Goal: Task Accomplishment & Management: Use online tool/utility

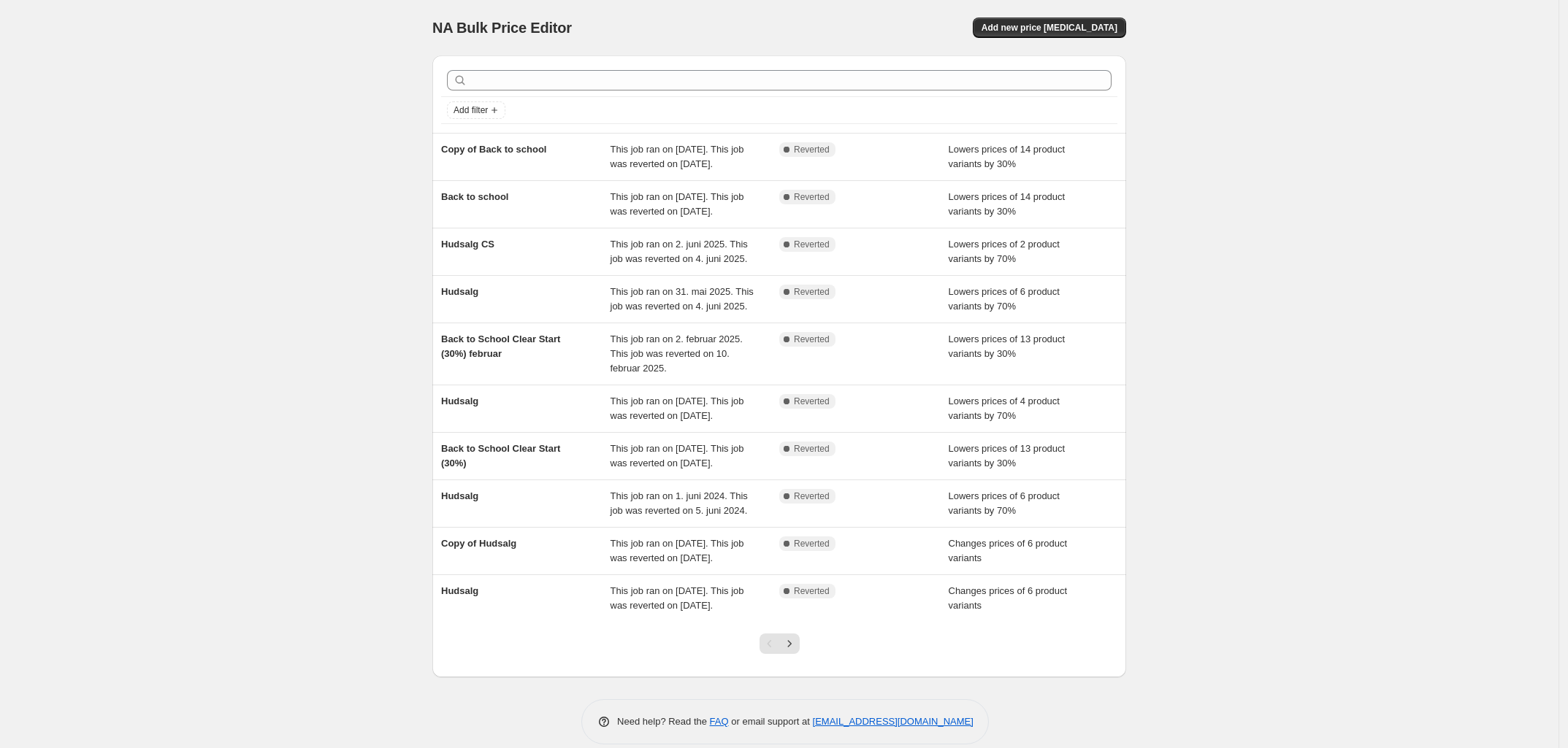
click at [497, 30] on span "NA Bulk Price Editor" at bounding box center [502, 27] width 140 height 16
click at [575, 27] on div "NA Bulk Price Editor" at bounding box center [599, 27] width 334 height 21
drag, startPoint x: 608, startPoint y: 26, endPoint x: 405, endPoint y: 33, distance: 203.1
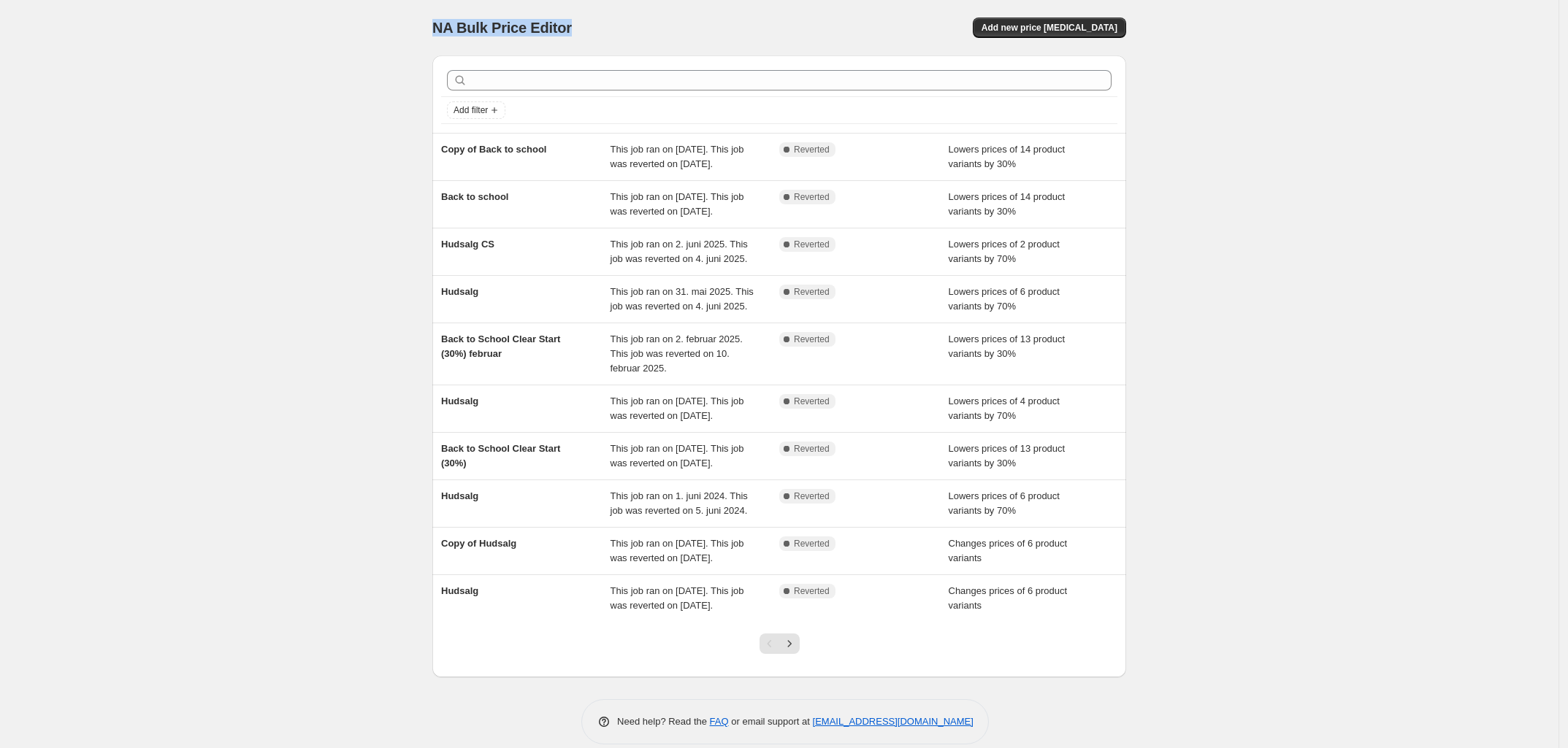
click at [405, 33] on div "NA Bulk Price Editor. This page is ready NA Bulk Price Editor Add new price cha…" at bounding box center [779, 383] width 1559 height 766
click at [472, 33] on span "NA Bulk Price Editor" at bounding box center [502, 27] width 140 height 16
click at [620, 30] on div "NA Bulk Price Editor" at bounding box center [599, 27] width 334 height 21
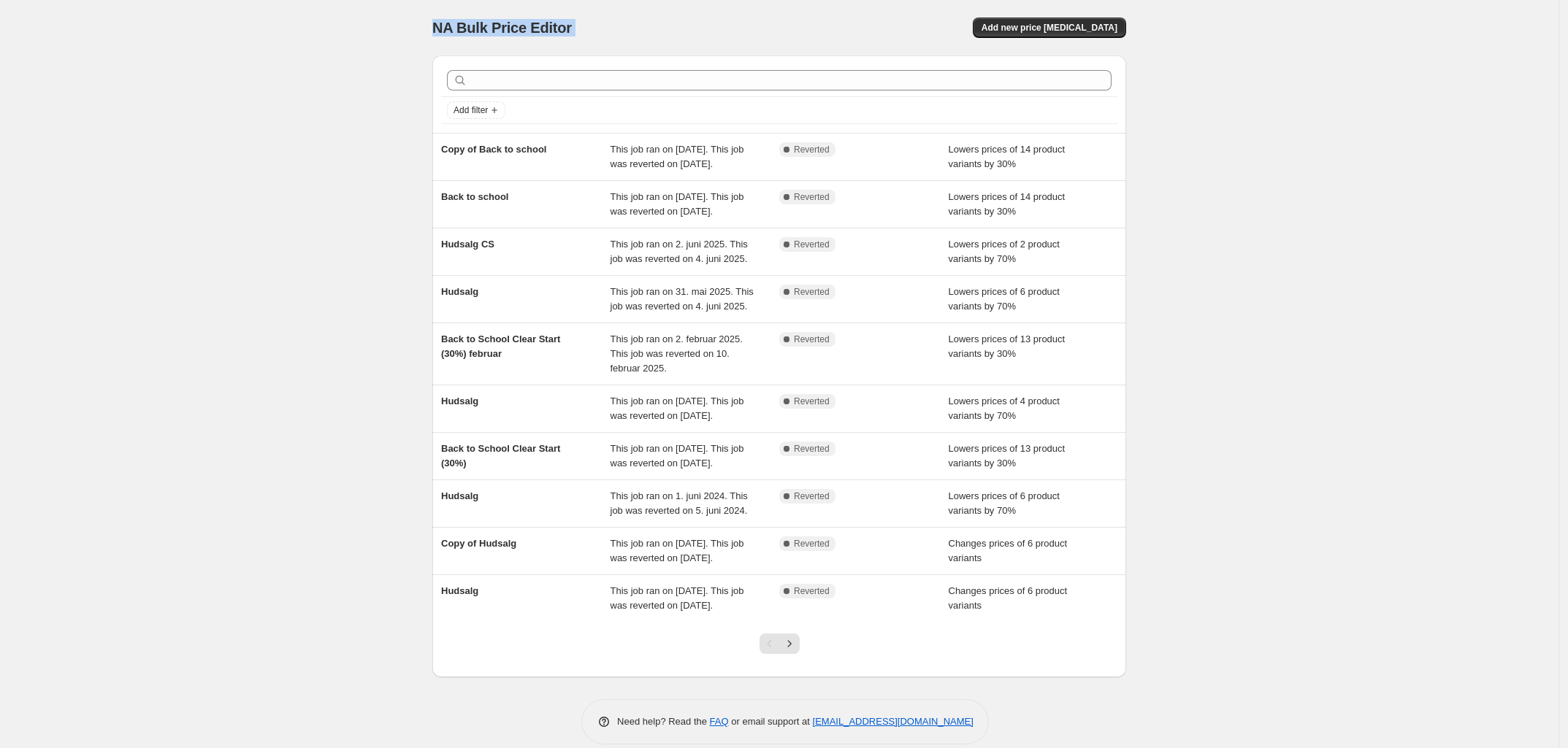
drag, startPoint x: 620, startPoint y: 30, endPoint x: 377, endPoint y: 28, distance: 243.0
click at [377, 27] on div "NA Bulk Price Editor. This page is ready NA Bulk Price Editor Add new price cha…" at bounding box center [779, 383] width 1559 height 766
click at [484, 22] on span "NA Bulk Price Editor" at bounding box center [502, 27] width 140 height 16
drag, startPoint x: 484, startPoint y: 22, endPoint x: 650, endPoint y: 28, distance: 166.1
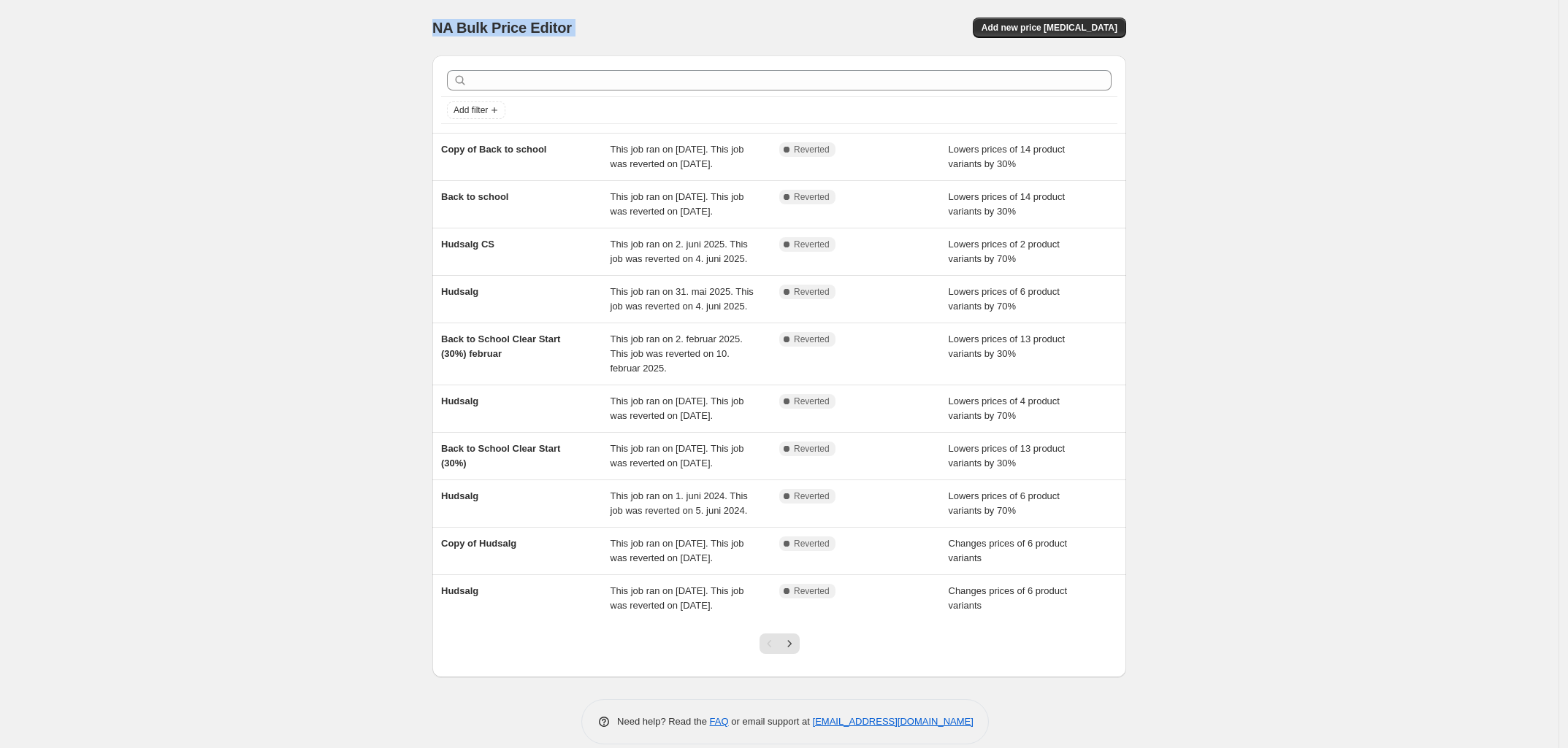
click at [494, 22] on span "NA Bulk Price Editor" at bounding box center [502, 27] width 140 height 16
click at [650, 28] on div "NA Bulk Price Editor" at bounding box center [599, 27] width 334 height 21
drag, startPoint x: 576, startPoint y: 30, endPoint x: 335, endPoint y: 31, distance: 241.0
click at [335, 31] on div "NA Bulk Price Editor. This page is ready NA Bulk Price Editor Add new price cha…" at bounding box center [779, 383] width 1559 height 766
click at [524, 30] on span "NA Bulk Price Editor" at bounding box center [502, 27] width 140 height 16
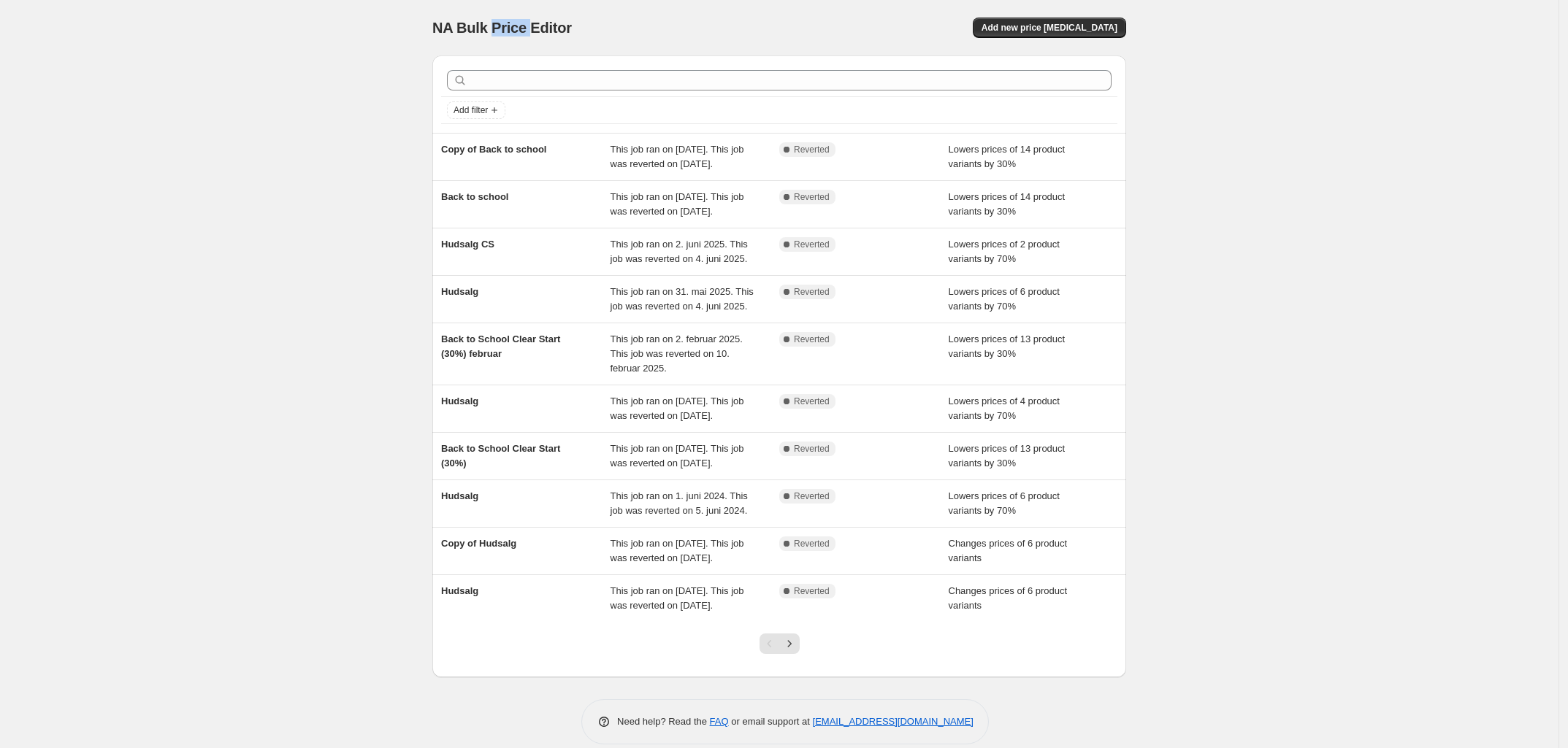
click at [524, 30] on span "NA Bulk Price Editor" at bounding box center [502, 27] width 140 height 16
click at [617, 30] on div "NA Bulk Price Editor" at bounding box center [599, 27] width 334 height 21
drag, startPoint x: 617, startPoint y: 30, endPoint x: 345, endPoint y: 26, distance: 272.0
click at [345, 26] on div "NA Bulk Price Editor. This page is ready NA Bulk Price Editor Add new price cha…" at bounding box center [779, 383] width 1559 height 766
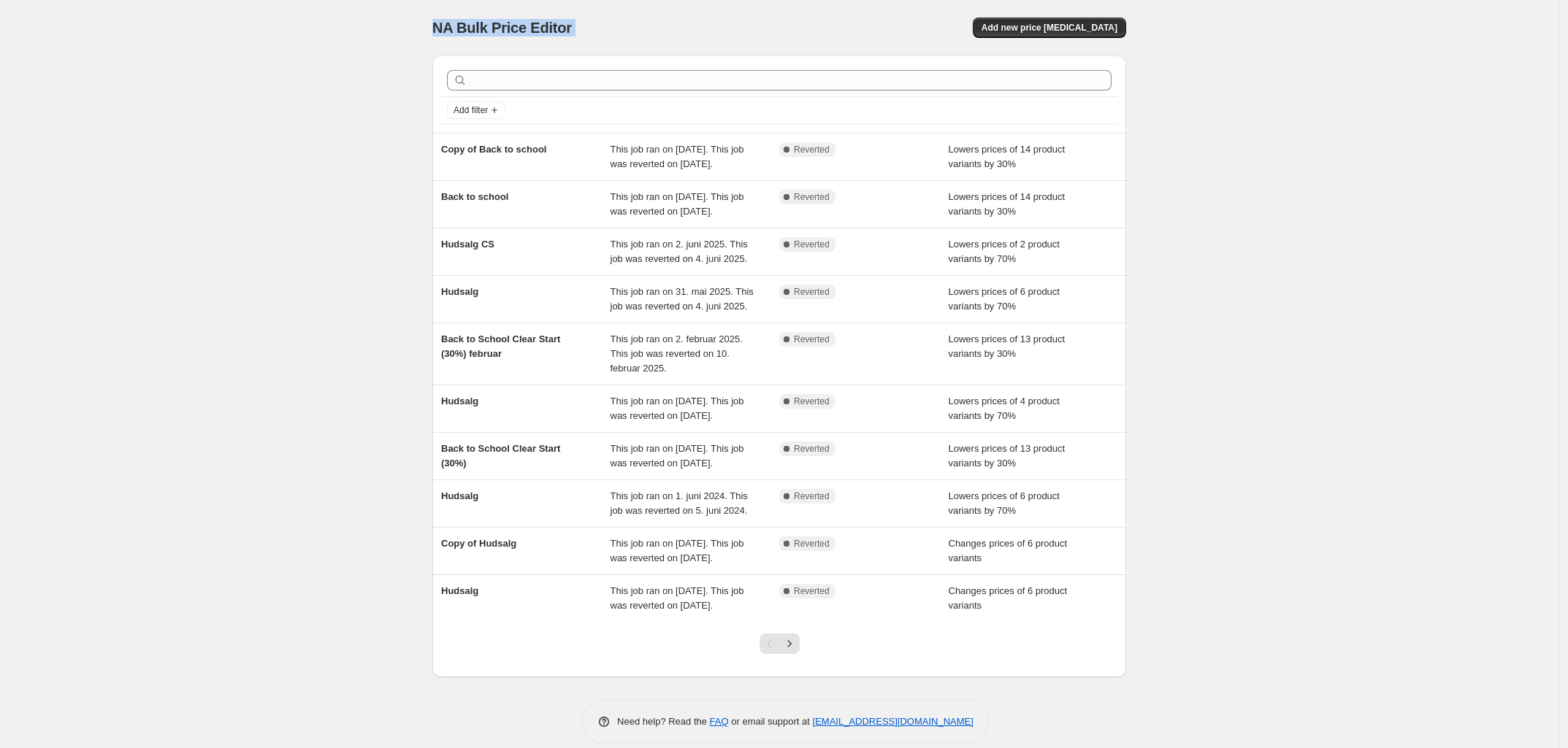
click at [469, 22] on span "NA Bulk Price Editor" at bounding box center [502, 27] width 140 height 16
drag, startPoint x: 469, startPoint y: 22, endPoint x: 596, endPoint y: 28, distance: 127.1
click at [471, 22] on span "NA Bulk Price Editor" at bounding box center [502, 27] width 140 height 16
click at [596, 28] on div "NA Bulk Price Editor" at bounding box center [599, 27] width 334 height 21
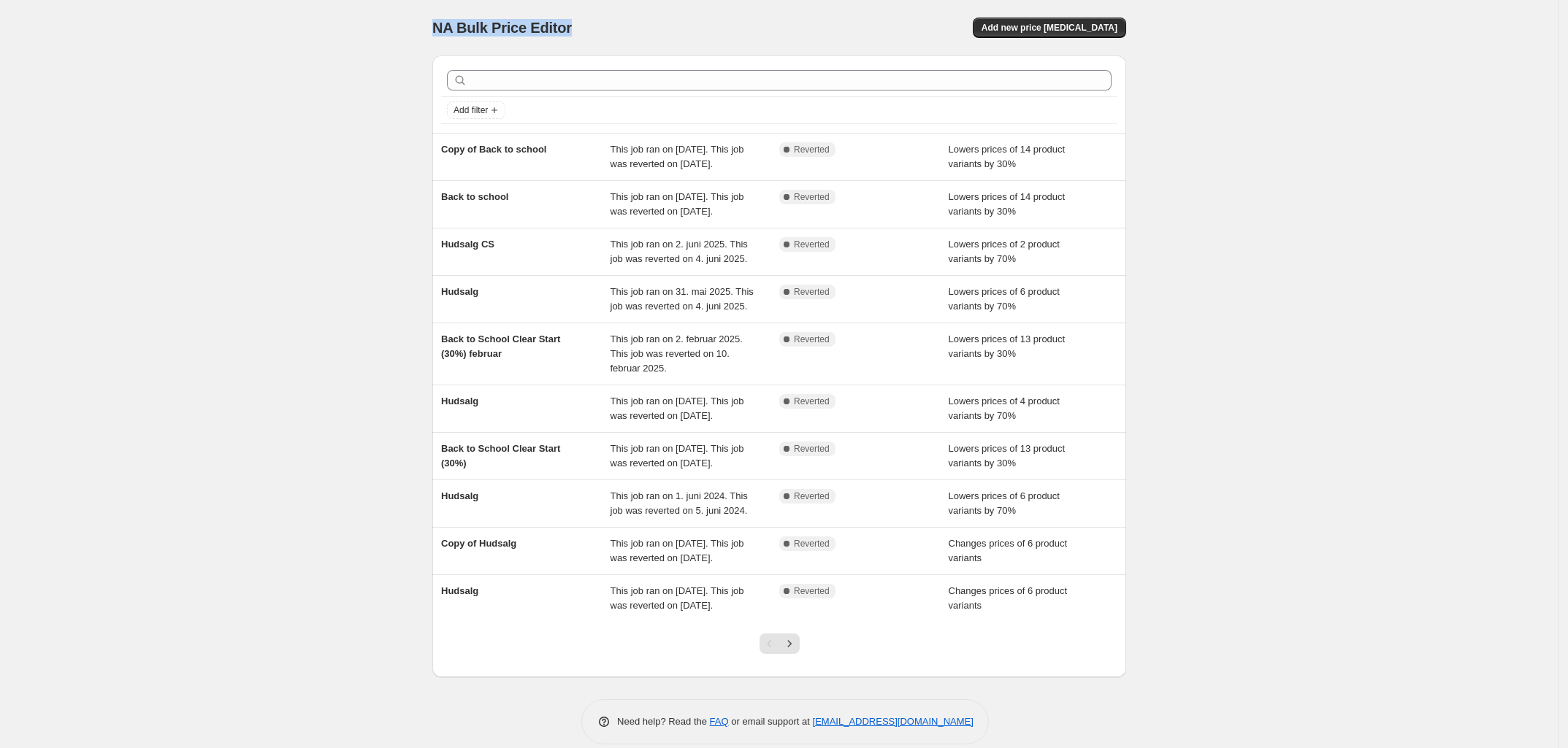
drag, startPoint x: 552, startPoint y: 27, endPoint x: 364, endPoint y: 33, distance: 188.1
click at [365, 33] on div "NA Bulk Price Editor. This page is ready NA Bulk Price Editor Add new price cha…" at bounding box center [779, 383] width 1559 height 766
click at [565, 27] on span "NA Bulk Price Editor" at bounding box center [502, 27] width 140 height 16
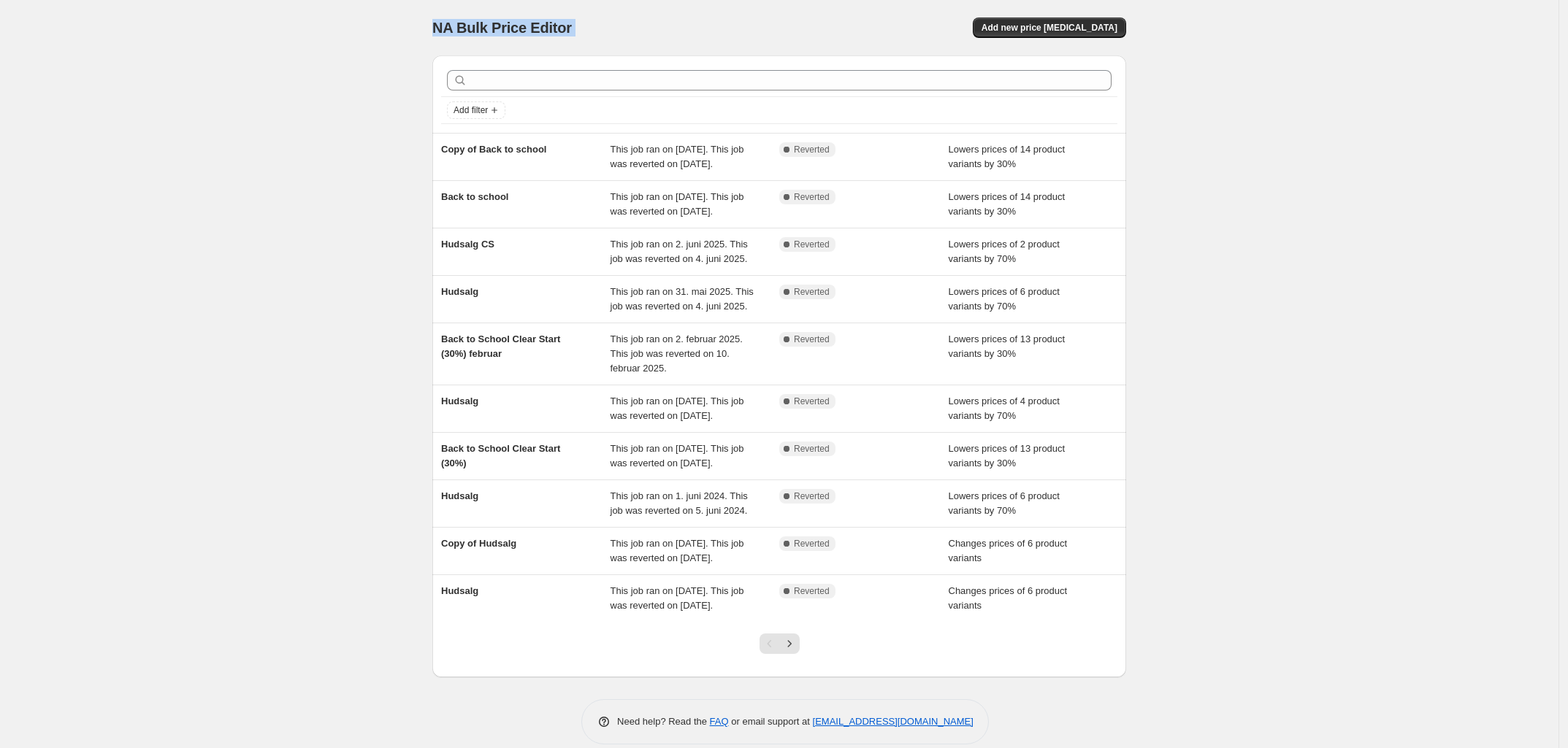
click at [578, 33] on div "NA Bulk Price Editor" at bounding box center [599, 27] width 334 height 21
click at [502, 27] on span "NA Bulk Price Editor" at bounding box center [502, 27] width 140 height 16
drag, startPoint x: 502, startPoint y: 27, endPoint x: 517, endPoint y: 27, distance: 15.0
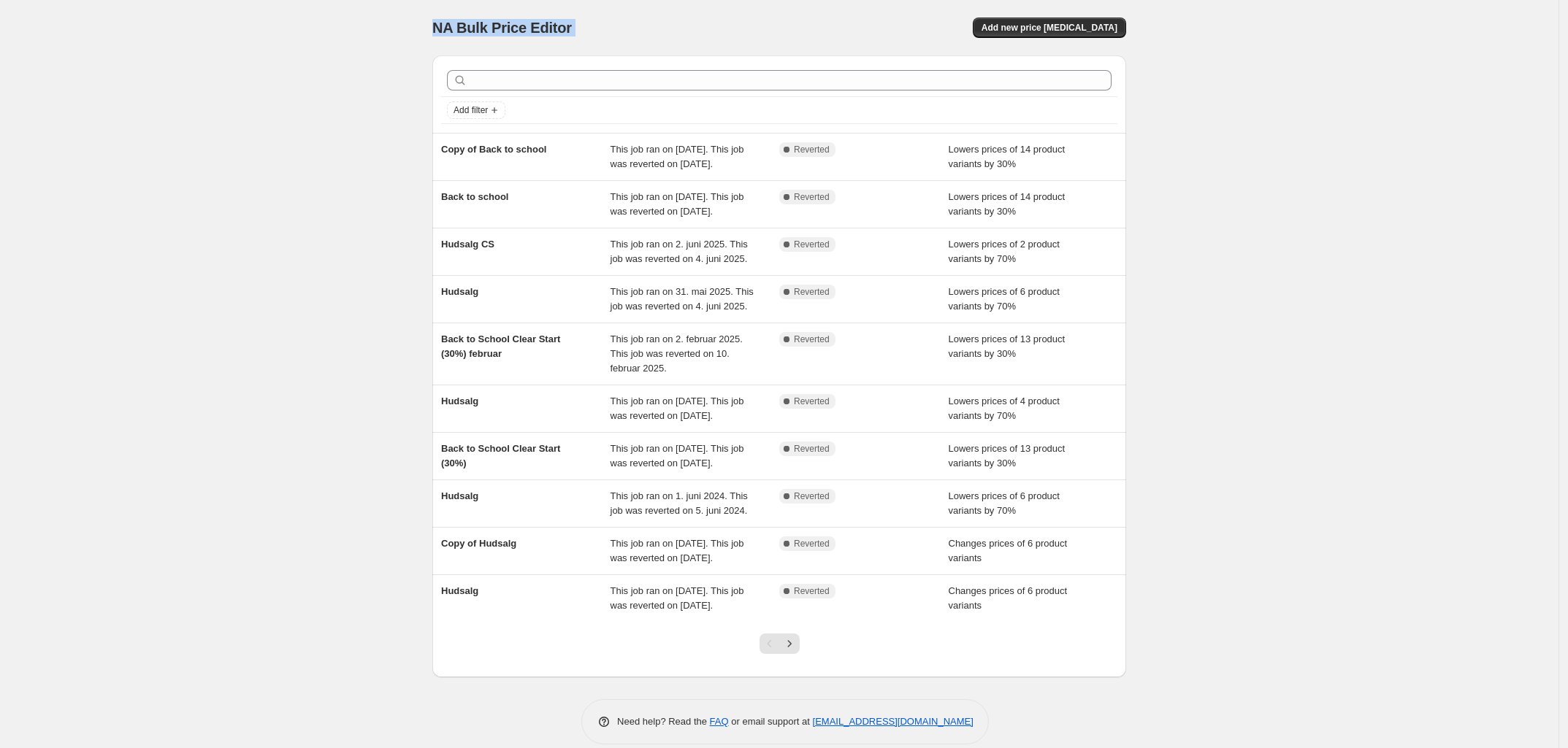
click at [517, 27] on span "NA Bulk Price Editor" at bounding box center [502, 27] width 140 height 16
click at [633, 28] on div "NA Bulk Price Editor" at bounding box center [599, 27] width 334 height 21
drag, startPoint x: 625, startPoint y: 31, endPoint x: 355, endPoint y: 35, distance: 270.0
click at [367, 37] on div "NA Bulk Price Editor. This page is ready NA Bulk Price Editor Add new price cha…" at bounding box center [779, 383] width 1559 height 766
click at [450, 30] on span "NA Bulk Price Editor" at bounding box center [502, 27] width 140 height 16
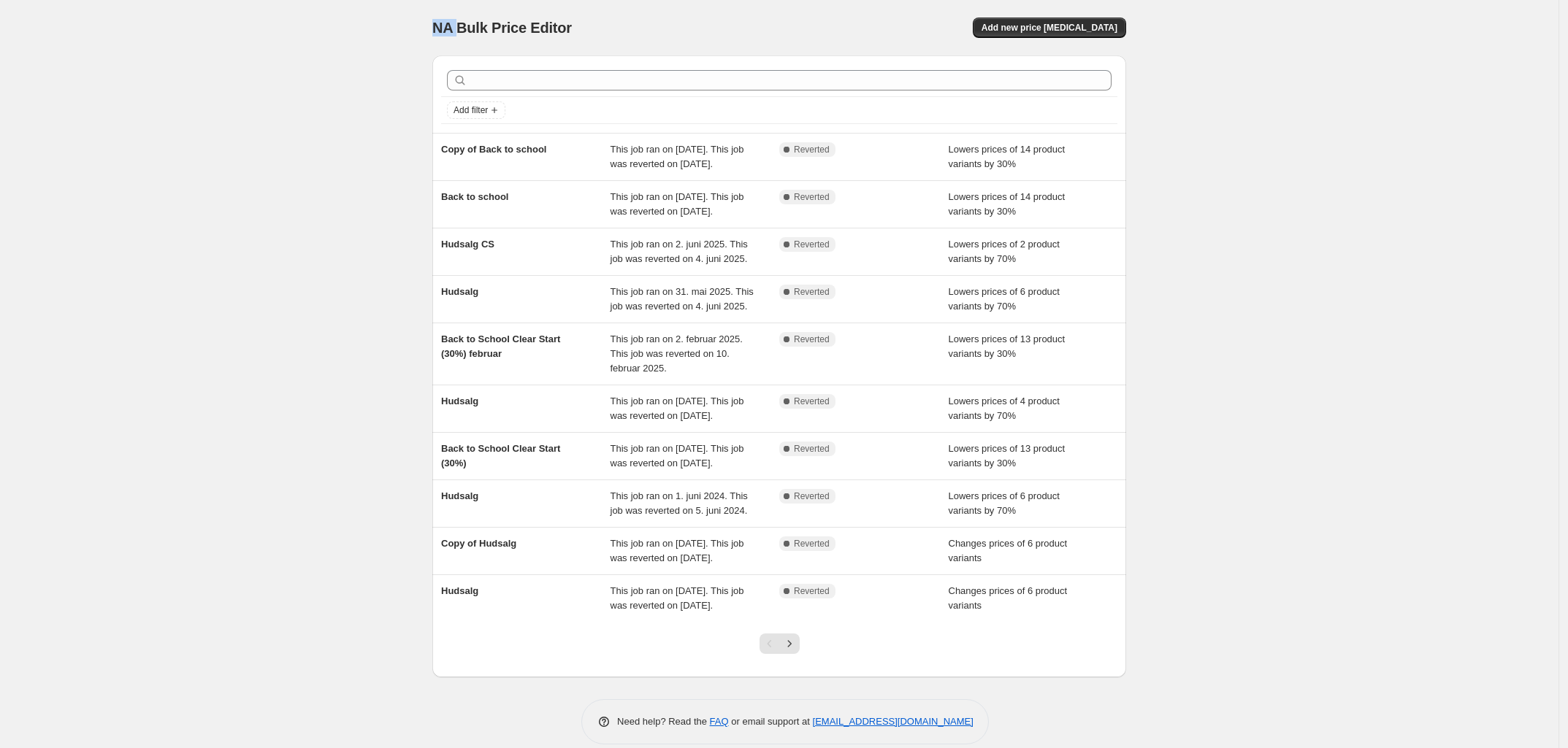
click at [450, 30] on span "NA Bulk Price Editor" at bounding box center [502, 27] width 140 height 16
drag, startPoint x: 450, startPoint y: 30, endPoint x: 582, endPoint y: 25, distance: 132.1
click at [483, 30] on span "NA Bulk Price Editor" at bounding box center [502, 27] width 140 height 16
click at [584, 25] on div "NA Bulk Price Editor" at bounding box center [599, 27] width 334 height 21
drag, startPoint x: 505, startPoint y: 27, endPoint x: 433, endPoint y: 32, distance: 72.2
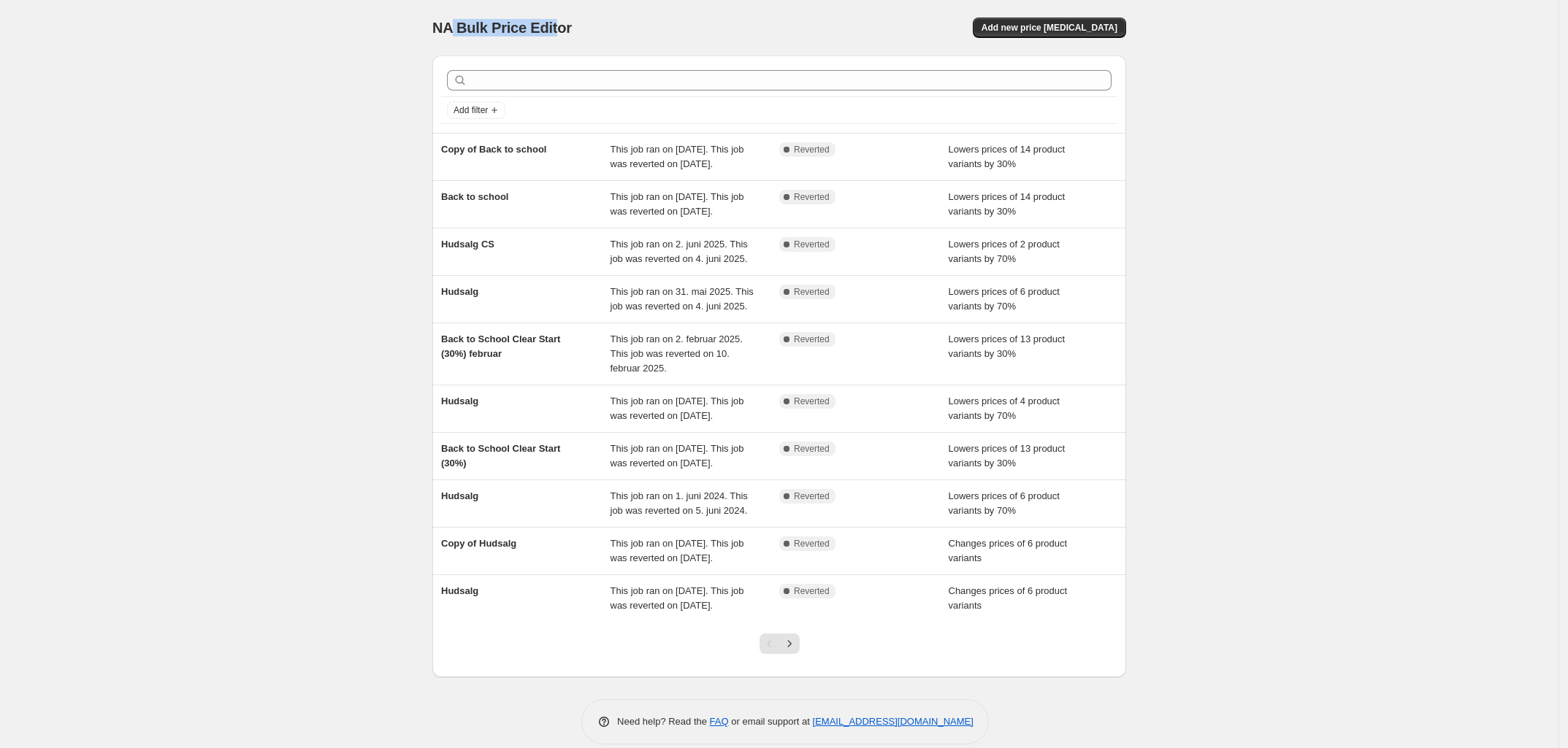
click at [440, 31] on span "NA Bulk Price Editor" at bounding box center [502, 27] width 140 height 16
click at [464, 28] on span "NA Bulk Price Editor" at bounding box center [502, 27] width 140 height 16
drag, startPoint x: 466, startPoint y: 28, endPoint x: 530, endPoint y: 27, distance: 64.0
click at [497, 27] on span "NA Bulk Price Editor" at bounding box center [502, 27] width 140 height 16
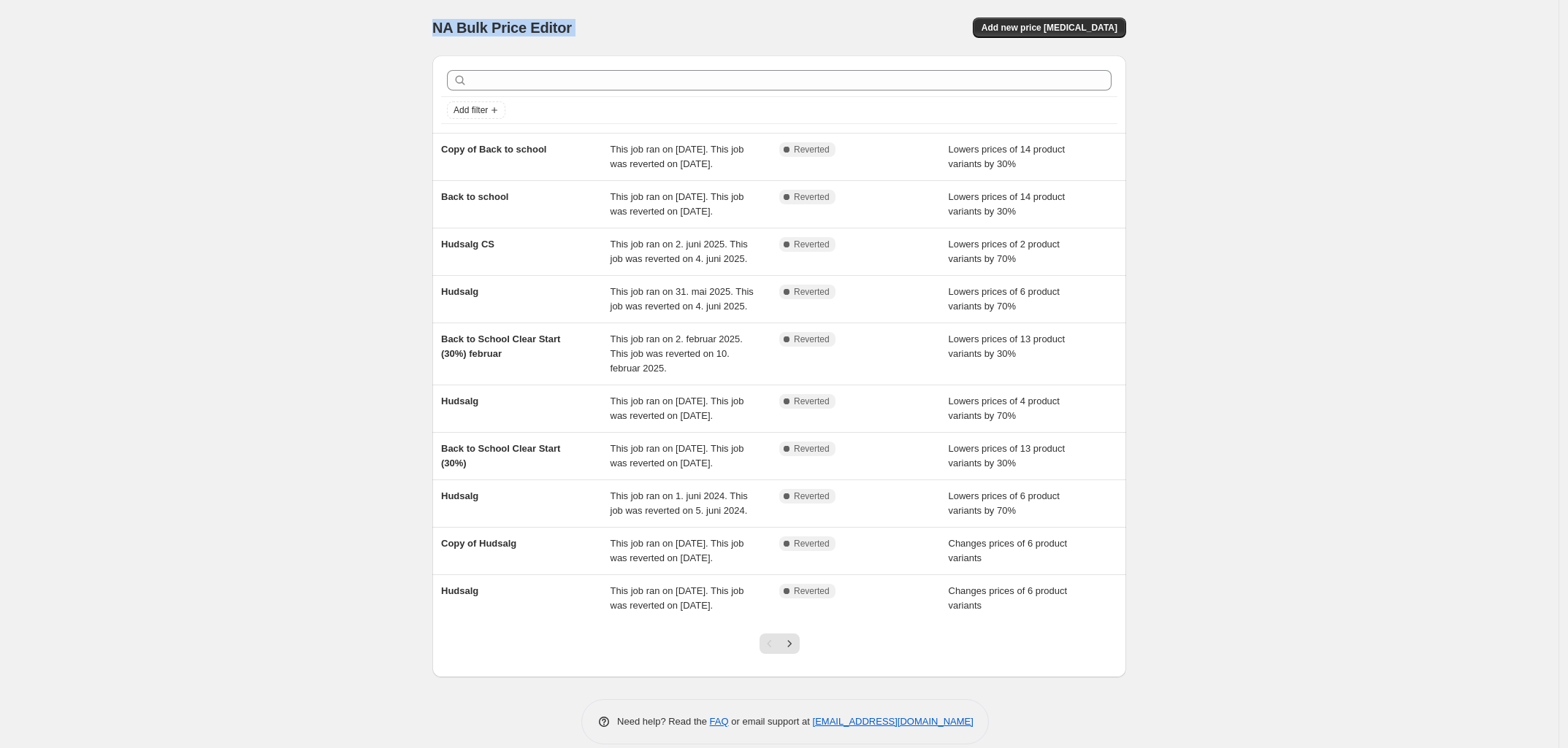
click at [482, 27] on span "NA Bulk Price Editor" at bounding box center [502, 27] width 140 height 16
drag, startPoint x: 482, startPoint y: 27, endPoint x: 589, endPoint y: 27, distance: 107.0
click at [507, 27] on span "NA Bulk Price Editor" at bounding box center [502, 27] width 140 height 16
click at [505, 29] on span "NA Bulk Price Editor" at bounding box center [502, 27] width 140 height 16
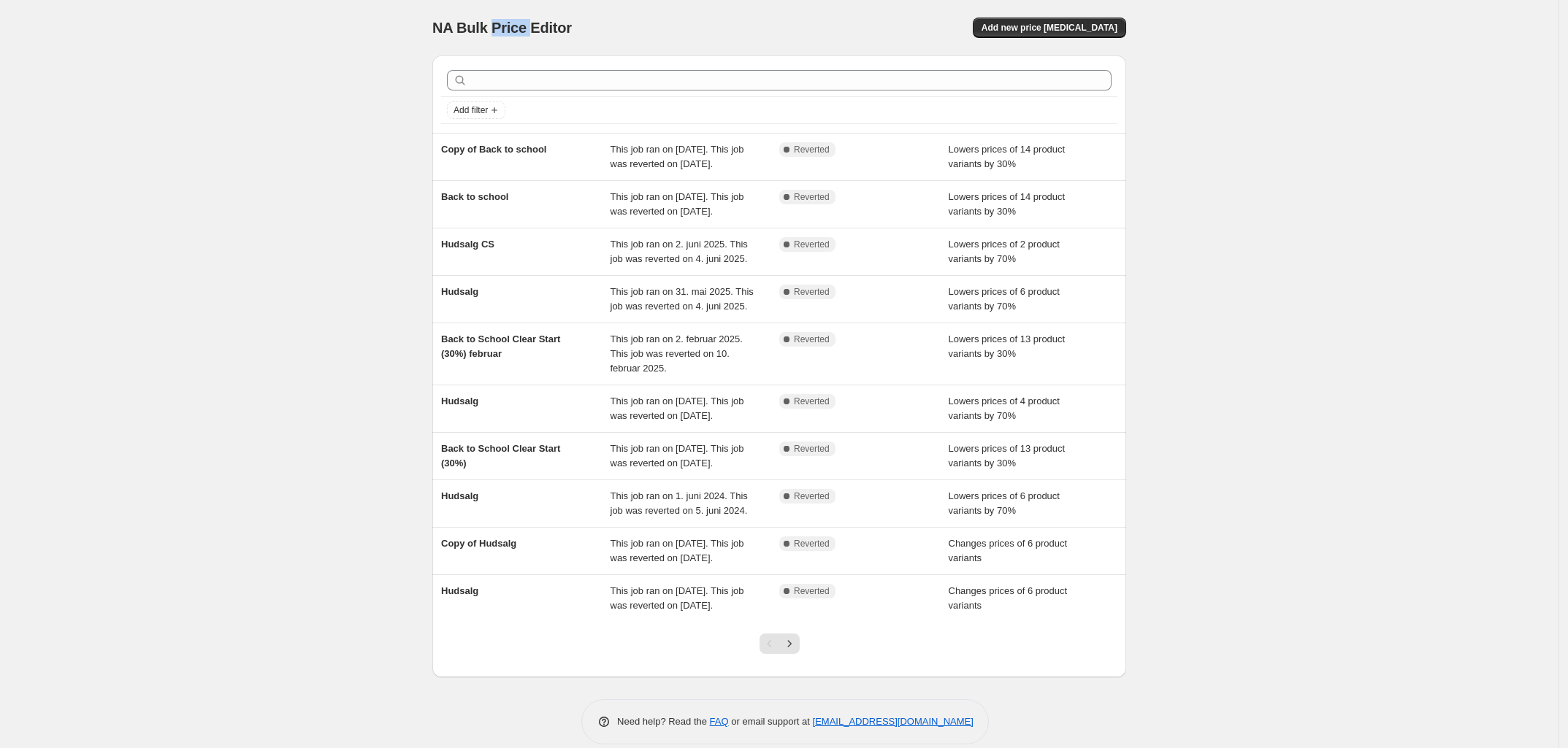
click at [505, 29] on span "NA Bulk Price Editor" at bounding box center [502, 27] width 140 height 16
click at [1256, 50] on div "NA Bulk Price Editor. This page is ready NA Bulk Price Editor Add new price cha…" at bounding box center [779, 383] width 1559 height 766
click at [1075, 26] on span "Add new price [MEDICAL_DATA]" at bounding box center [1050, 28] width 136 height 12
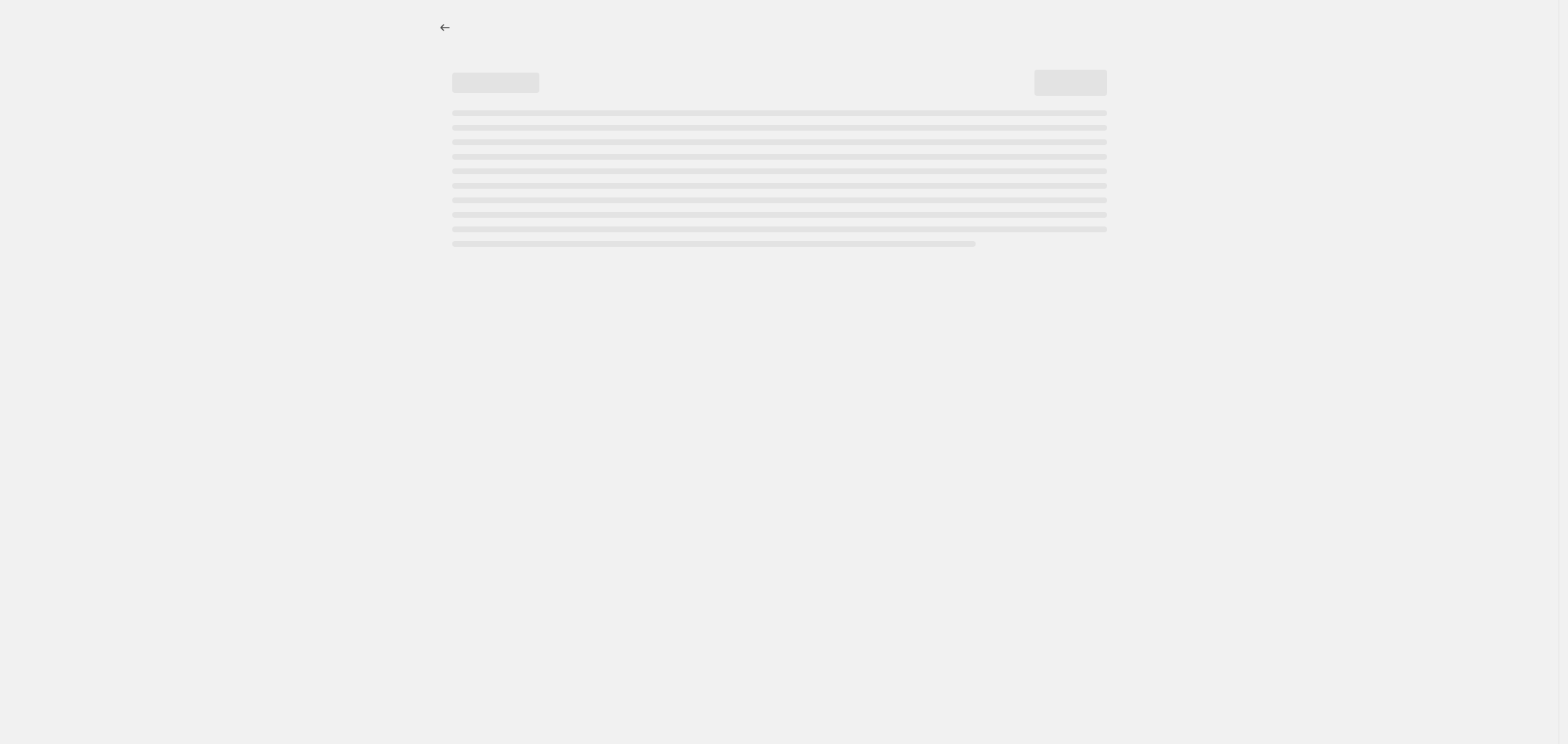
select select "percentage"
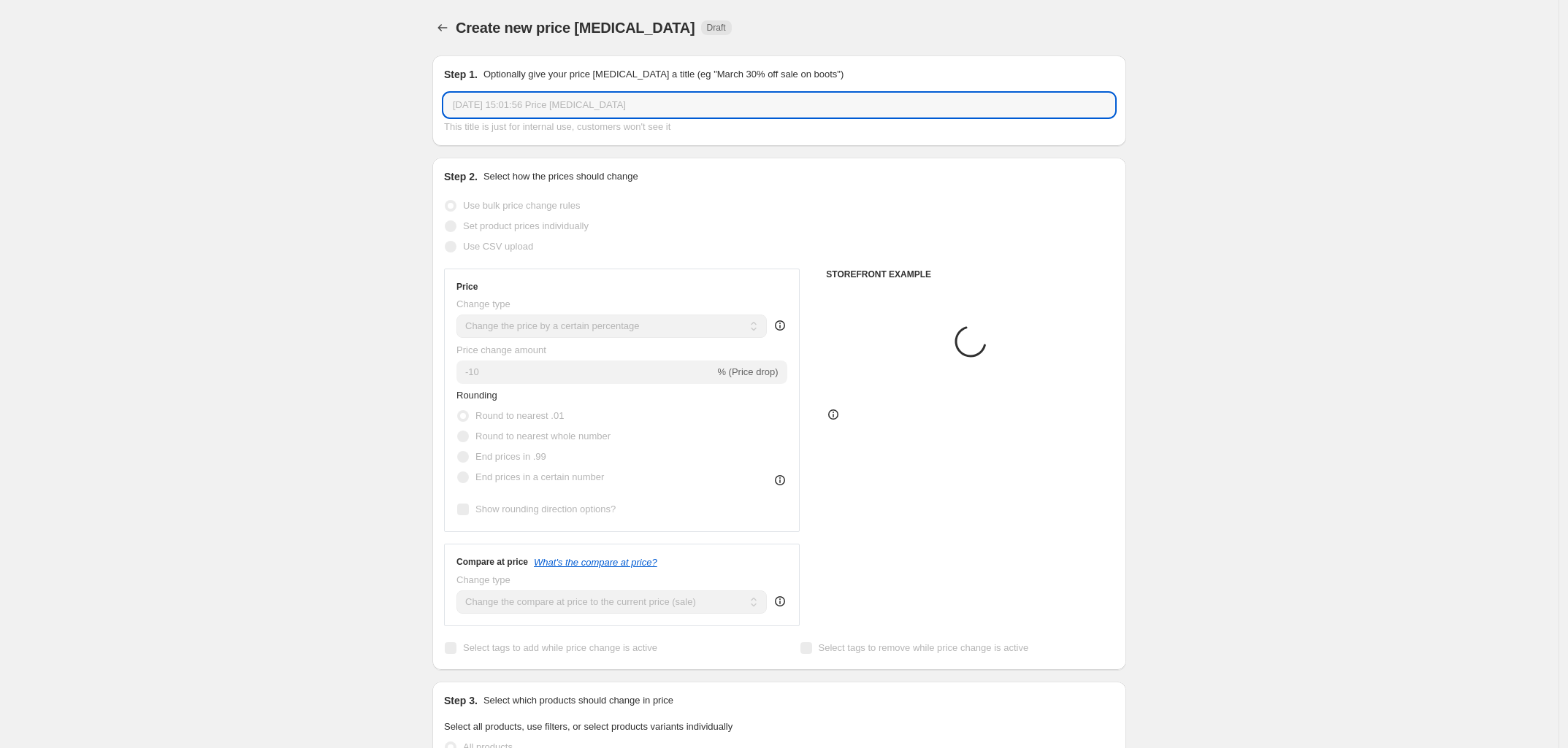
click at [610, 100] on input "19. sep. 2025, 15:01:56 Price change job" at bounding box center [778, 105] width 670 height 23
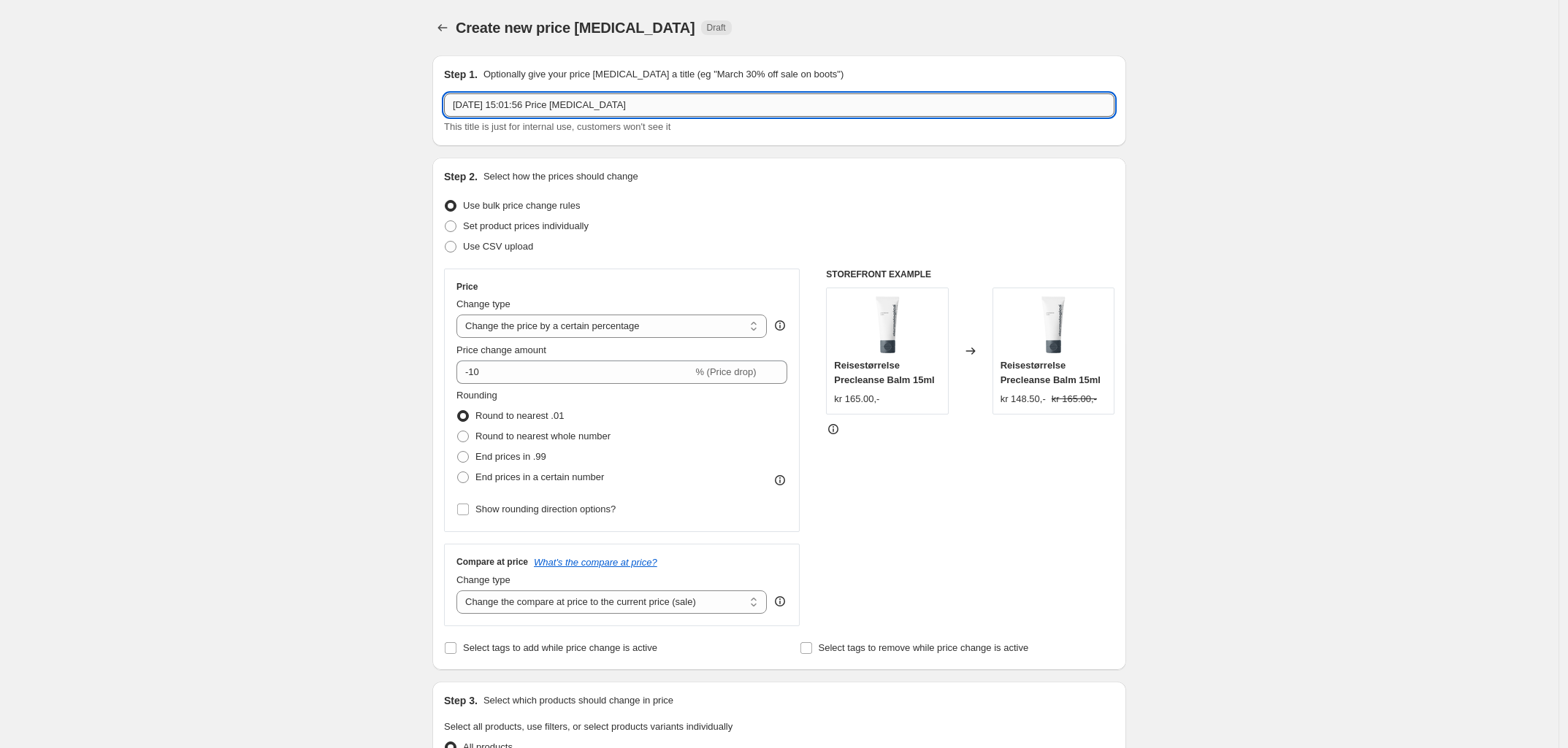
click at [630, 102] on input "19. sep. 2025, 15:01:56 Price change job" at bounding box center [778, 105] width 670 height 23
type input "Skin Week"
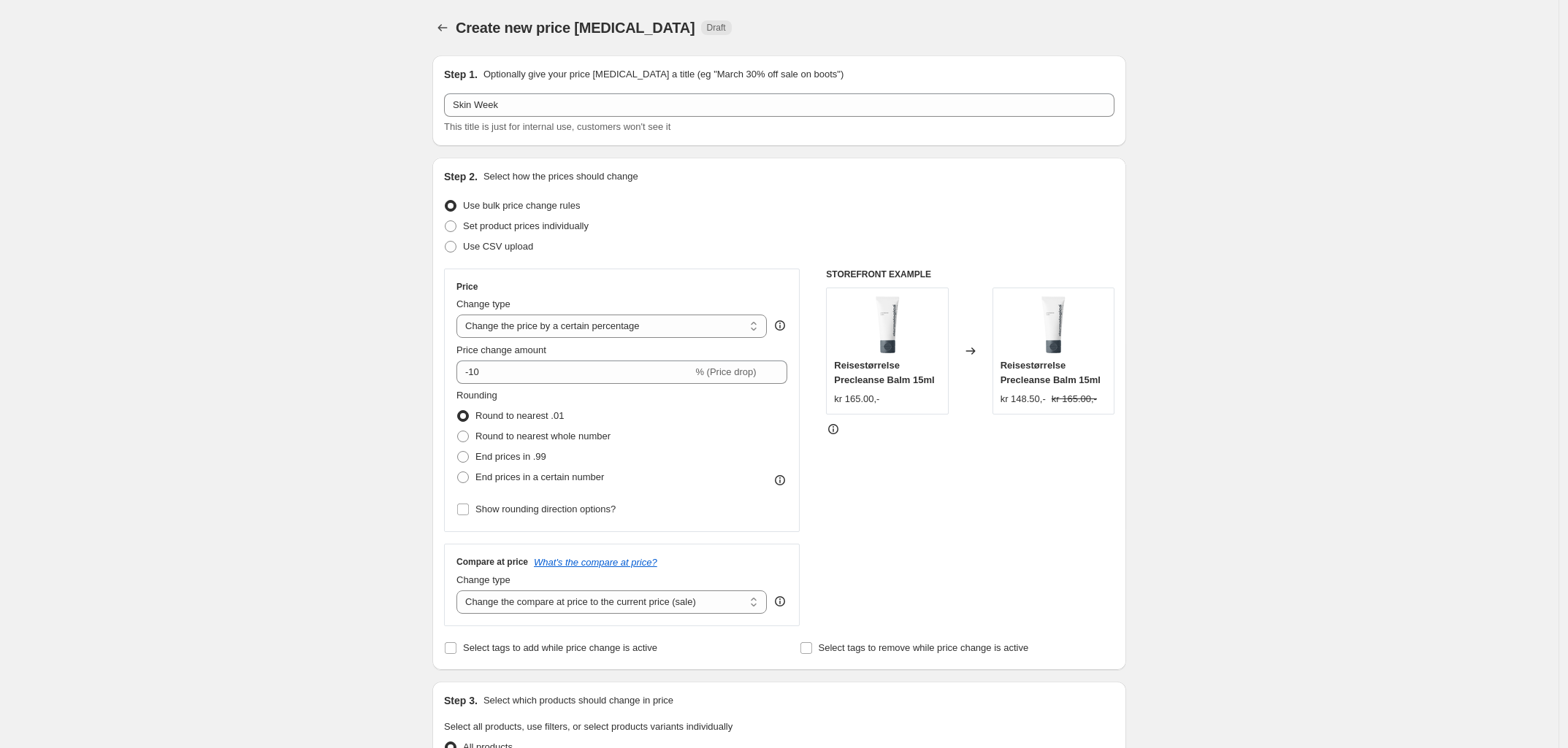
click at [345, 237] on div "Create new price change job. This page is ready Create new price change job Dra…" at bounding box center [779, 729] width 1559 height 1459
click at [520, 380] on input "-10" at bounding box center [574, 371] width 236 height 23
type input "-1"
type input "-20"
click at [135, 466] on div "Create new price change job. This page is ready Create new price change job Dra…" at bounding box center [779, 729] width 1559 height 1459
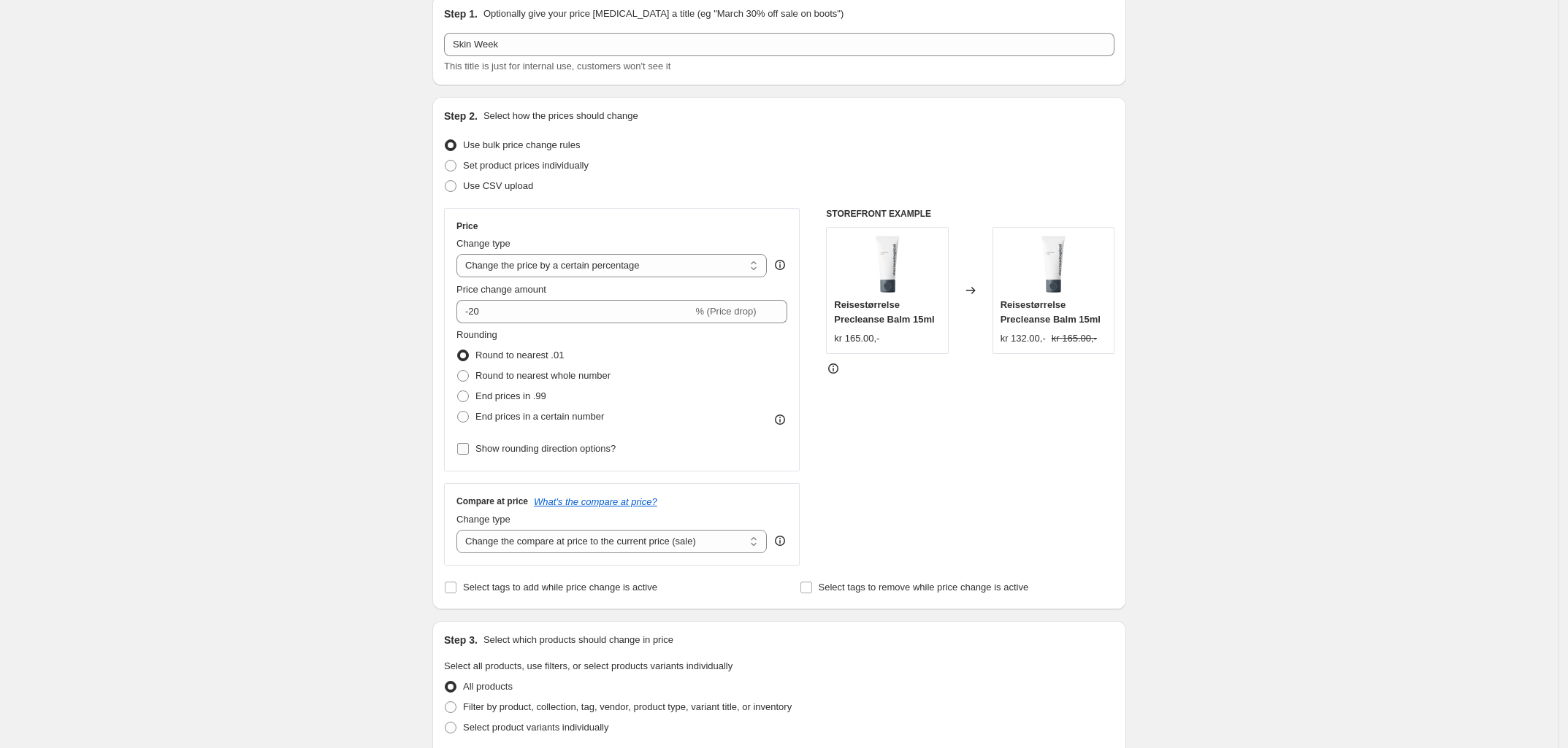
scroll to position [91, 0]
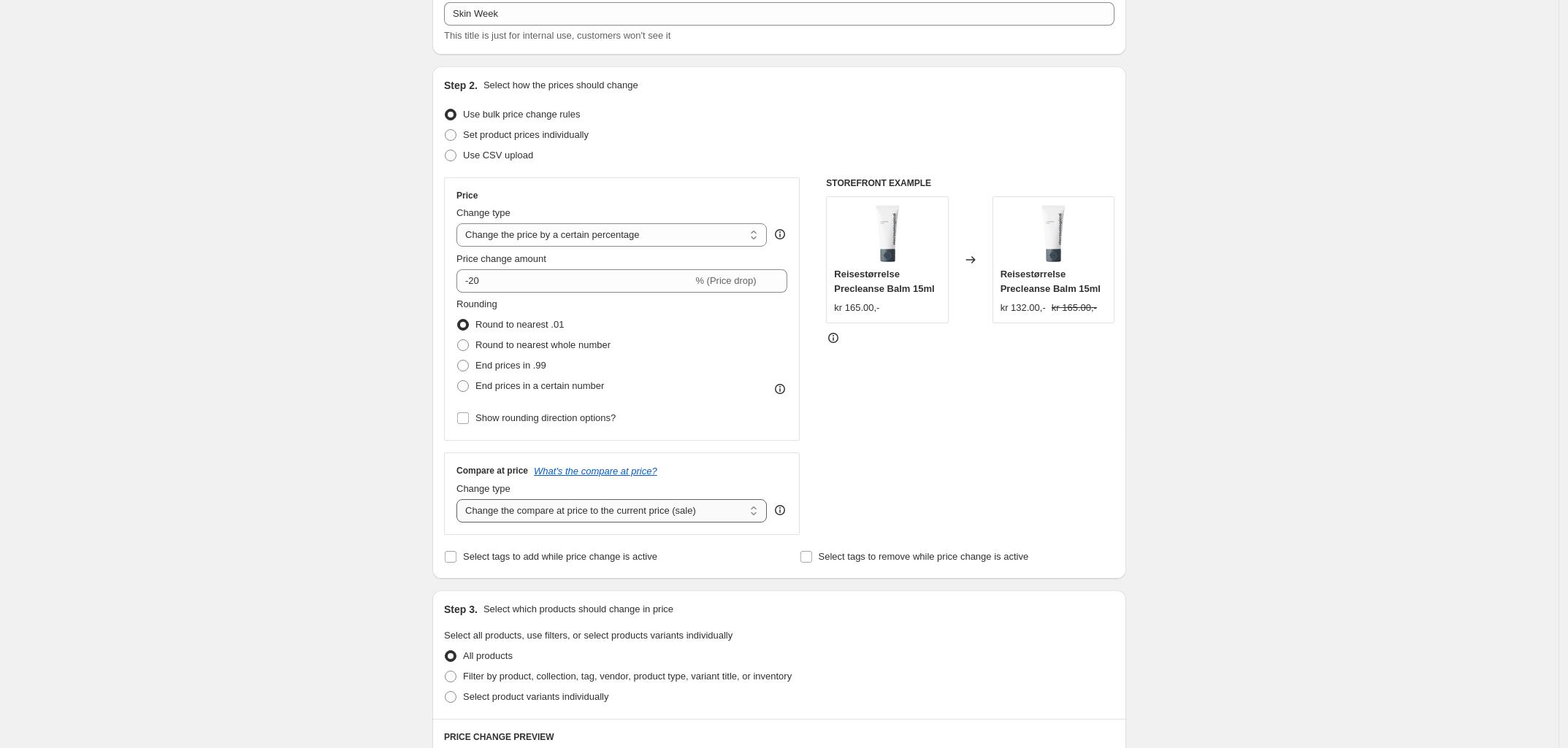
click at [674, 516] on select "Change the compare at price to the current price (sale) Change the compare at p…" at bounding box center [612, 510] width 311 height 23
click at [461, 500] on select "Change the compare at price to the current price (sale) Change the compare at p…" at bounding box center [612, 510] width 311 height 23
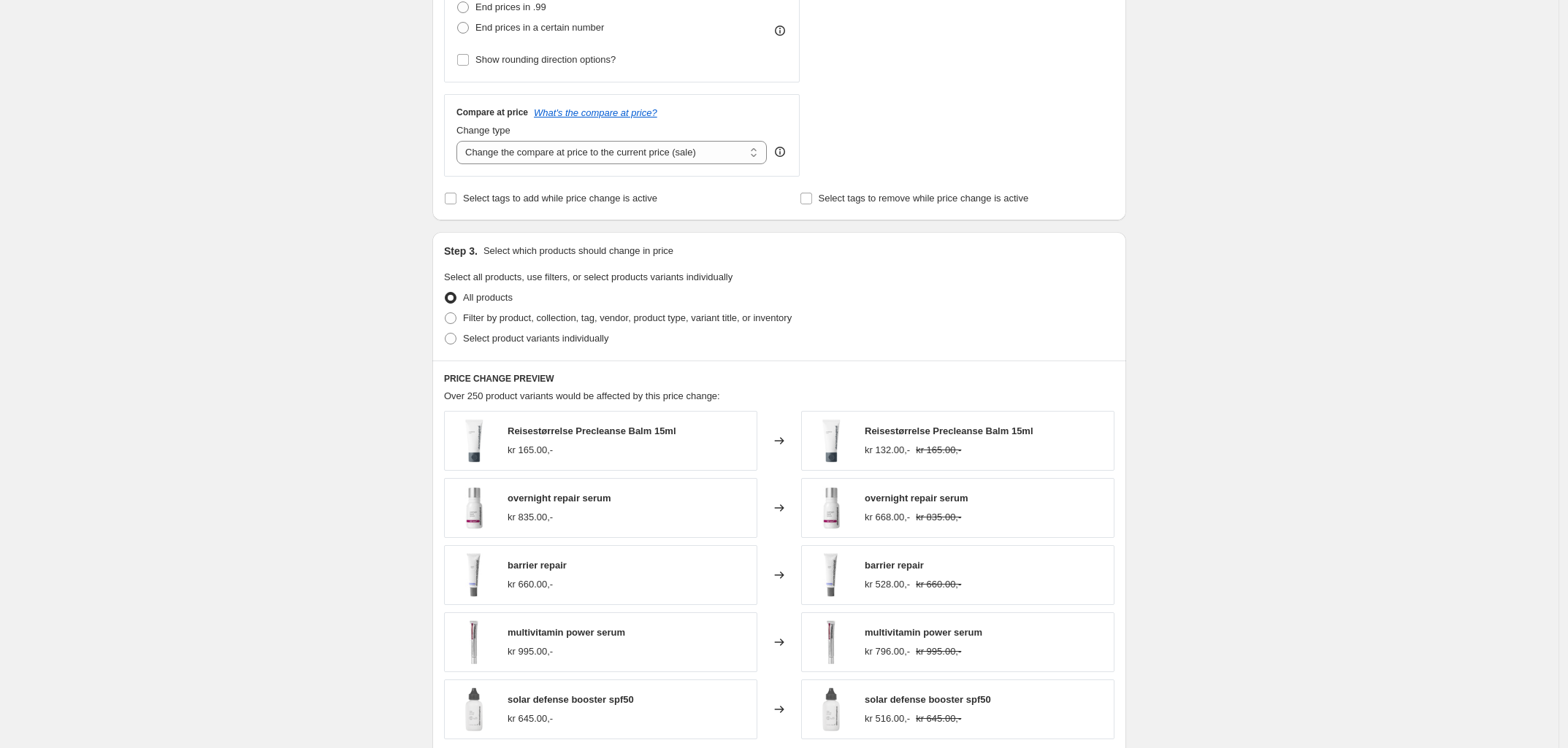
scroll to position [456, 0]
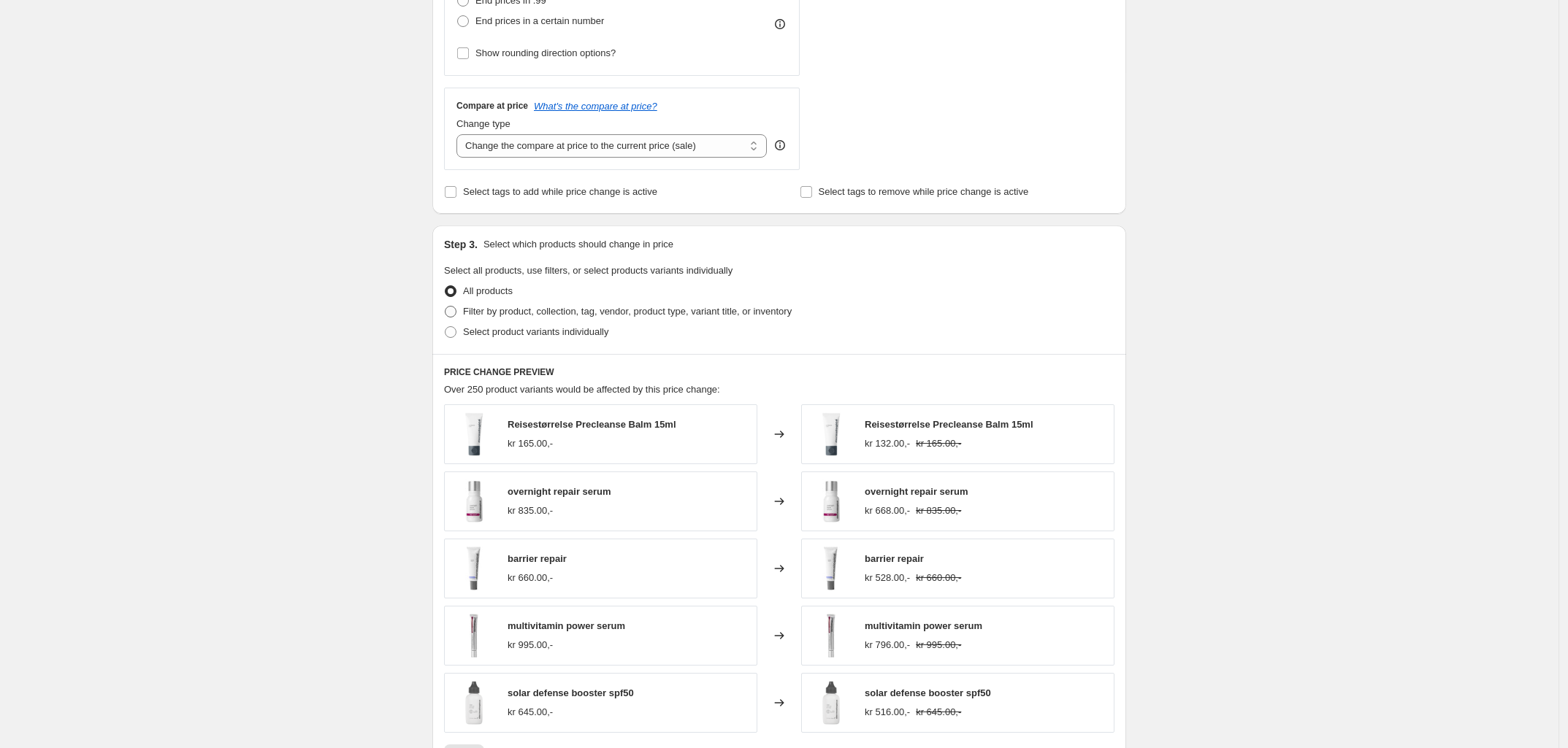
click at [455, 311] on span at bounding box center [451, 312] width 12 height 12
click at [445, 306] on input "Filter by product, collection, tag, vendor, product type, variant title, or inv…" at bounding box center [445, 306] width 1 height 1
radio input "true"
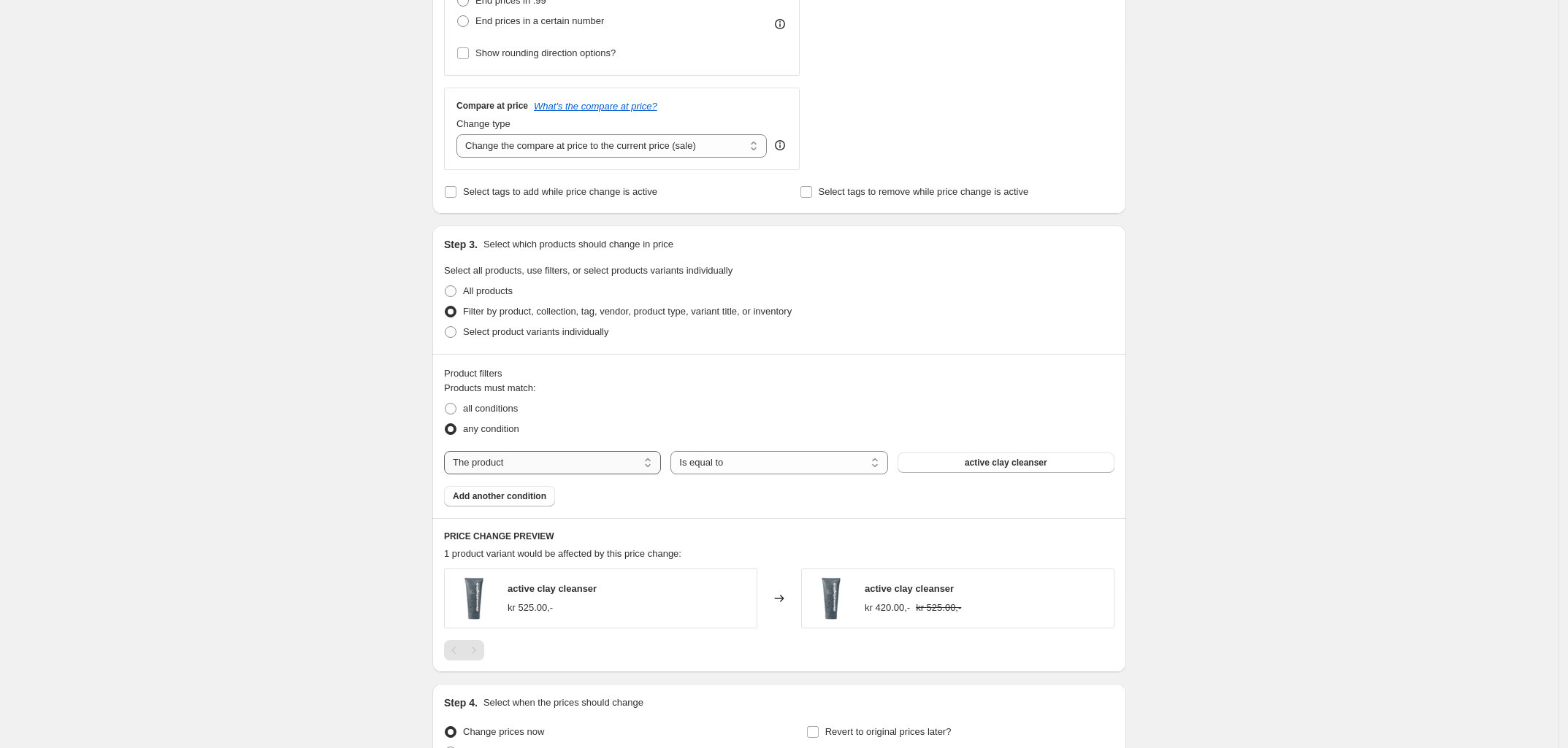
click at [611, 459] on select "The product The product's collection The product's tag The product's vendor The…" at bounding box center [552, 462] width 217 height 23
select select "collection"
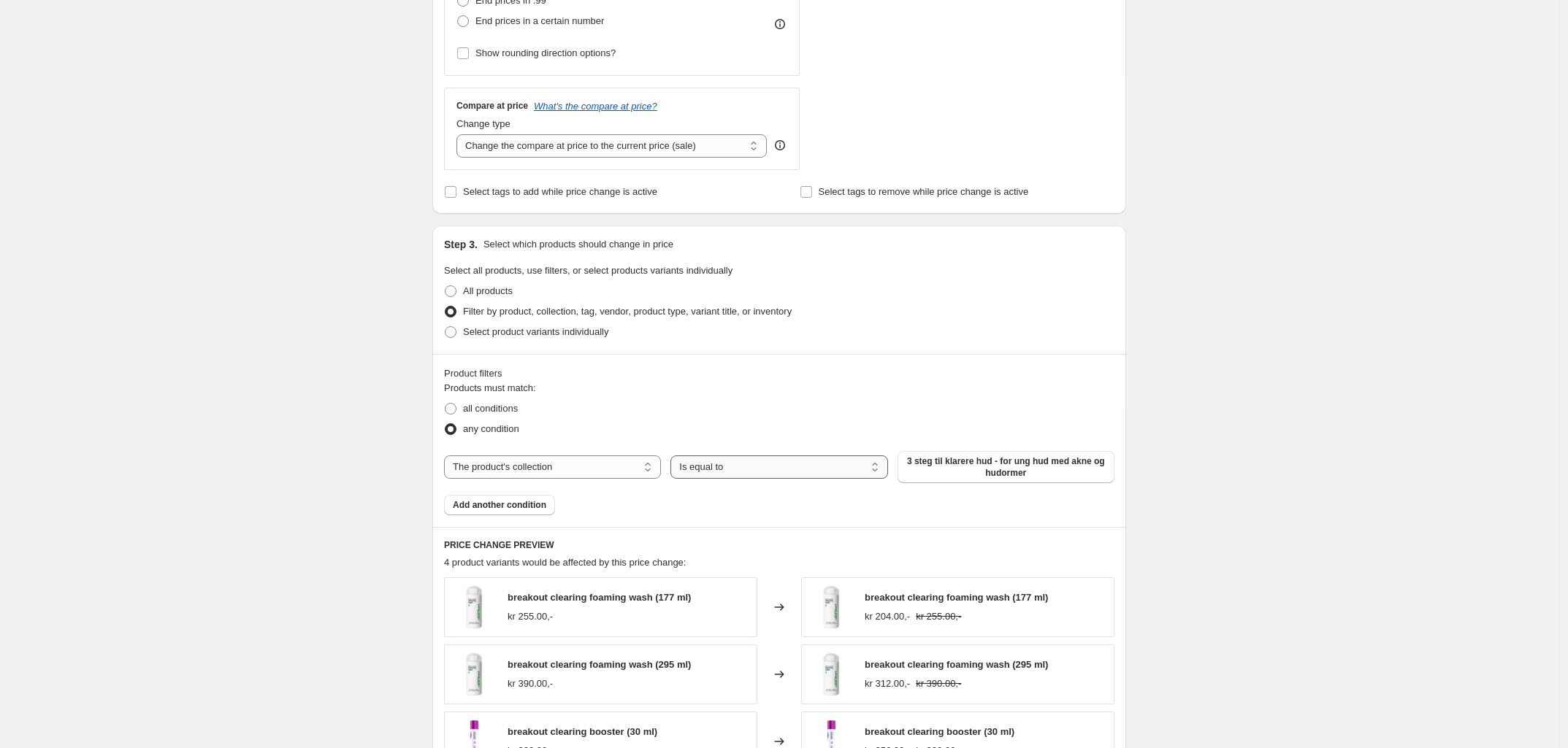
click at [717, 469] on select "Is equal to Is not equal to" at bounding box center [778, 467] width 217 height 23
select select "not_equal"
click at [966, 475] on span "3 steg til klarere hud - for ung hud med akne og hudormer" at bounding box center [1006, 467] width 199 height 23
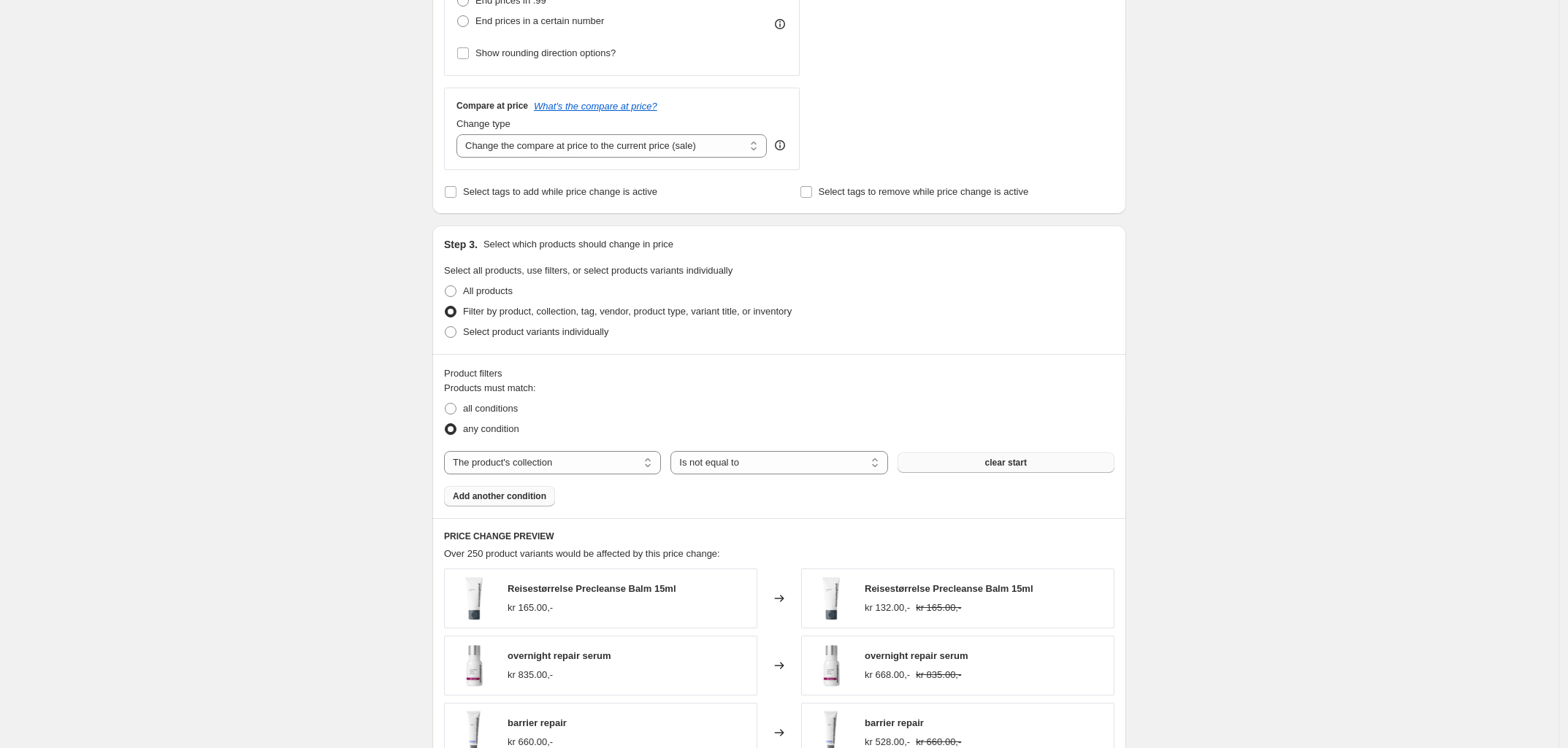
click at [482, 498] on span "Add another condition" at bounding box center [499, 497] width 94 height 12
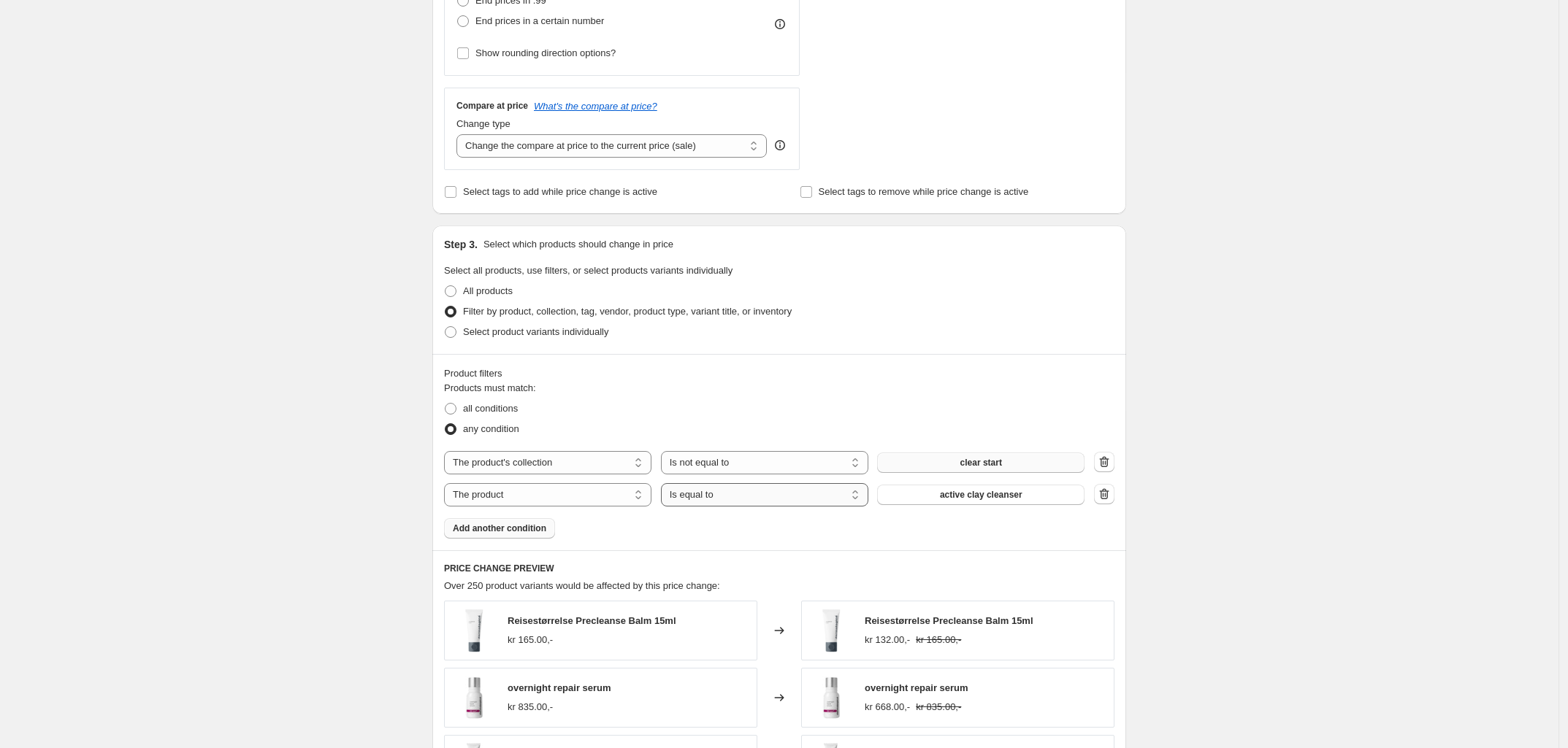
click at [750, 495] on select "Is equal to Is not equal to" at bounding box center [765, 494] width 208 height 23
select select "not_equal"
click at [964, 498] on span "active clay cleanser" at bounding box center [981, 495] width 82 height 12
click at [518, 539] on button "Add another condition" at bounding box center [499, 528] width 111 height 21
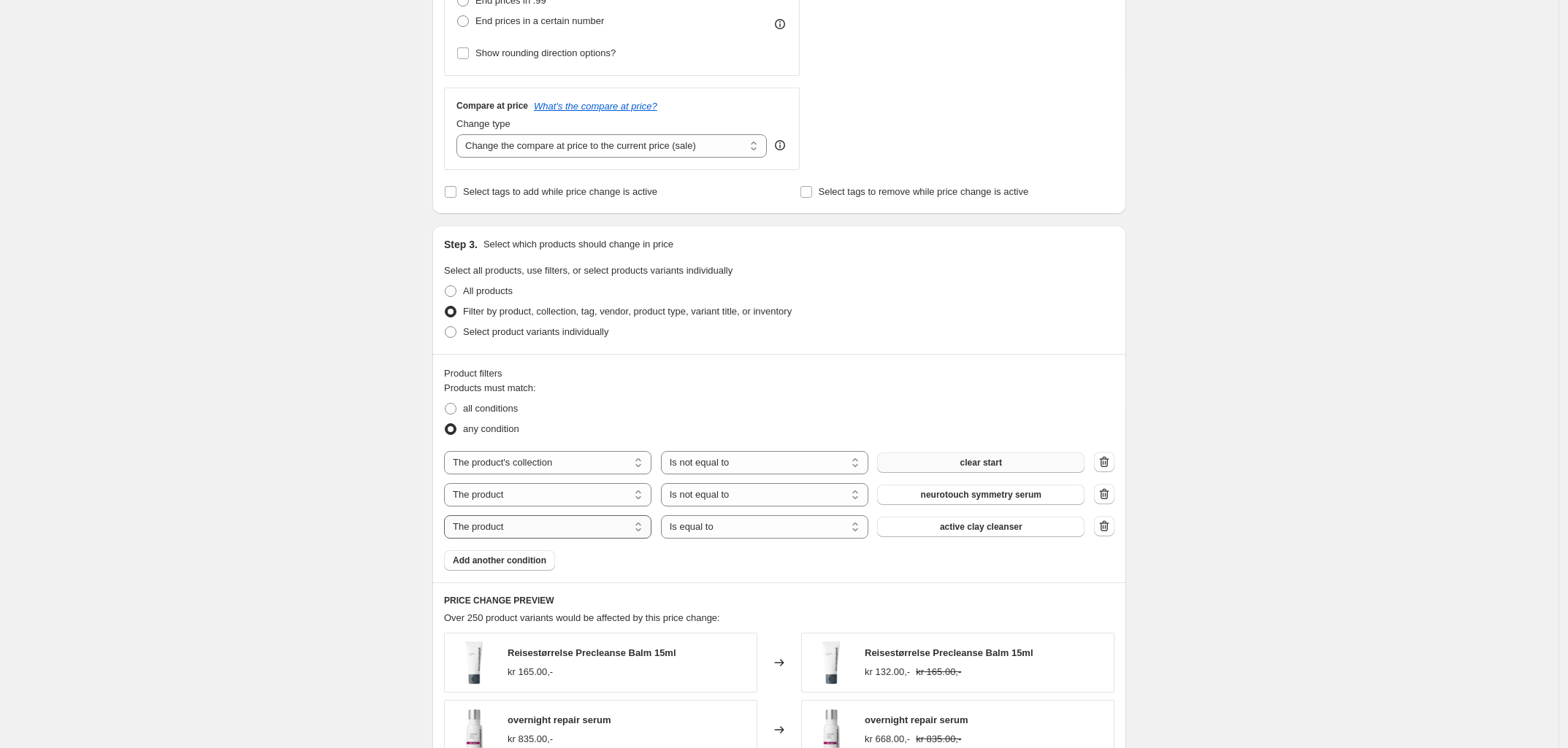
click at [556, 539] on select "The product The product's collection The product's tag The product's vendor The…" at bounding box center [548, 527] width 208 height 23
click at [702, 532] on select "Is equal to Is not equal to" at bounding box center [765, 527] width 208 height 23
select select "not_equal"
click at [998, 531] on span "active clay cleanser" at bounding box center [981, 528] width 82 height 12
click at [519, 570] on button "Add another condition" at bounding box center [499, 561] width 111 height 21
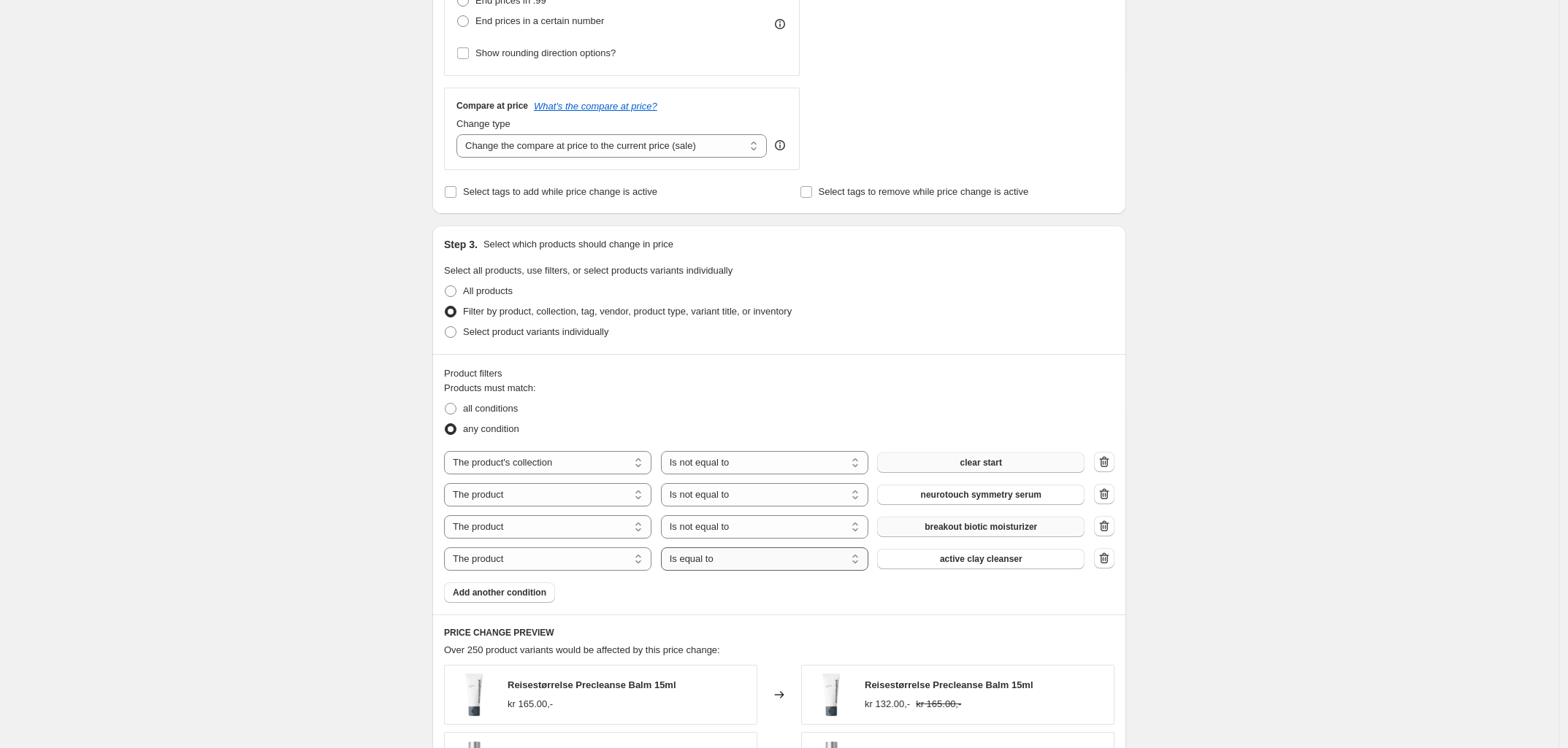
click at [725, 564] on select "Is equal to Is not equal to" at bounding box center [765, 558] width 208 height 23
select select "not_equal"
click at [993, 562] on span "active clay cleanser" at bounding box center [981, 559] width 82 height 12
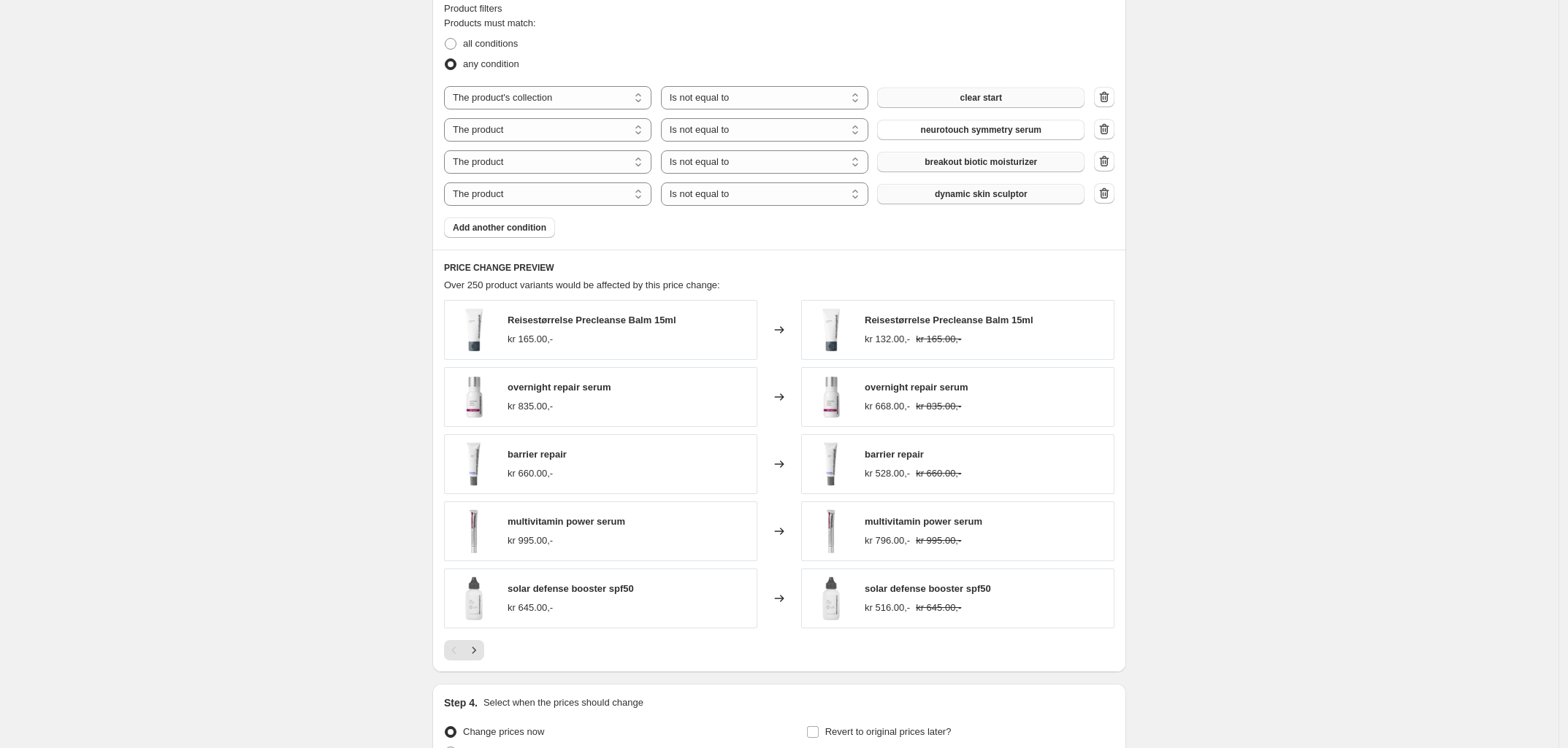
scroll to position [913, 0]
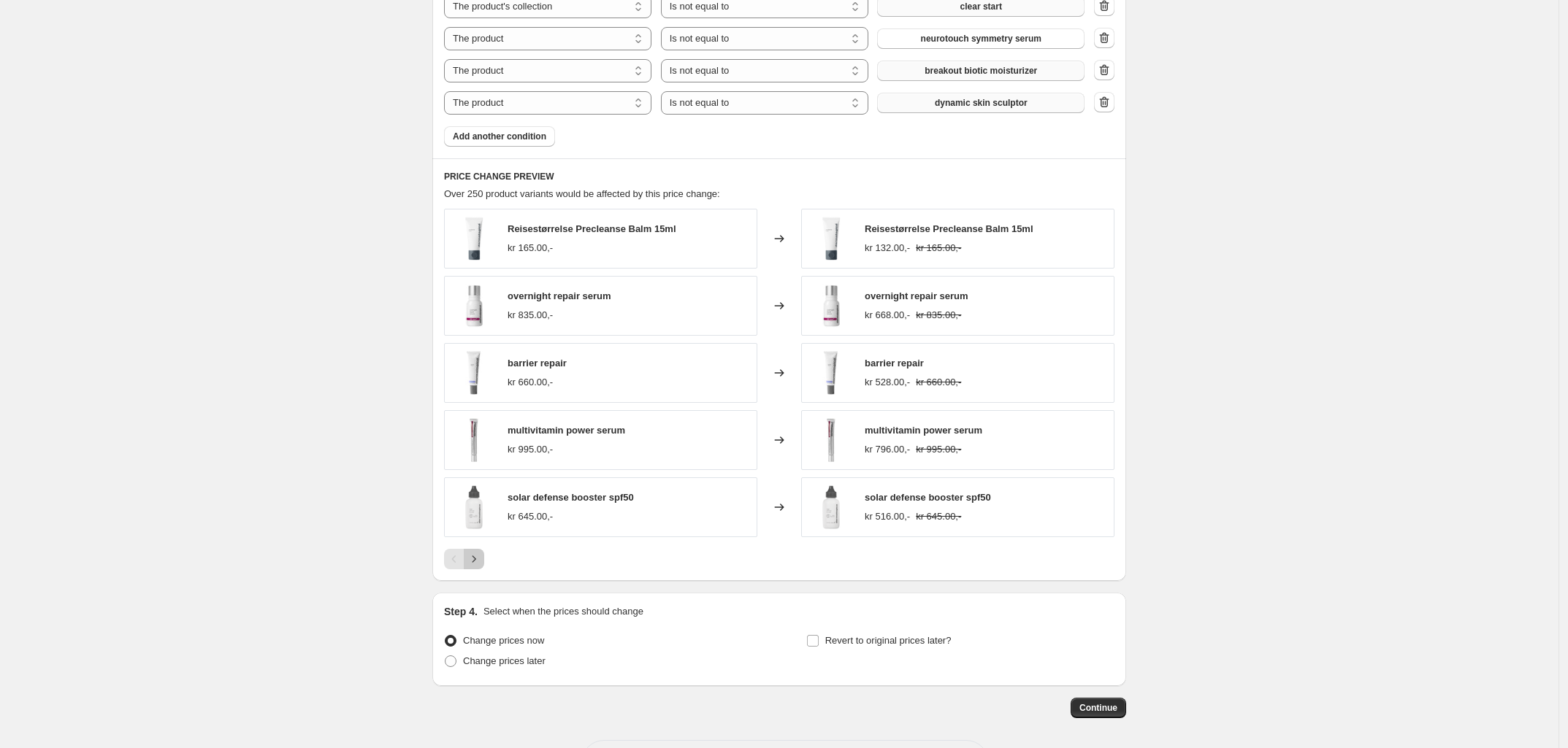
click at [477, 562] on icon "Next" at bounding box center [474, 558] width 15 height 15
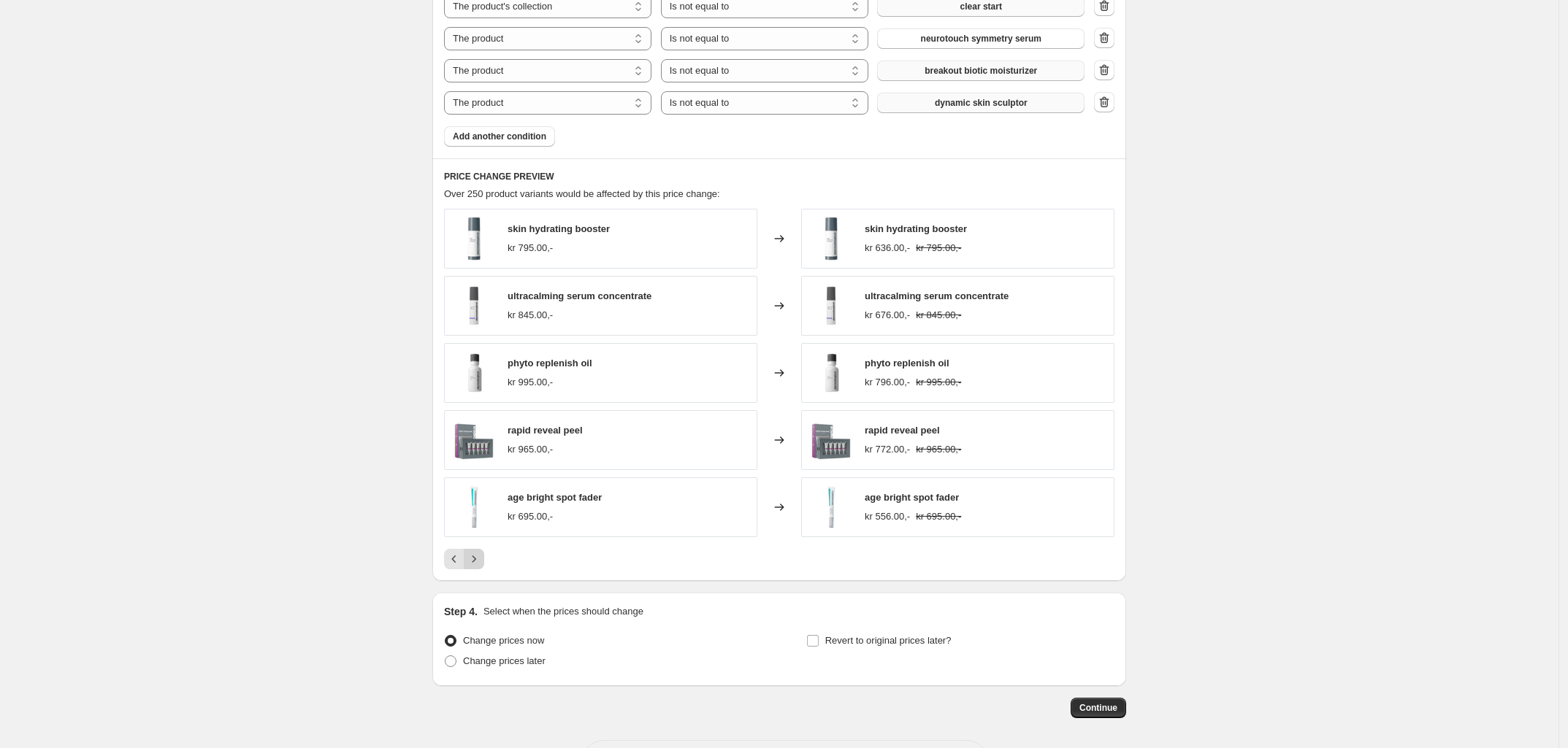
click at [476, 561] on icon "Next" at bounding box center [475, 559] width 3 height 7
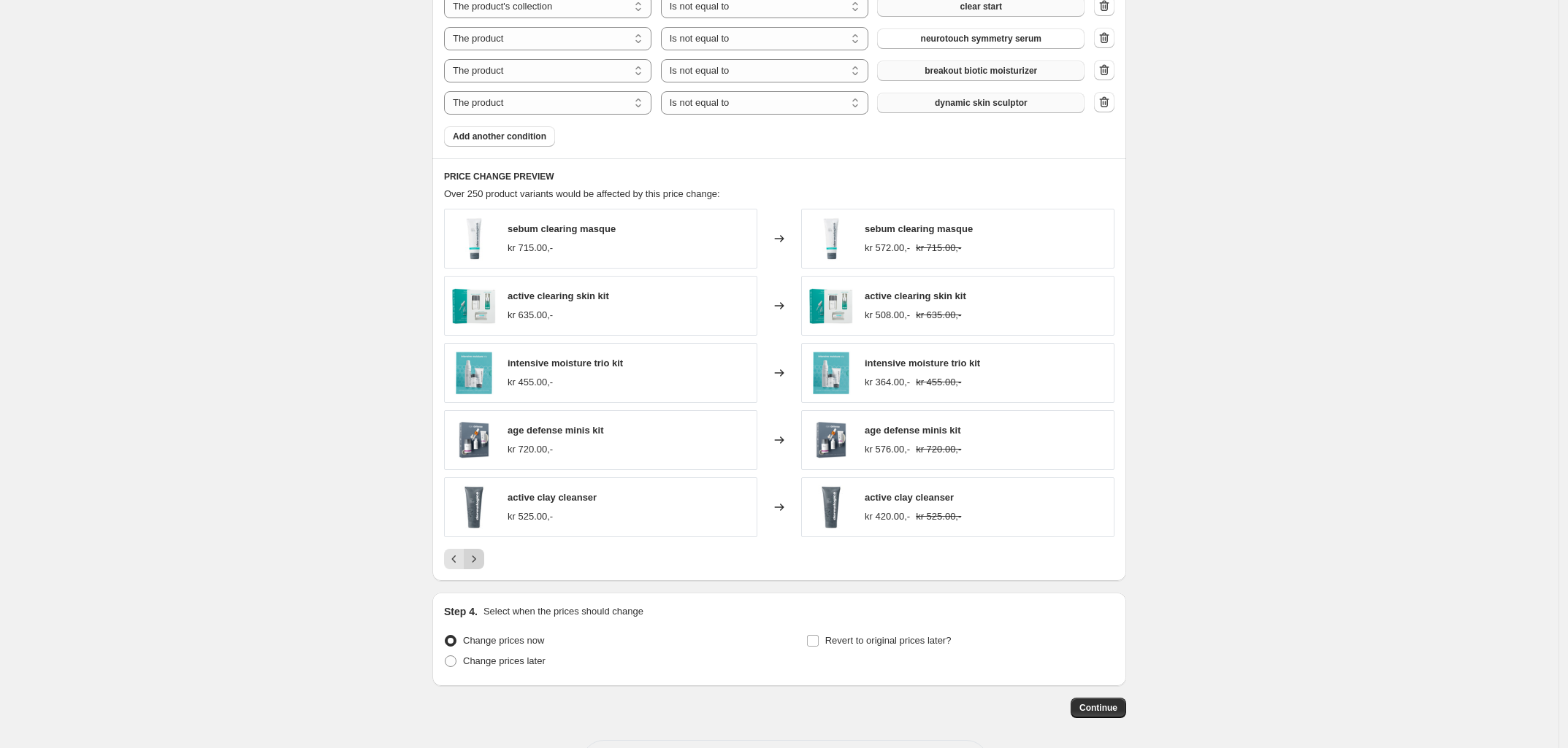
click at [479, 561] on icon "Next" at bounding box center [474, 558] width 15 height 15
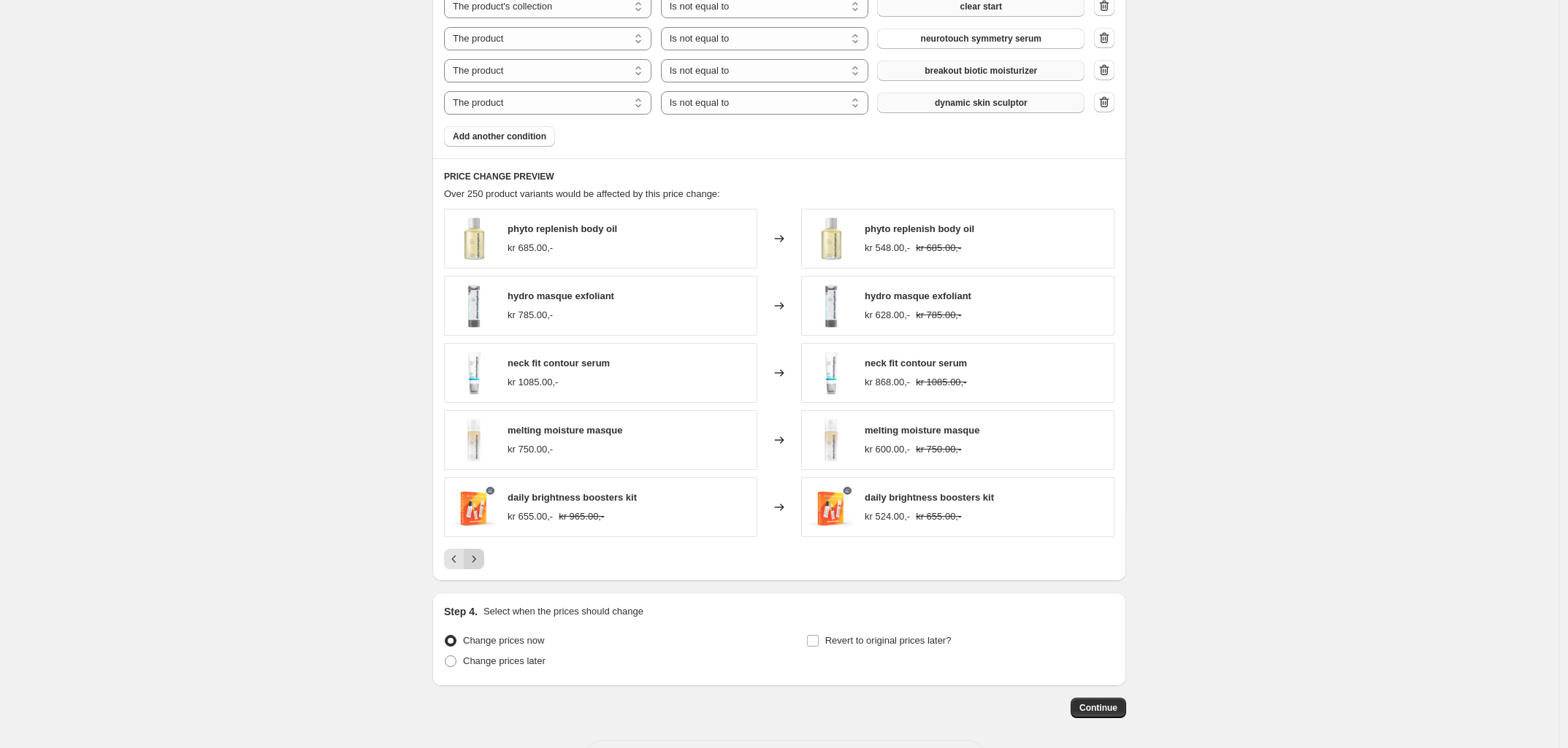
click at [479, 561] on icon "Next" at bounding box center [474, 558] width 15 height 15
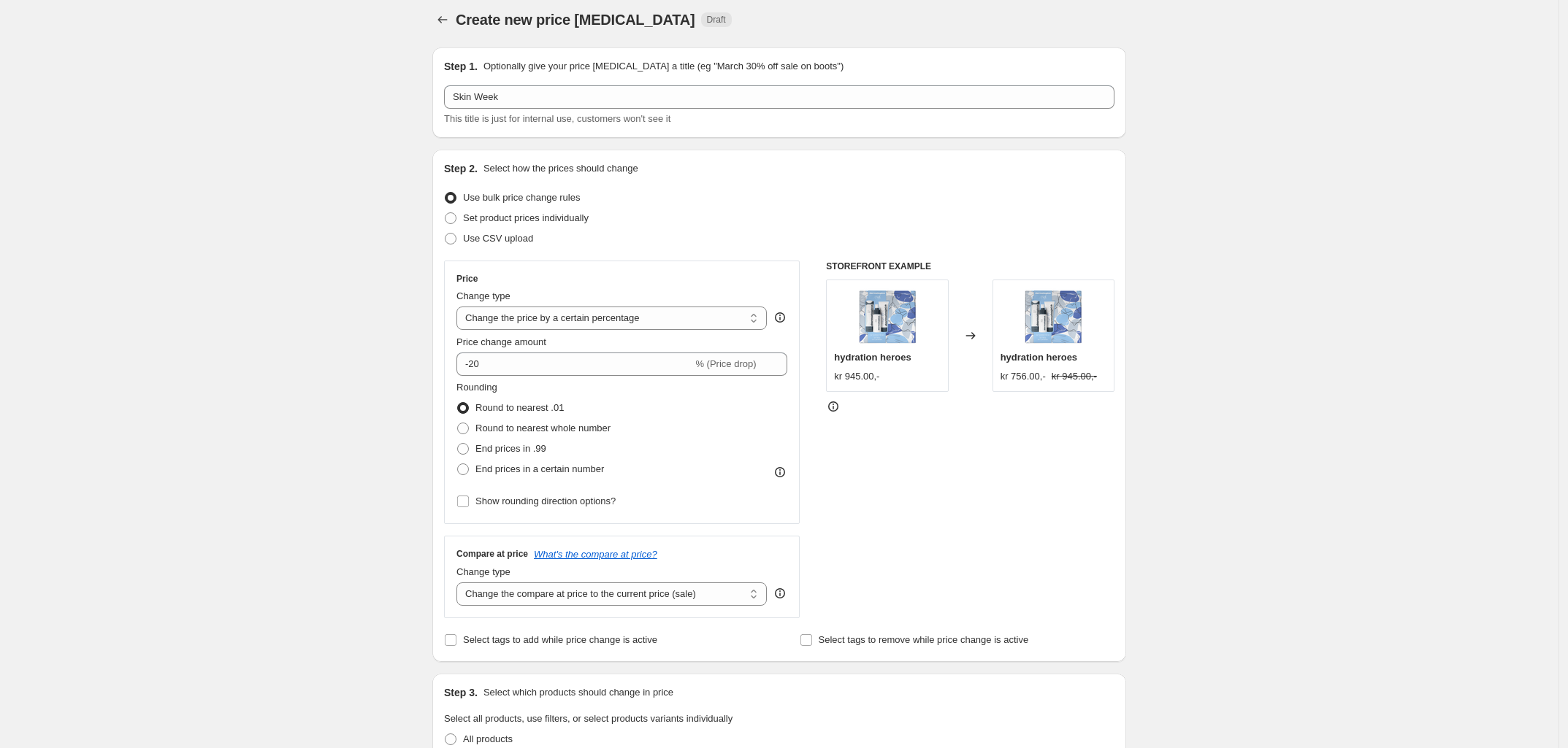
scroll to position [0, 0]
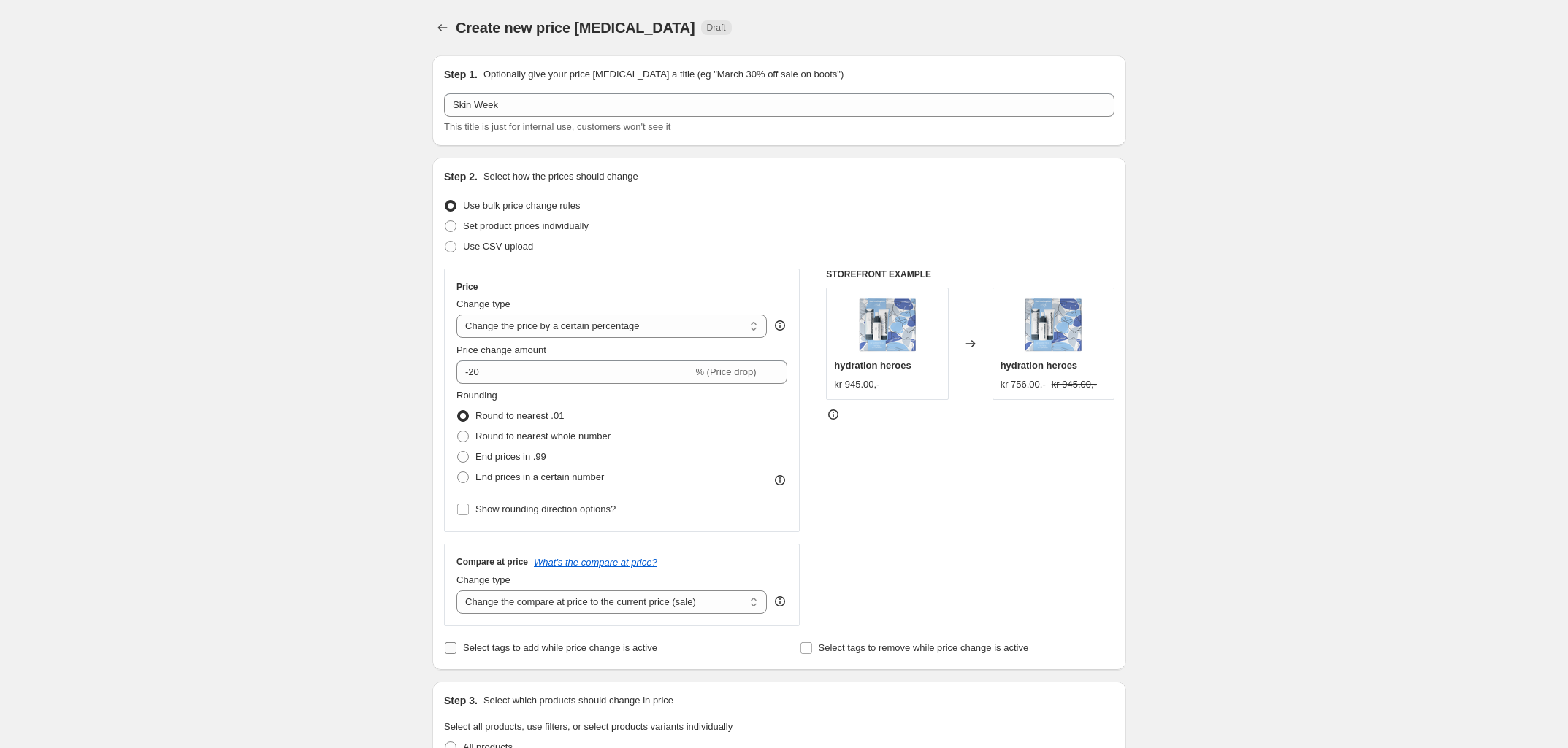
click at [482, 654] on span "Select tags to add while price change is active" at bounding box center [560, 648] width 194 height 11
click at [457, 654] on input "Select tags to add while price change is active" at bounding box center [451, 648] width 12 height 12
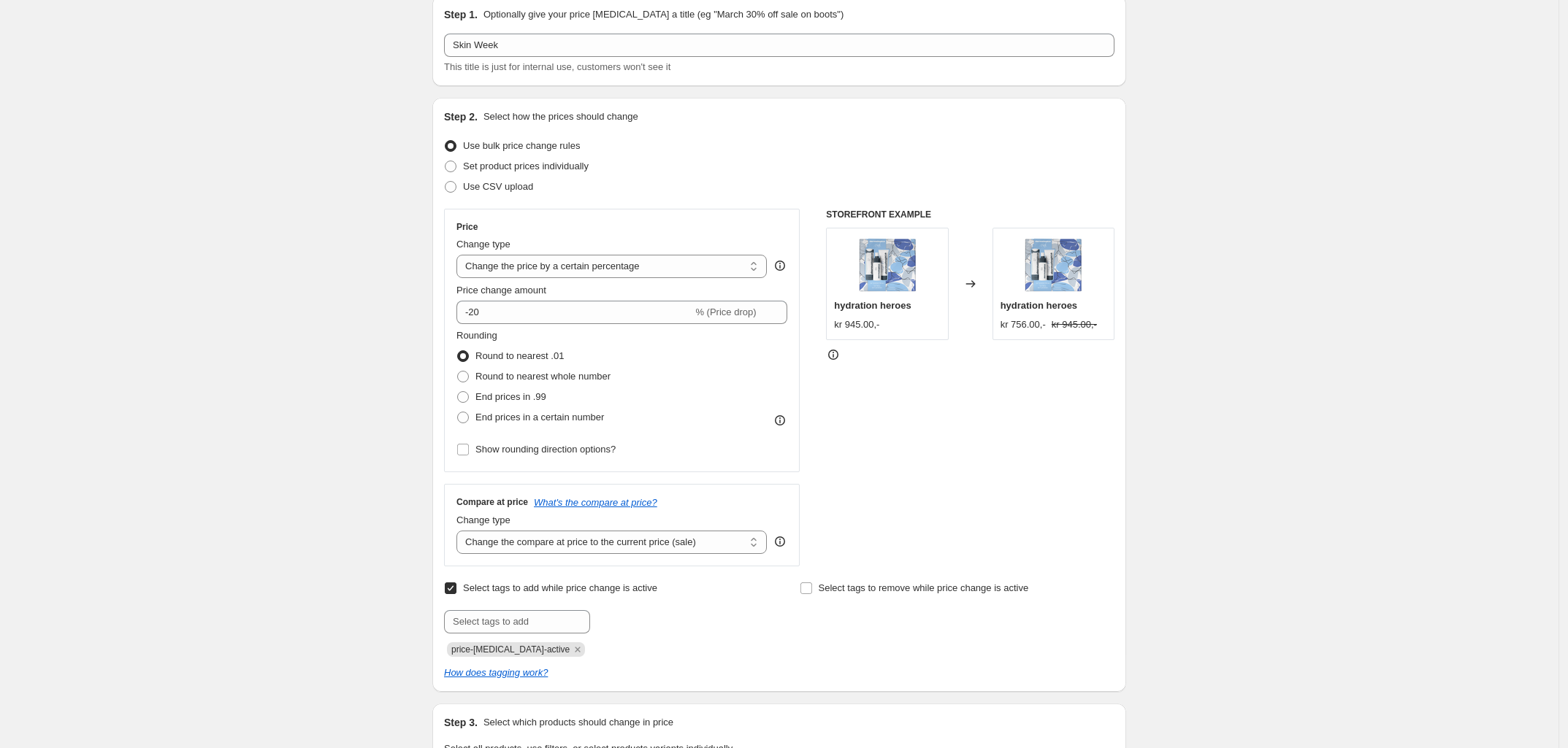
scroll to position [91, 0]
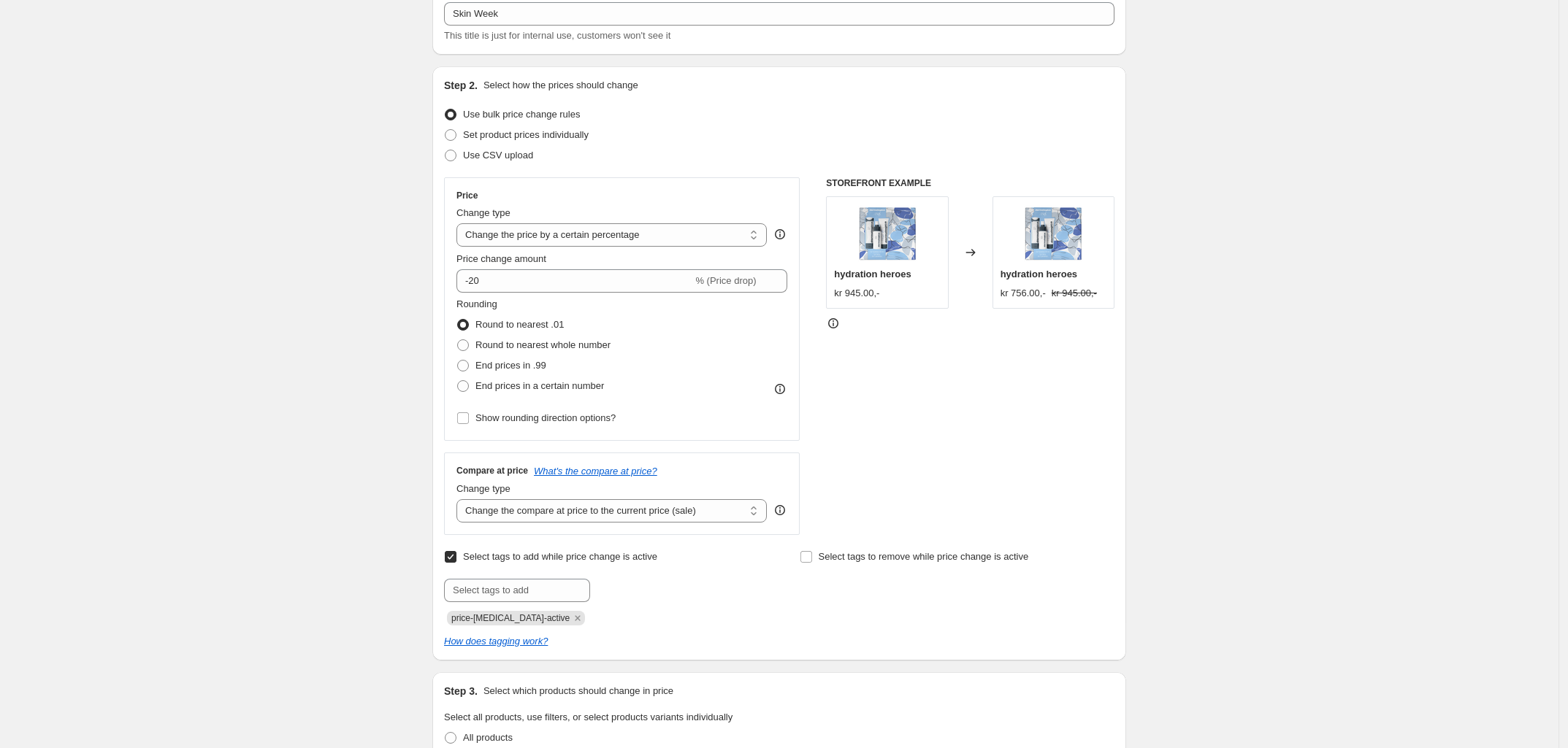
click at [453, 561] on input "Select tags to add while price change is active" at bounding box center [451, 557] width 12 height 12
checkbox input "false"
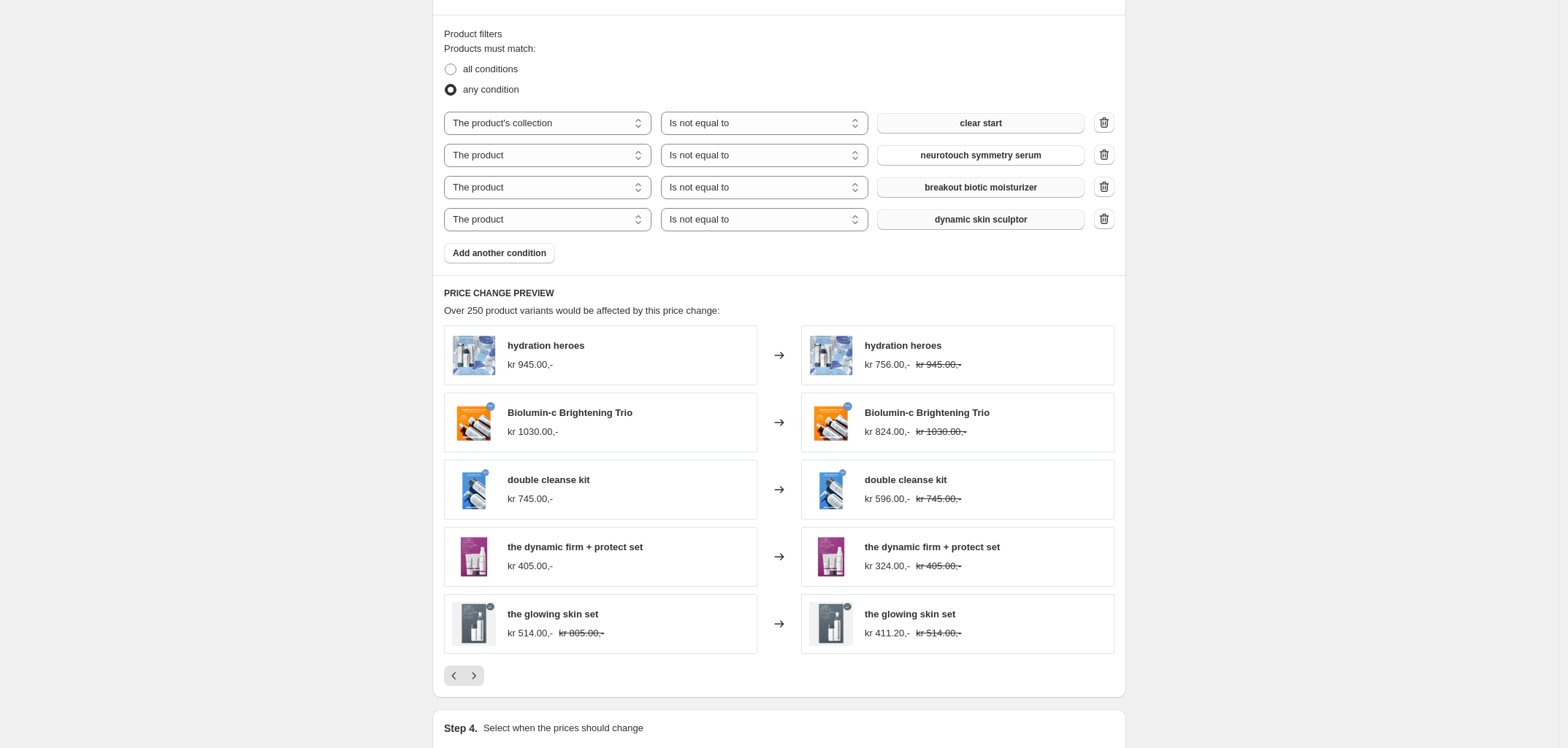
scroll to position [913, 0]
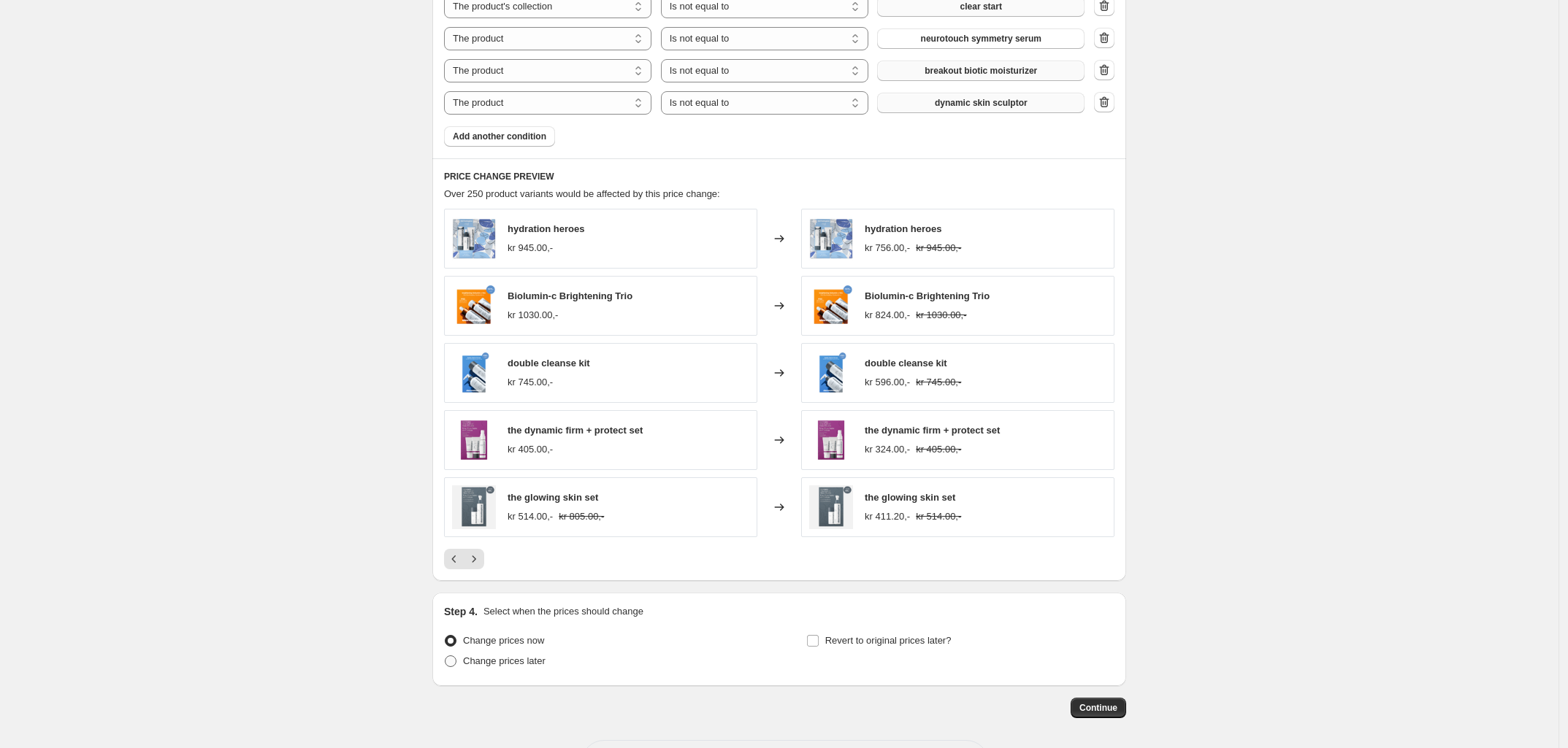
click at [512, 667] on span "Change prices later" at bounding box center [504, 661] width 82 height 11
click at [445, 656] on input "Change prices later" at bounding box center [445, 655] width 1 height 1
radio input "true"
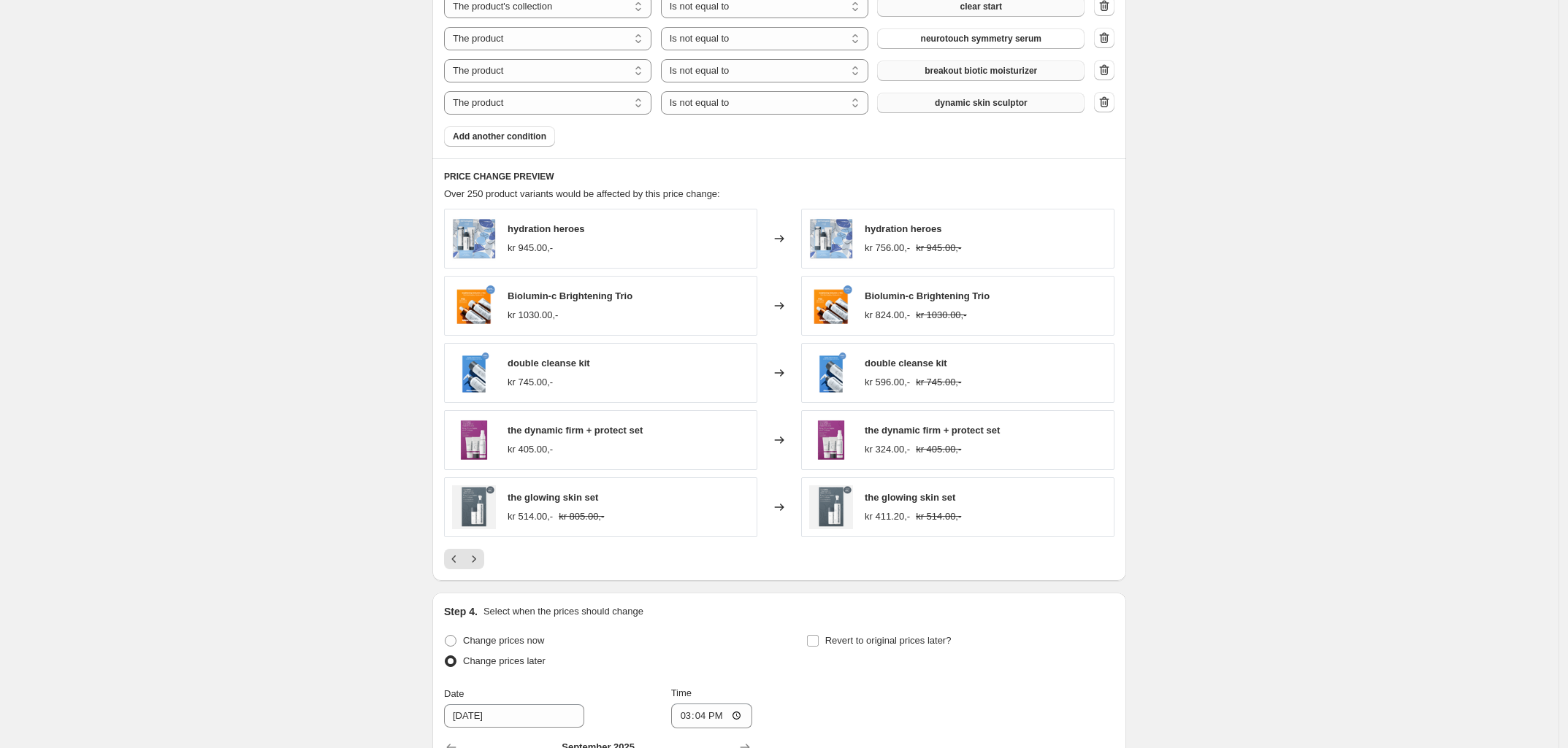
scroll to position [1095, 0]
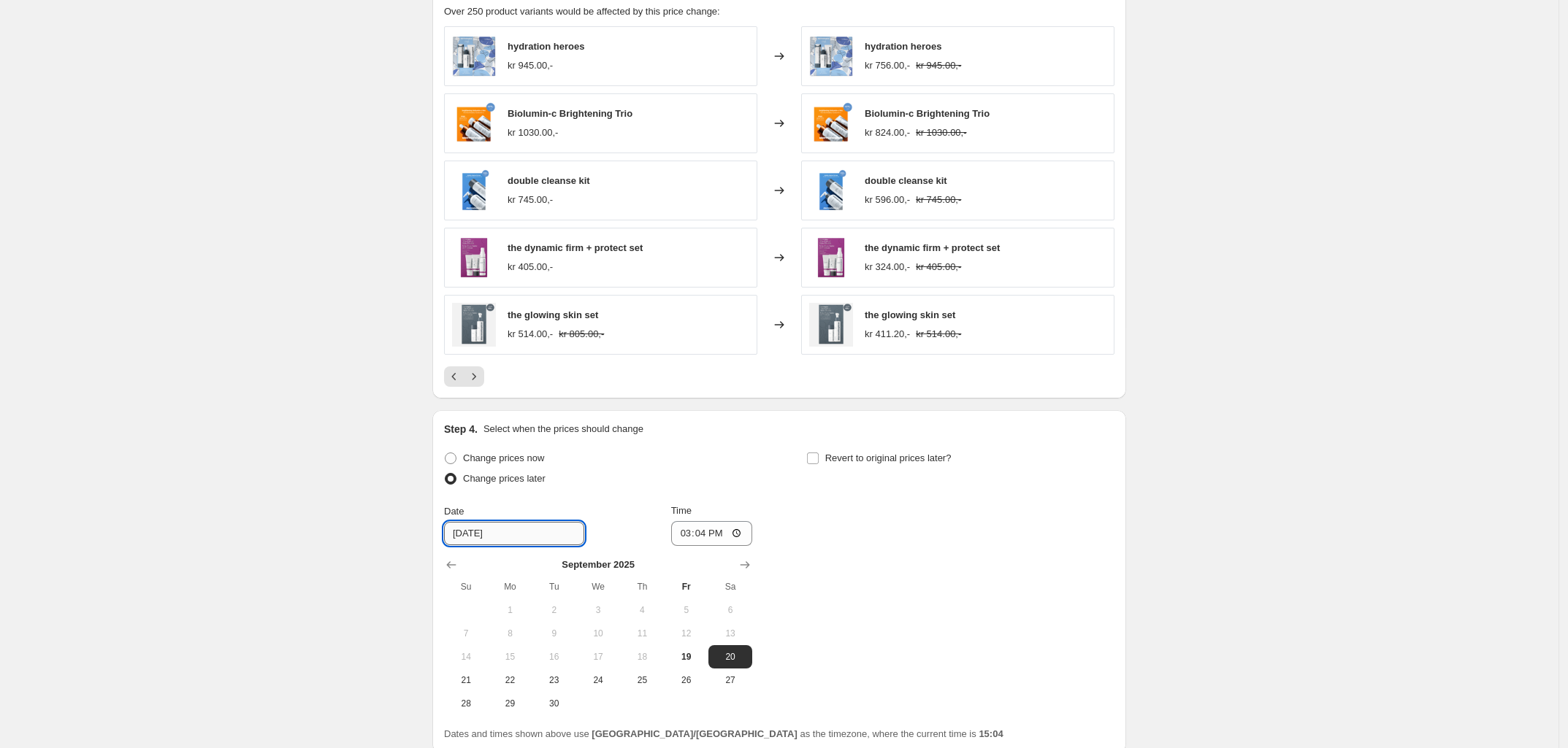
click at [518, 541] on input "9/20/2025" at bounding box center [513, 533] width 140 height 23
click at [481, 685] on span "21" at bounding box center [465, 680] width 32 height 12
type input "9/21/2025"
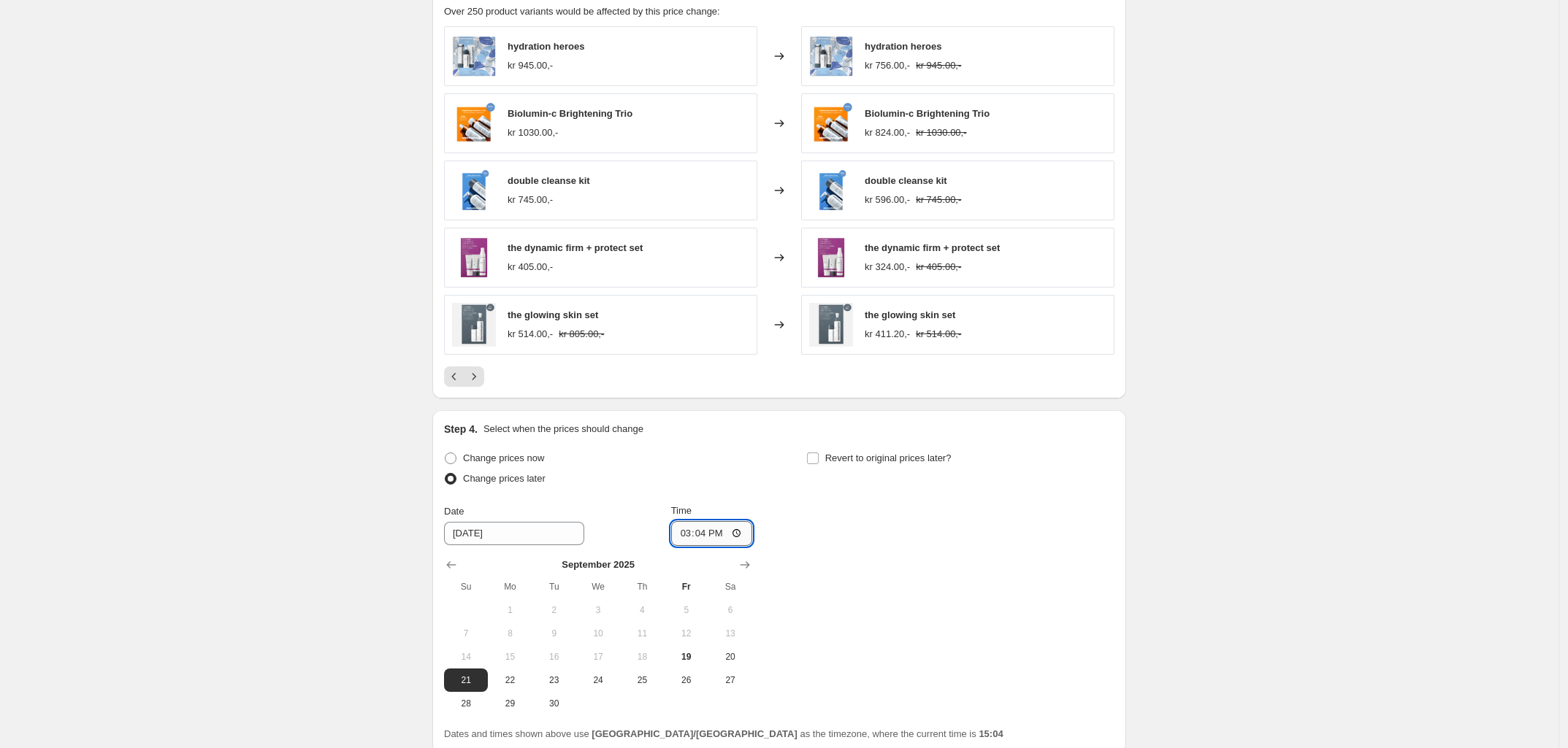
click at [698, 537] on input "15:04" at bounding box center [711, 534] width 82 height 25
type input "00:04"
click at [815, 459] on input "Revert to original prices later?" at bounding box center [813, 459] width 12 height 12
checkbox input "true"
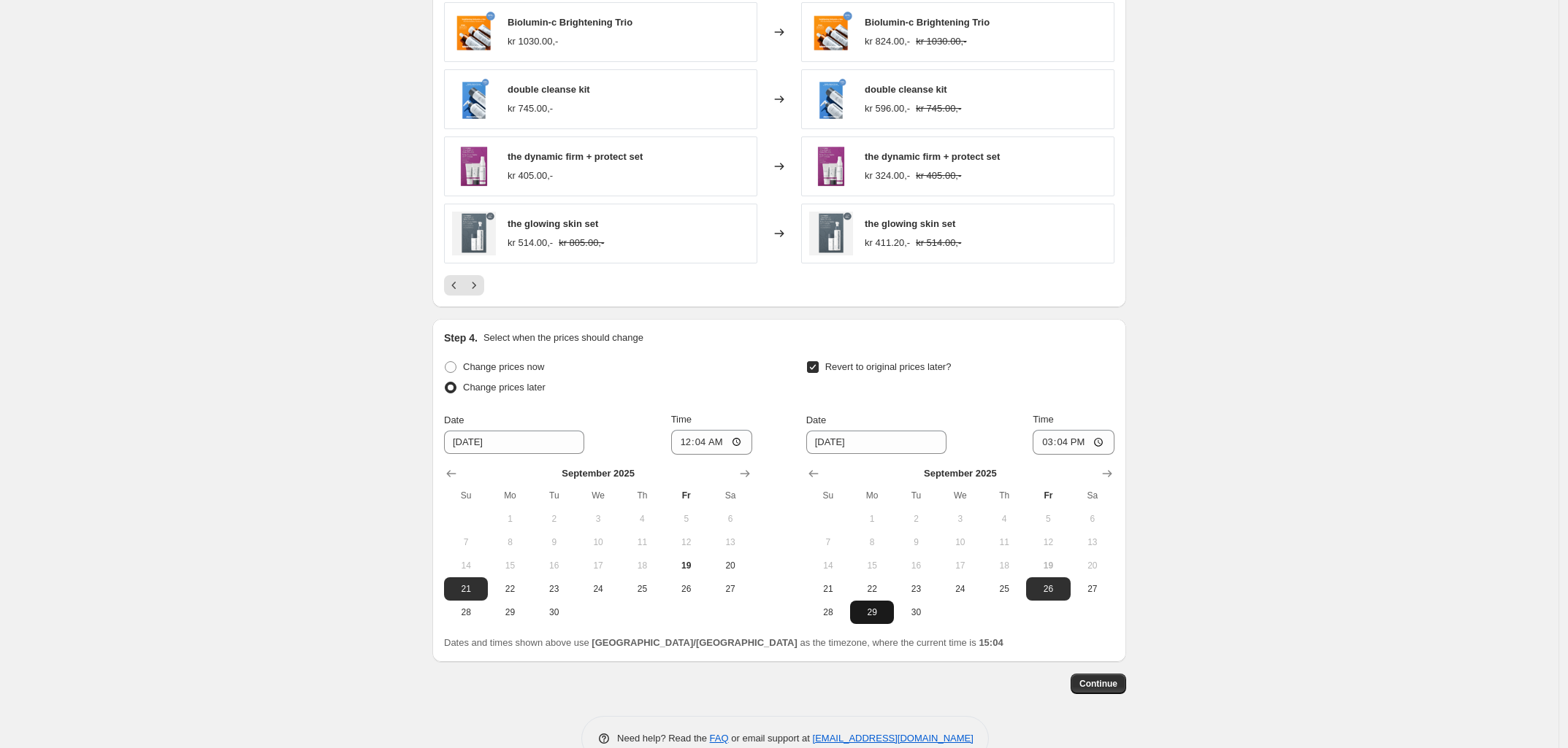
click at [880, 617] on span "29" at bounding box center [871, 612] width 32 height 12
click at [917, 618] on span "30" at bounding box center [915, 612] width 32 height 12
type input "9/30/2025"
click at [1070, 441] on input "15:04" at bounding box center [1073, 442] width 82 height 25
type input "00:04"
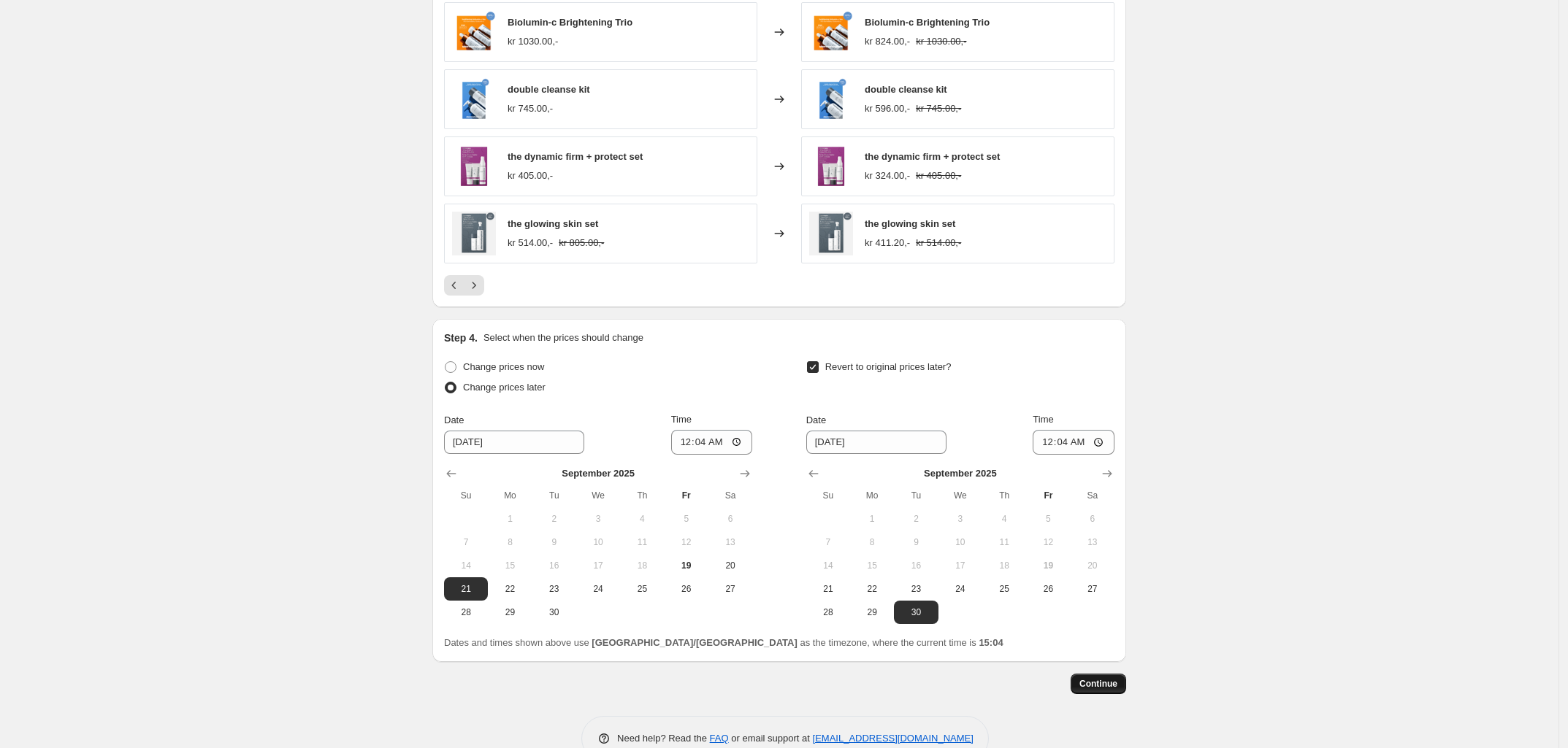
click at [1098, 693] on button "Continue" at bounding box center [1098, 684] width 56 height 21
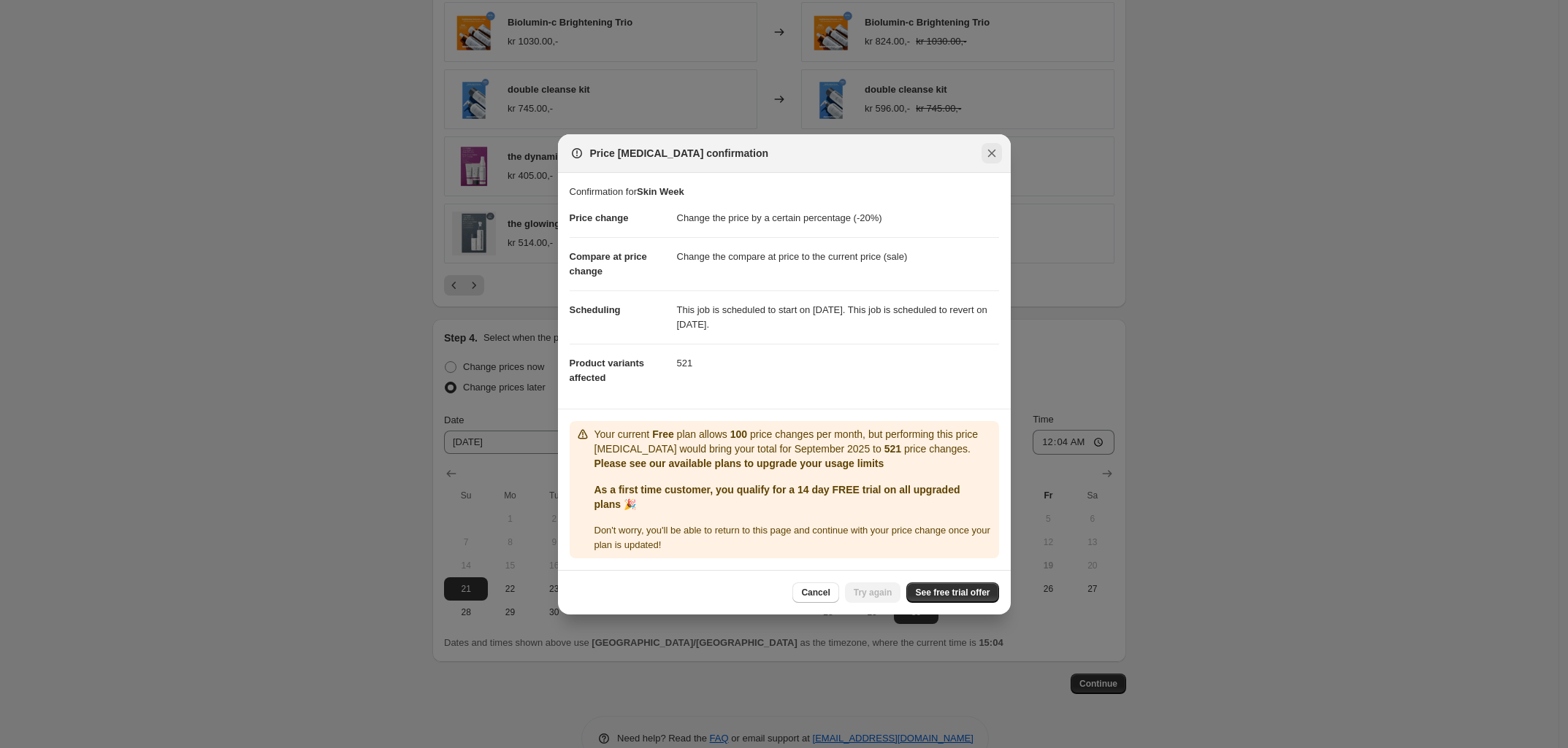
click at [994, 154] on icon "Close" at bounding box center [991, 153] width 15 height 15
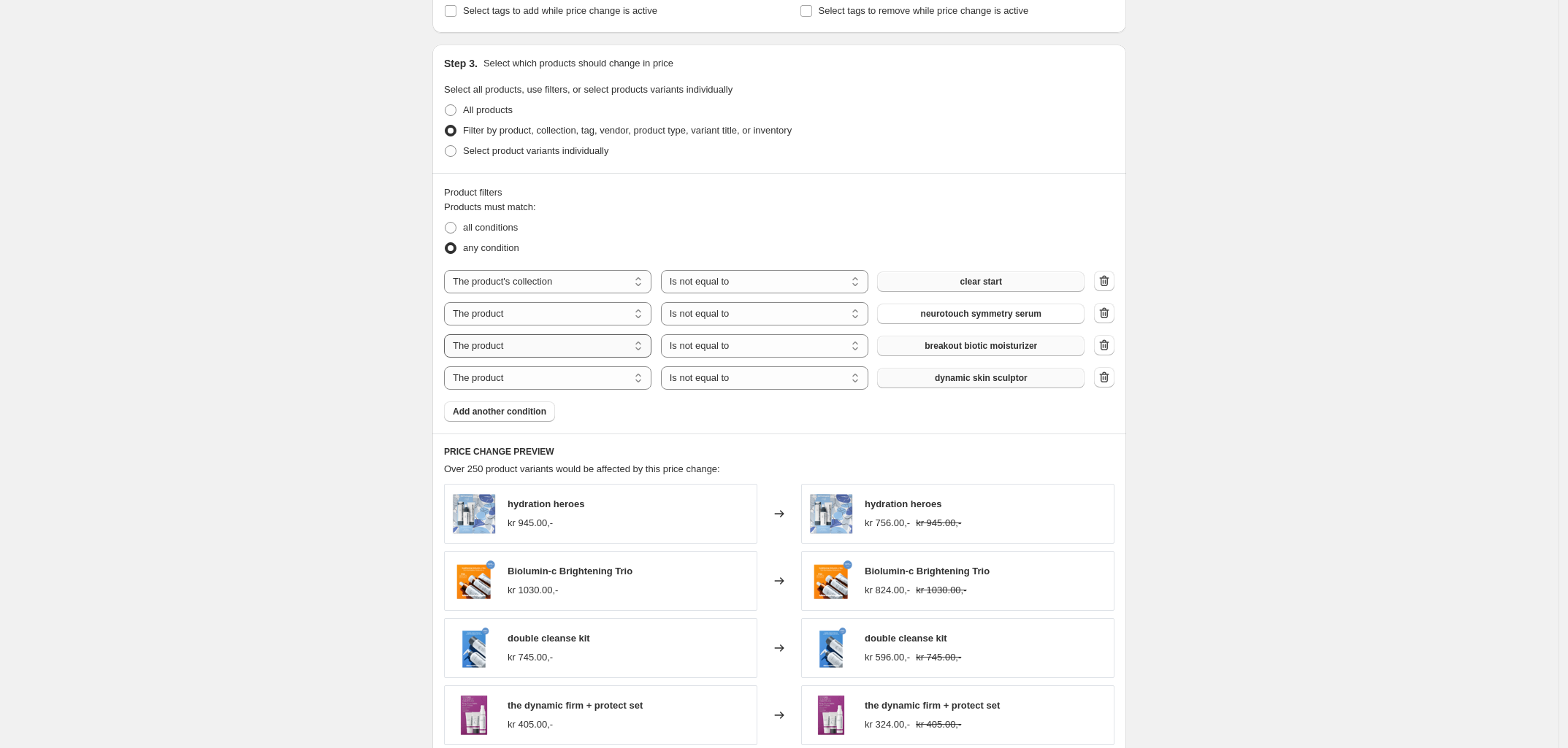
scroll to position [639, 0]
click at [518, 413] on span "Add another condition" at bounding box center [499, 410] width 94 height 12
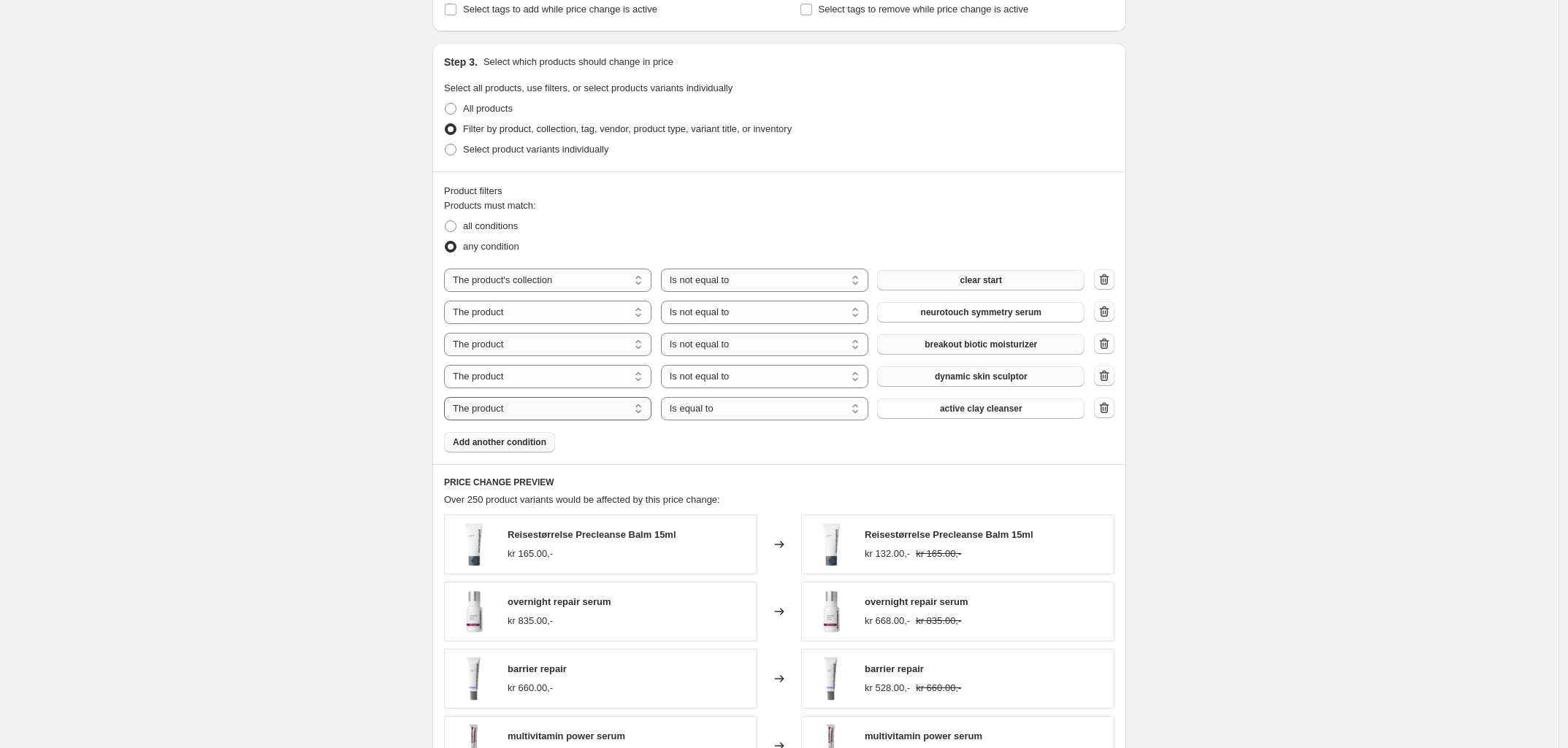
click at [553, 415] on select "The product The product's collection The product's tag The product's vendor The…" at bounding box center [548, 408] width 208 height 23
select select "vendor"
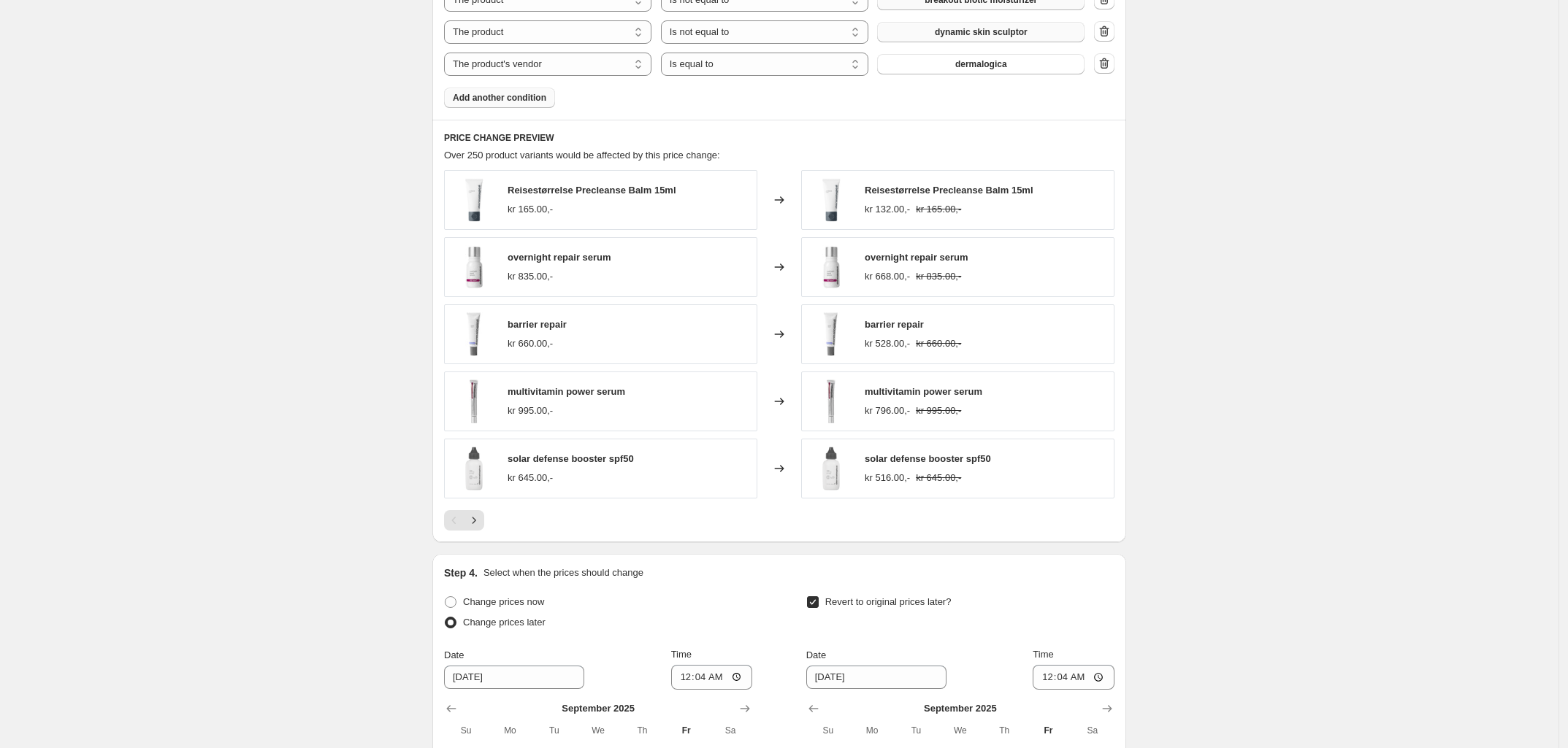
scroll to position [1004, 0]
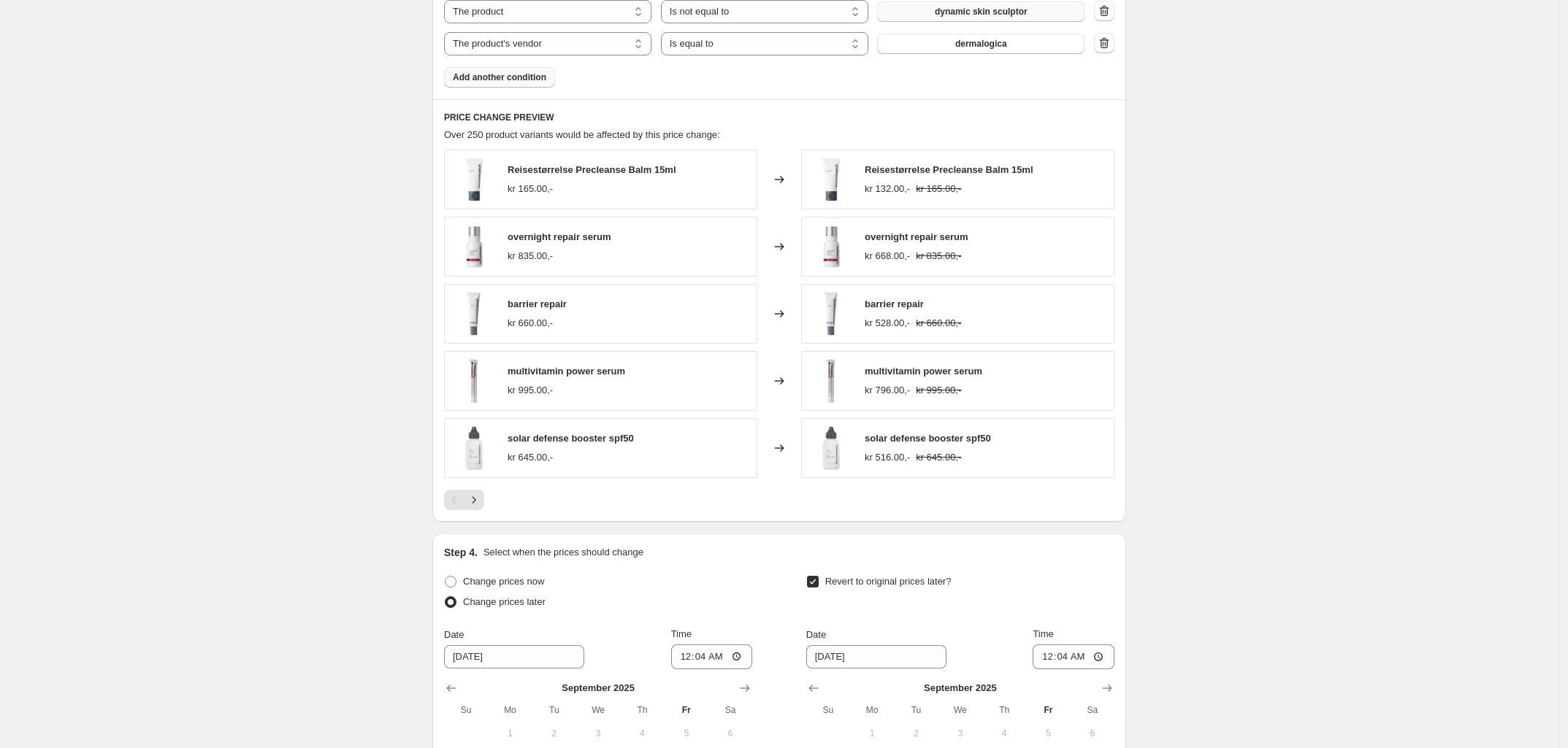
click at [1111, 416] on div "Reisestørrelse Precleanse Balm 15ml kr 165.00,- Changed to Reisestørrelse Precl…" at bounding box center [778, 313] width 670 height 329
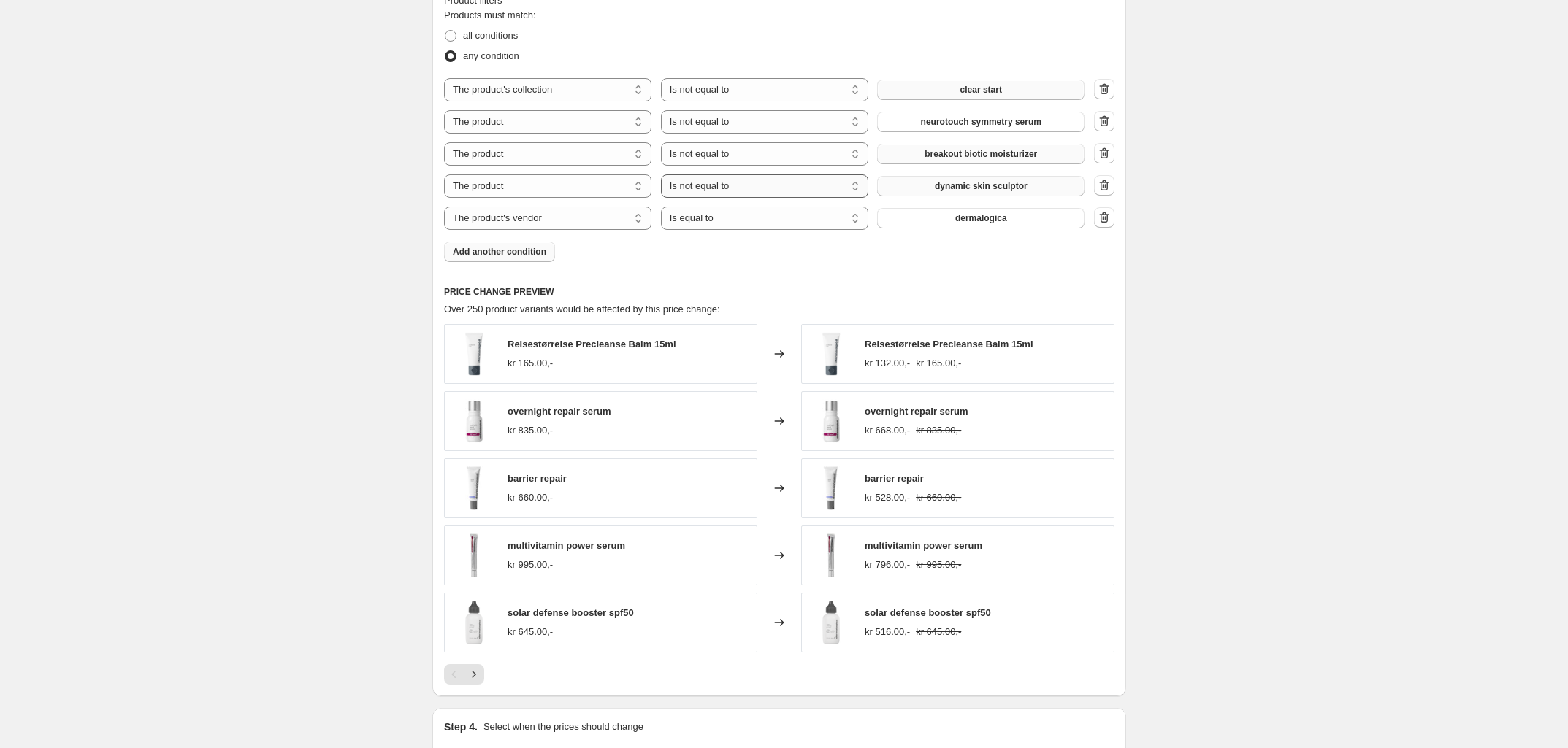
scroll to position [618, 0]
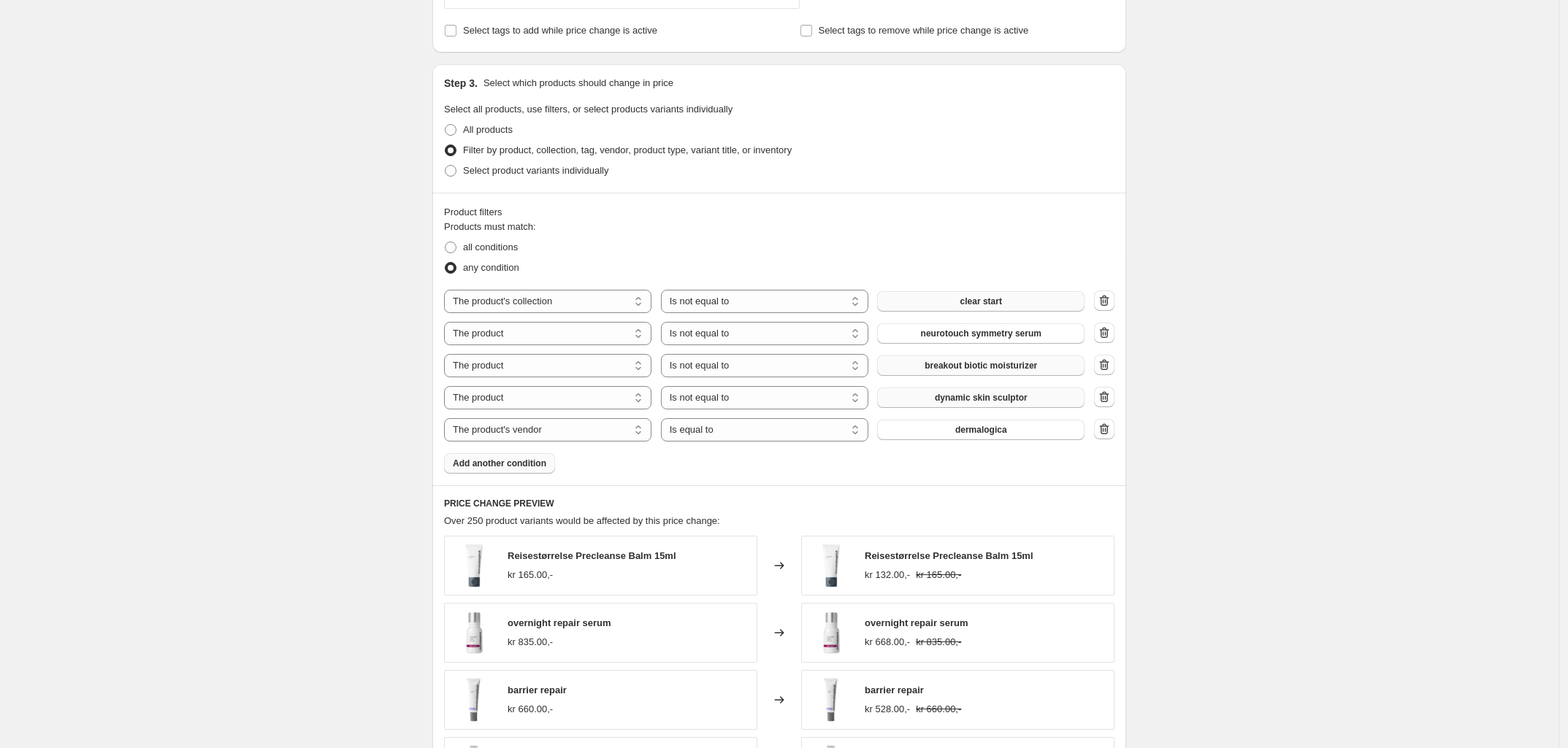
click at [519, 468] on span "Add another condition" at bounding box center [499, 464] width 94 height 12
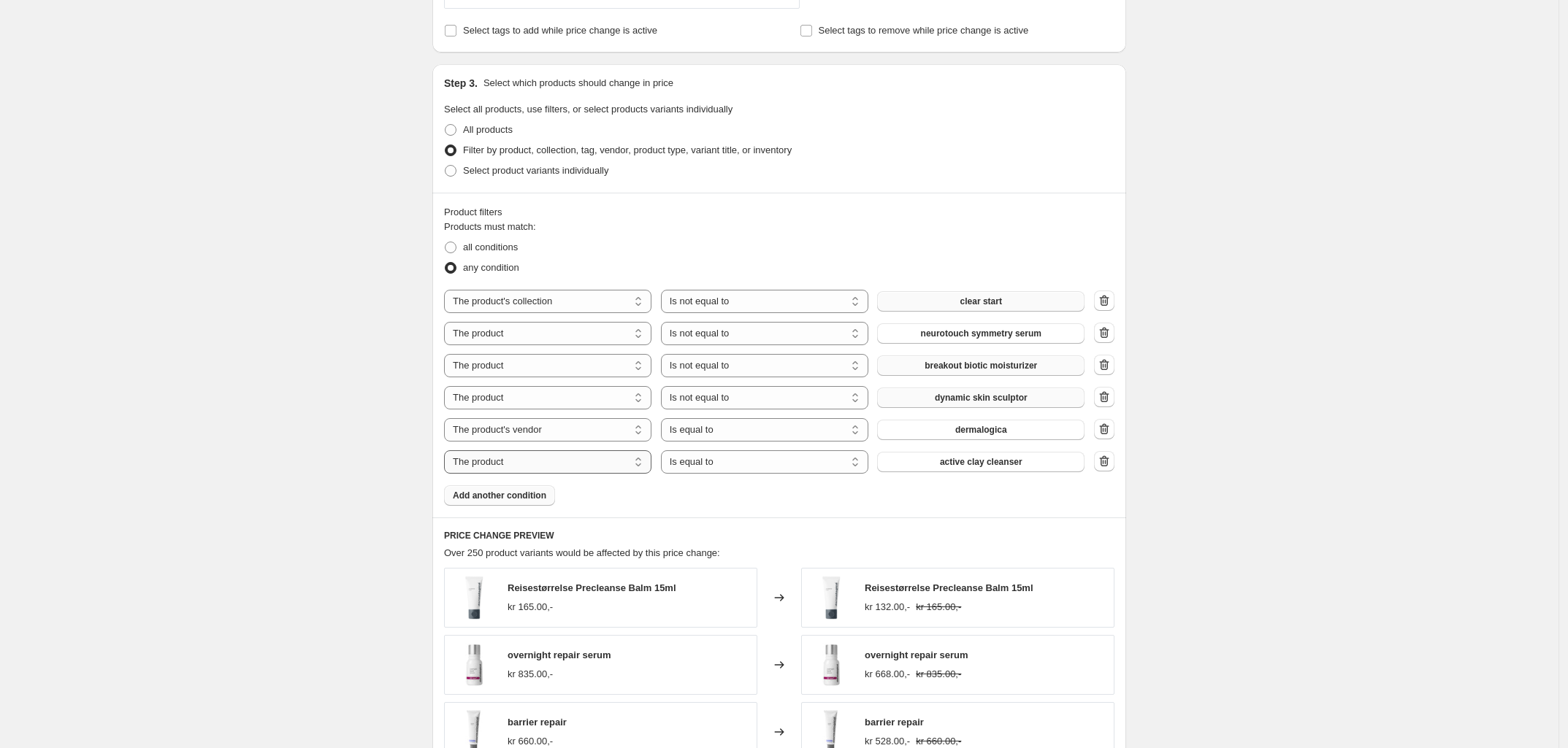
click at [523, 463] on select "The product The product's collection The product's tag The product's vendor The…" at bounding box center [548, 461] width 208 height 23
select select "product_status"
click at [801, 492] on div "Products must match: all conditions any condition The product The product's col…" at bounding box center [778, 363] width 670 height 287
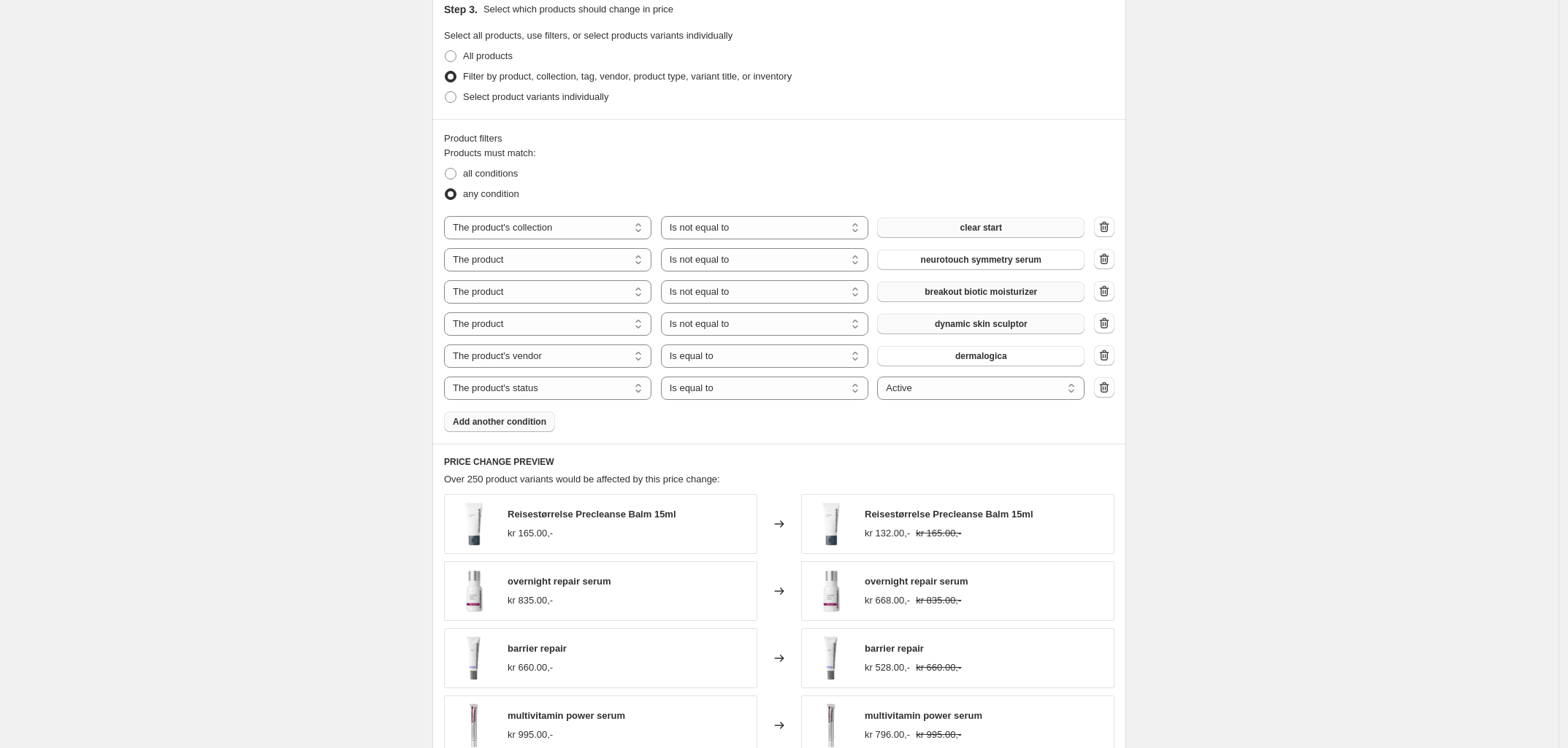
scroll to position [800, 0]
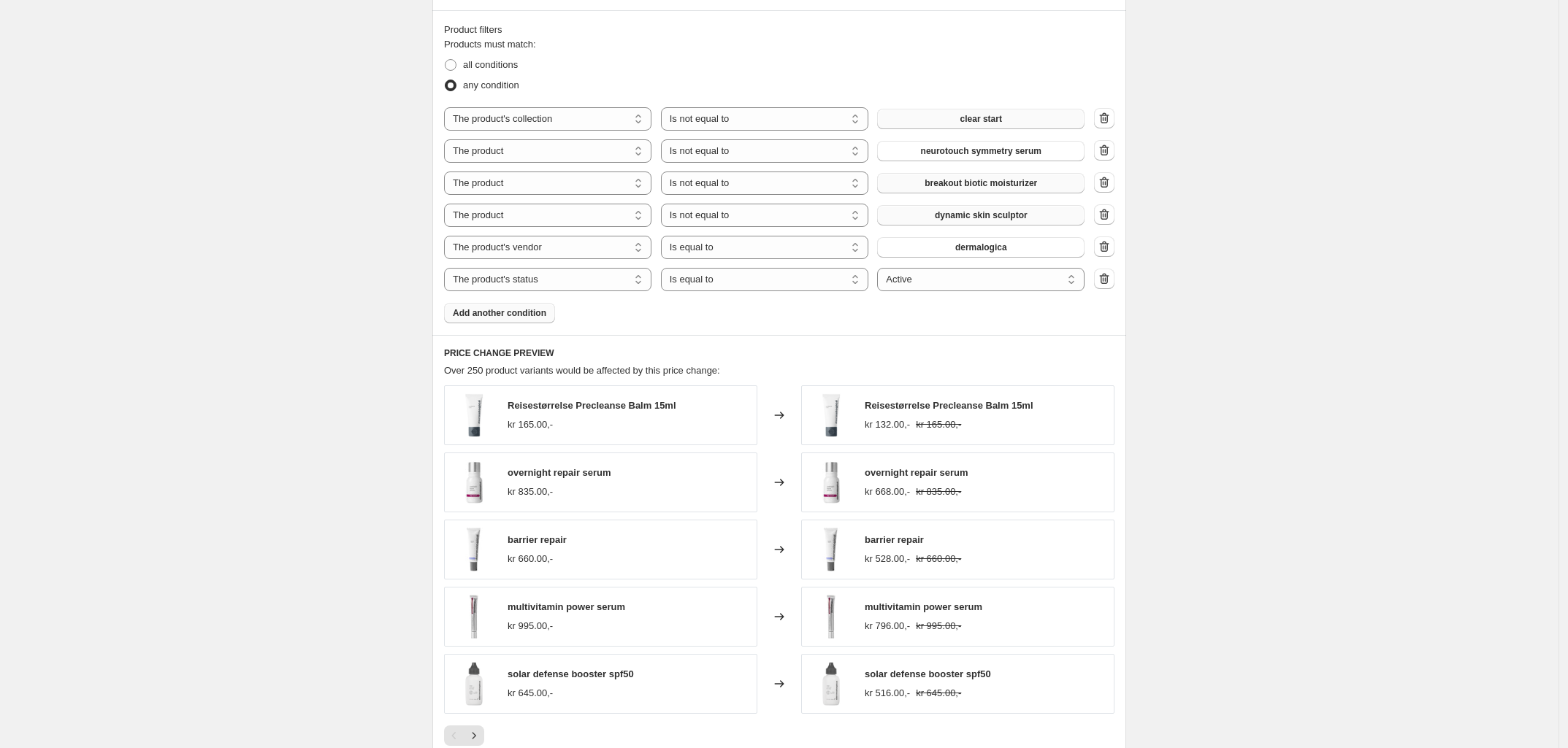
click at [917, 478] on span "overnight repair serum" at bounding box center [917, 473] width 104 height 11
click at [1081, 486] on div "overnight repair serum kr 668.00,- kr 835.00,-" at bounding box center [957, 483] width 313 height 60
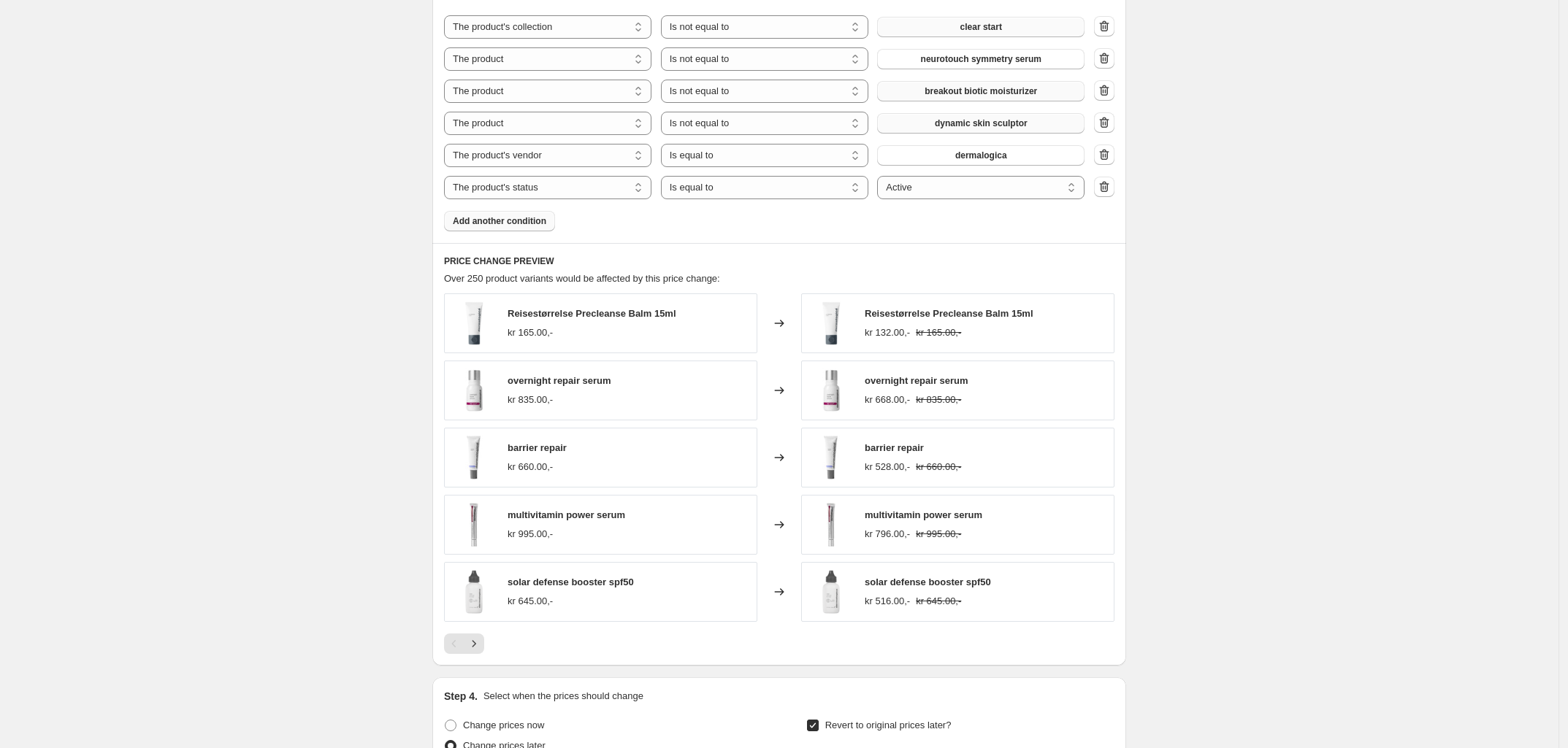
scroll to position [1256, 0]
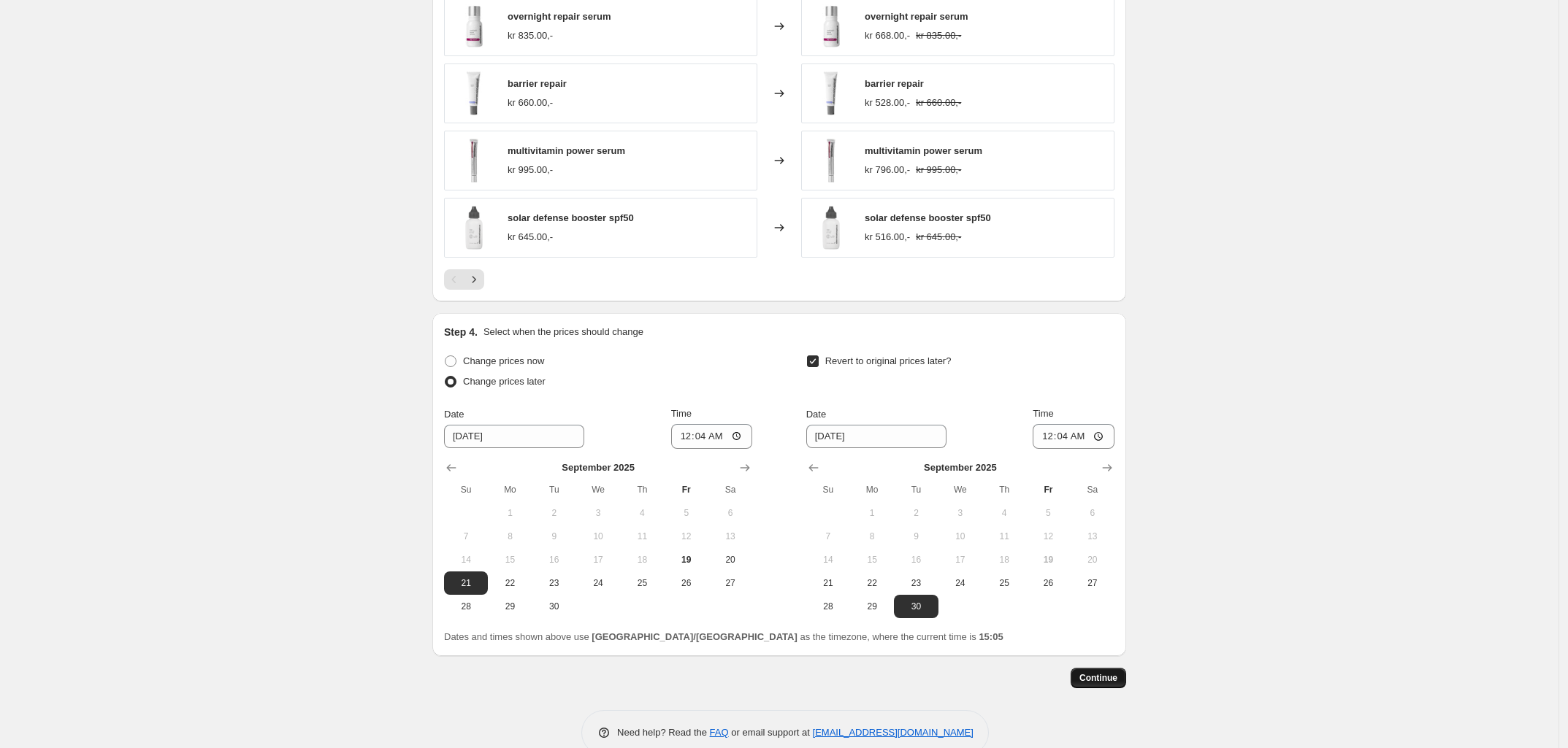
click at [1093, 683] on span "Continue" at bounding box center [1099, 679] width 38 height 12
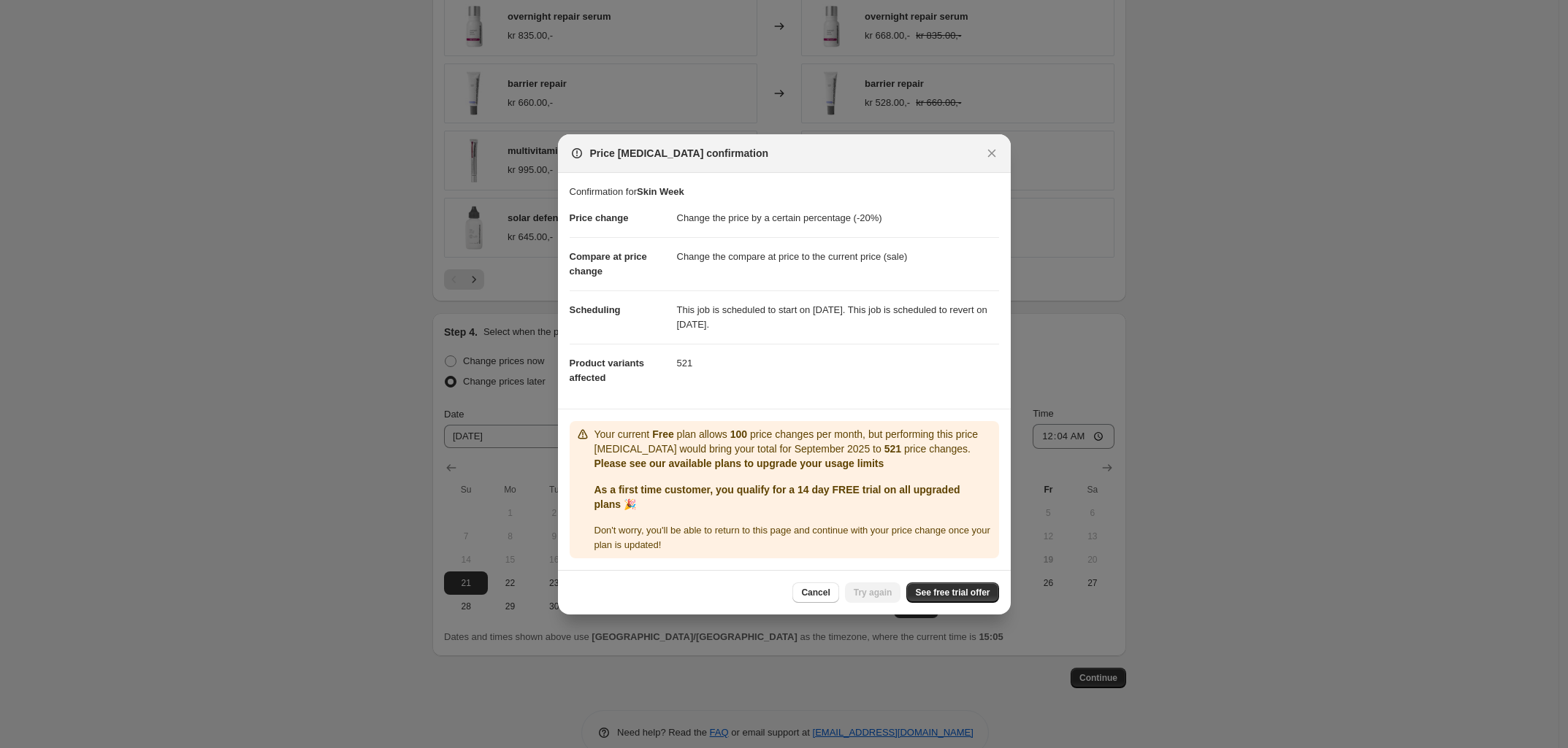
click at [1249, 501] on div at bounding box center [784, 374] width 1568 height 748
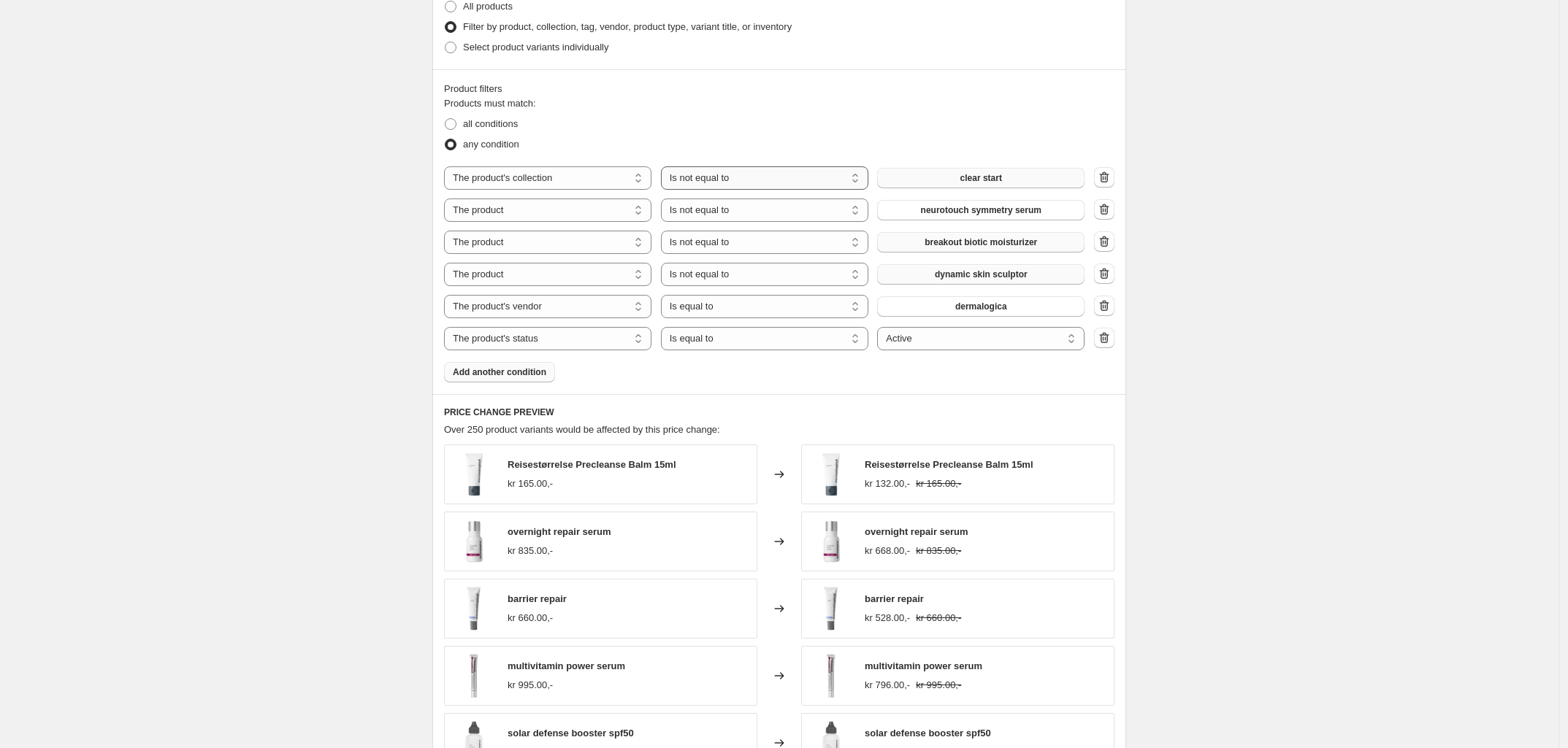
scroll to position [709, 0]
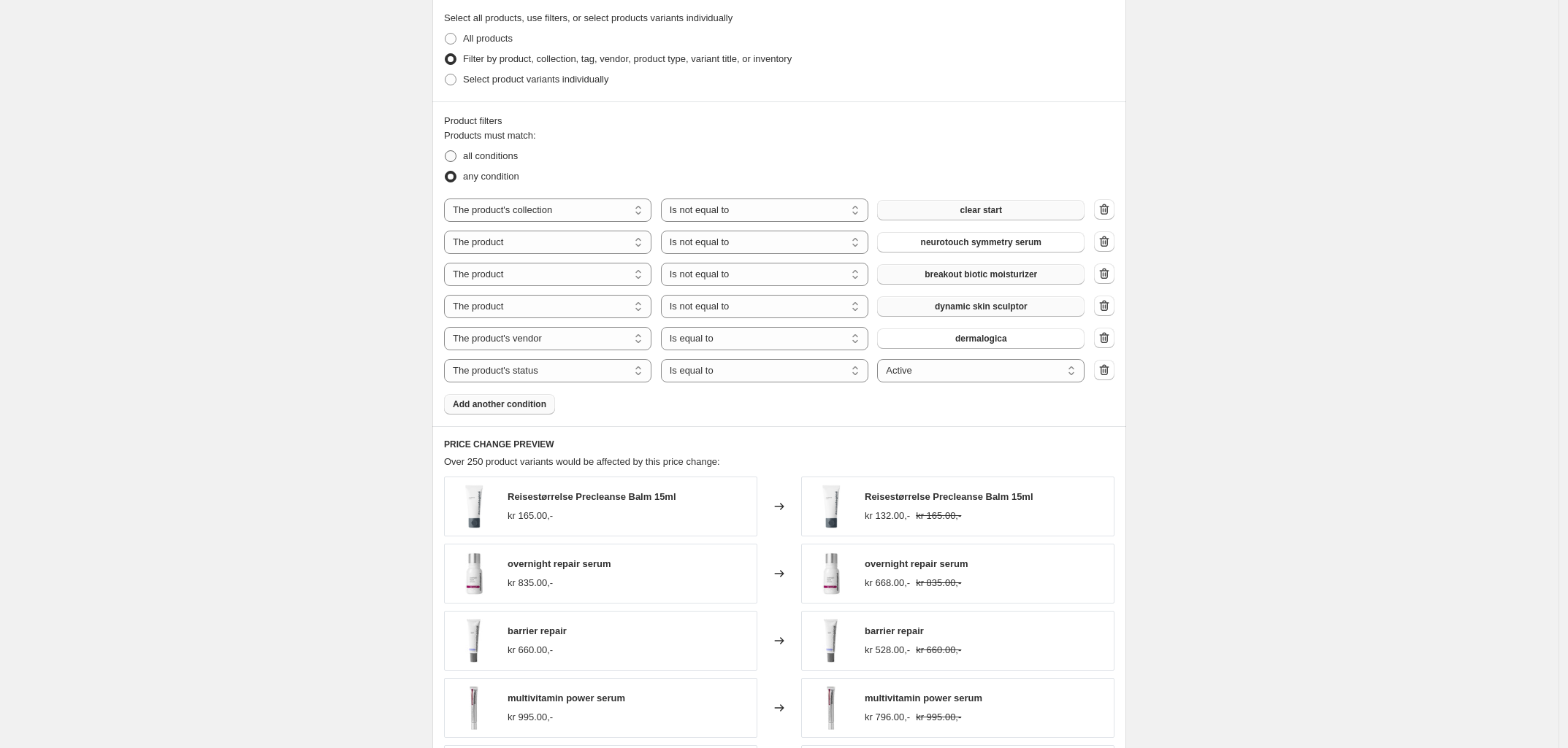
click at [489, 160] on span "all conditions" at bounding box center [490, 155] width 55 height 11
click at [445, 151] on input "all conditions" at bounding box center [445, 150] width 1 height 1
radio input "true"
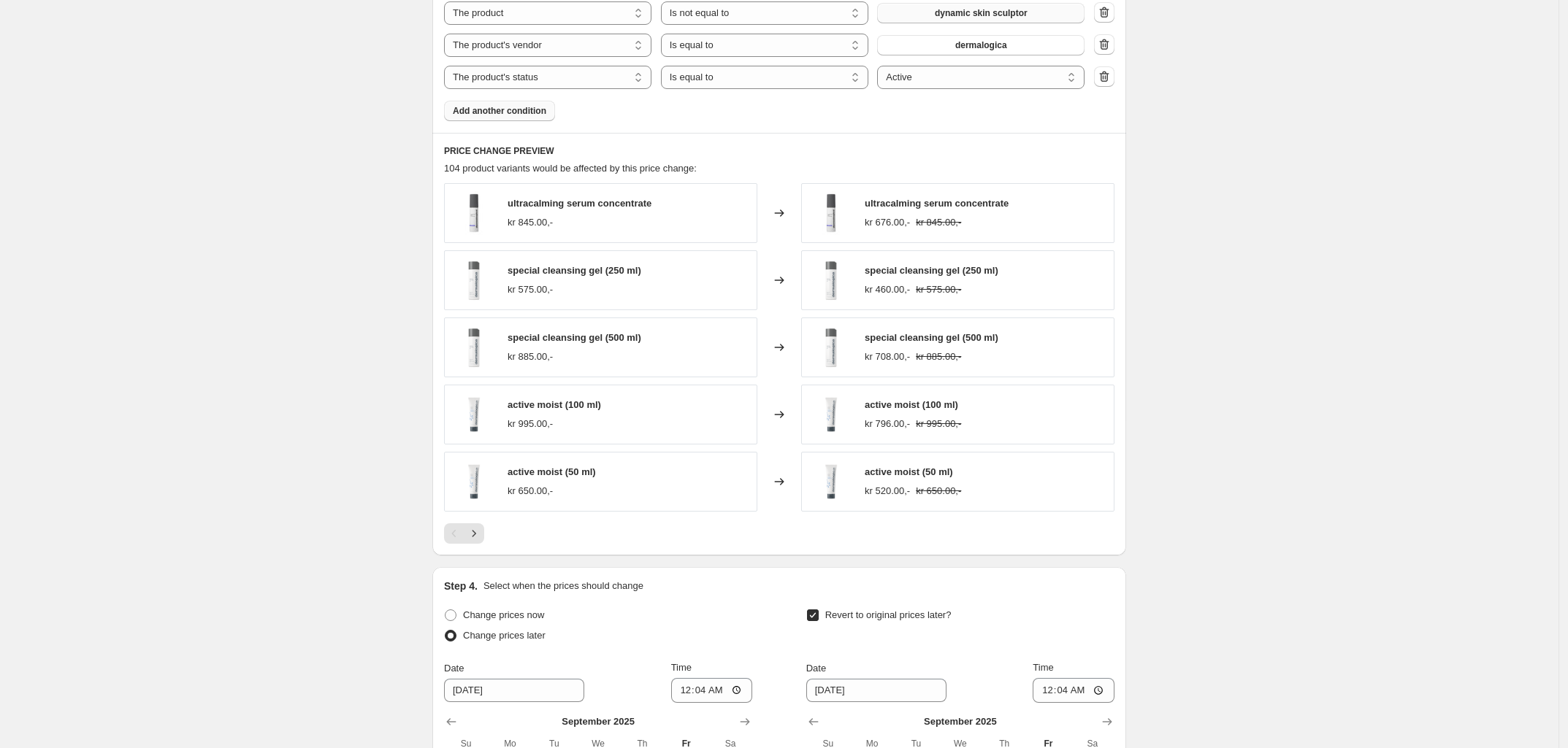
scroll to position [1289, 0]
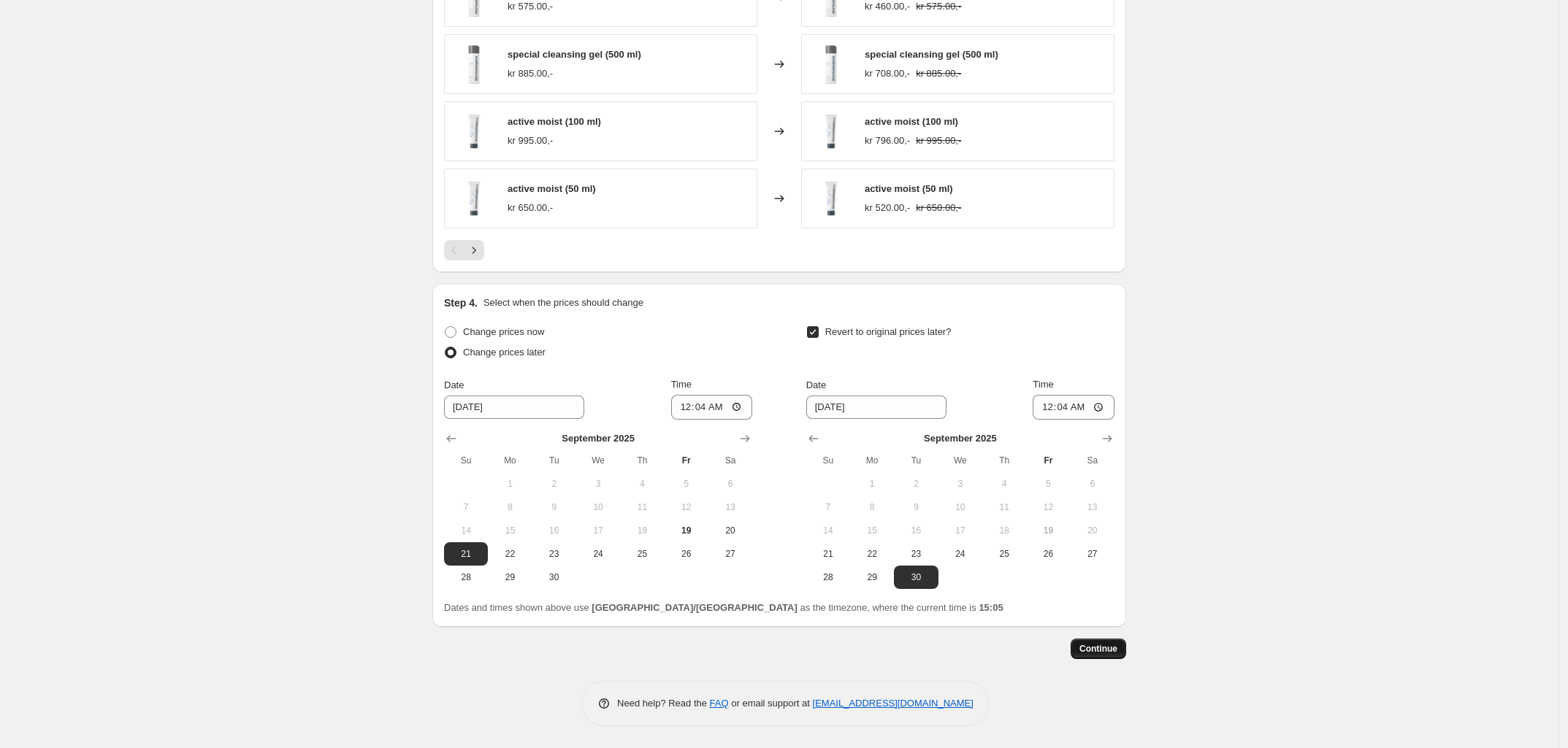
click at [1123, 655] on button "Continue" at bounding box center [1098, 649] width 56 height 21
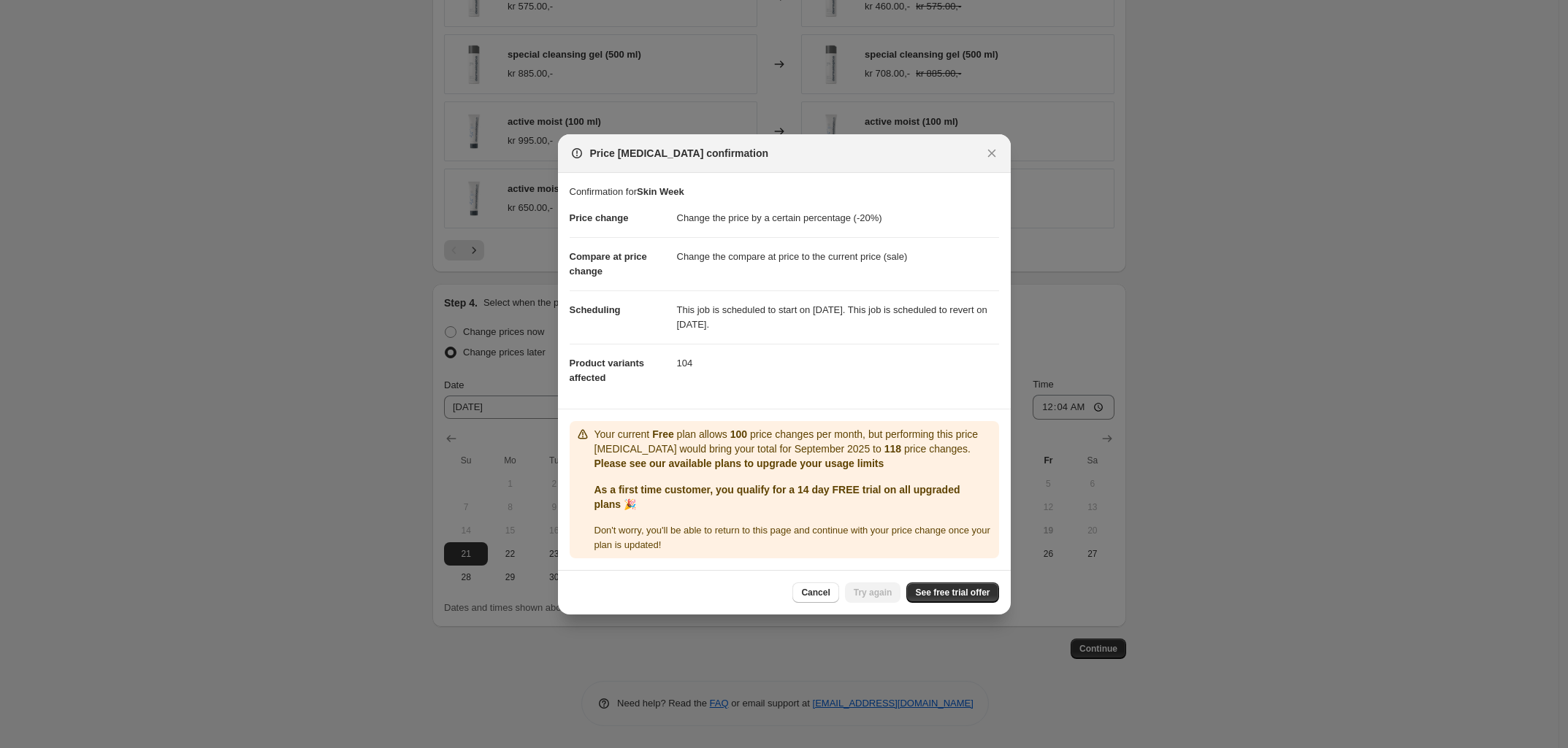
click at [651, 454] on div "Your current Free plan allows 100 price changes per month, but performing this …" at bounding box center [794, 449] width 399 height 44
click at [651, 455] on p "Your current Free plan allows 100 price changes per month, but performing this …" at bounding box center [794, 442] width 399 height 29
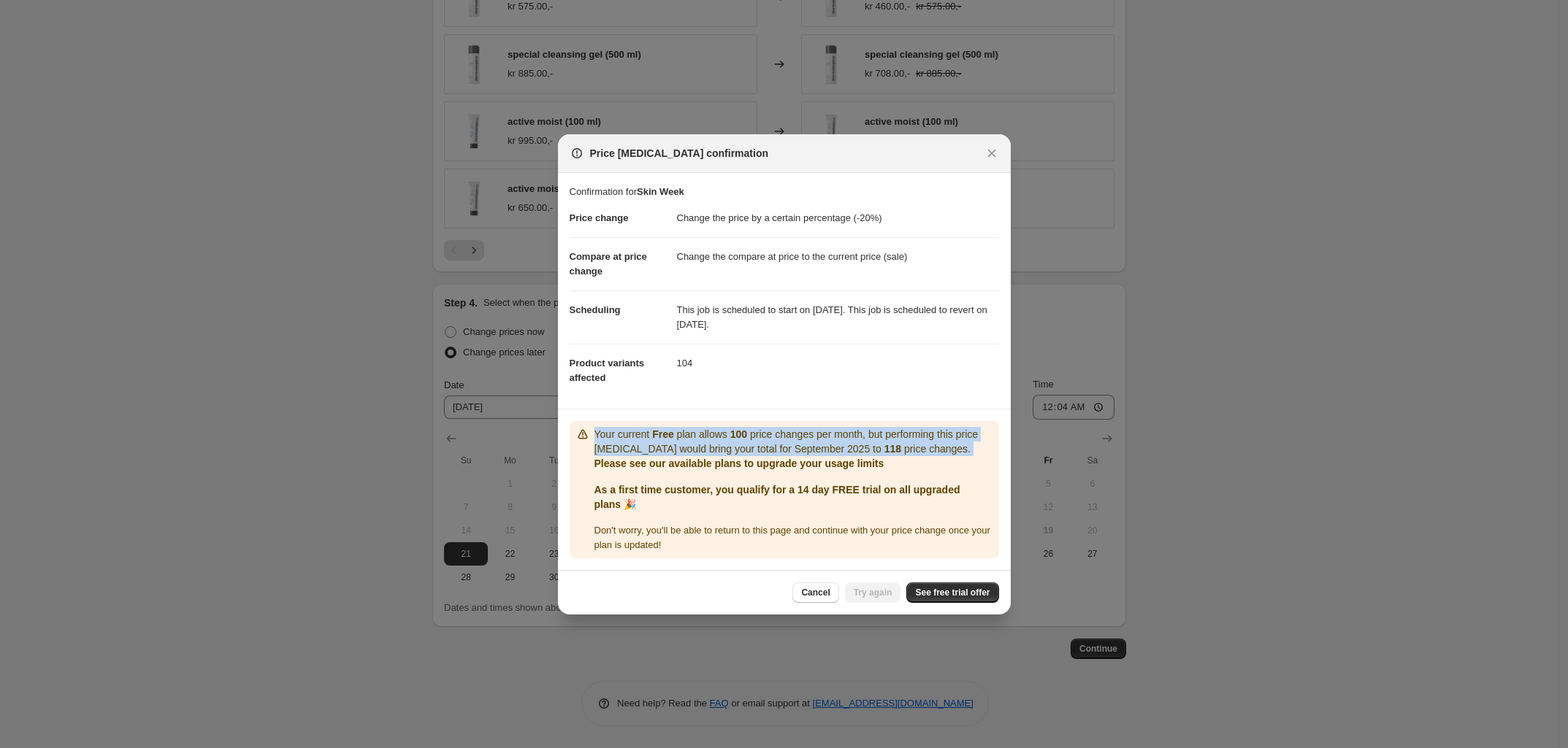
click at [651, 455] on p "Your current Free plan allows 100 price changes per month, but performing this …" at bounding box center [794, 442] width 399 height 29
click at [657, 449] on p "Your current Free plan allows 100 price changes per month, but performing this …" at bounding box center [794, 442] width 399 height 29
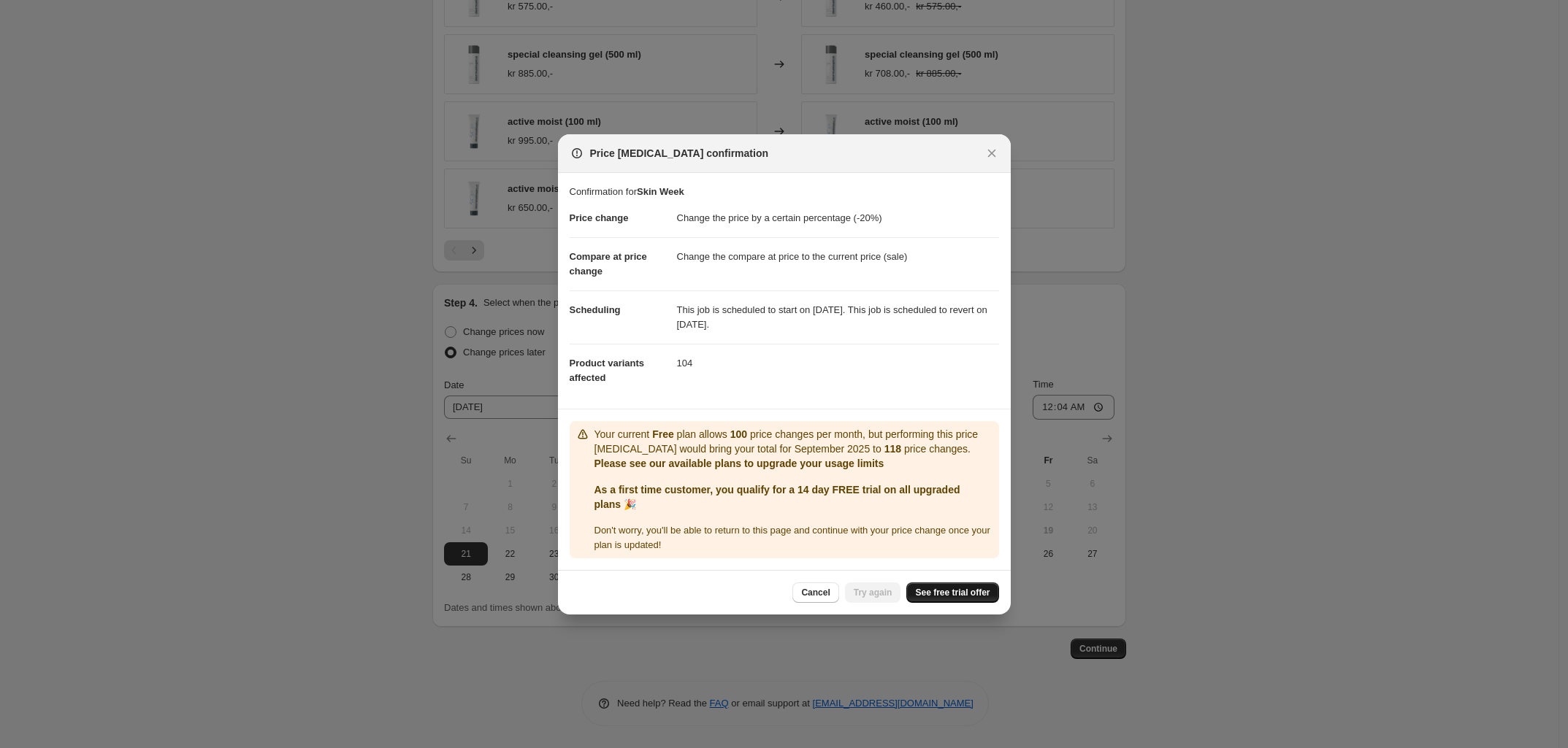
click at [943, 588] on span "See free trial offer" at bounding box center [952, 593] width 75 height 12
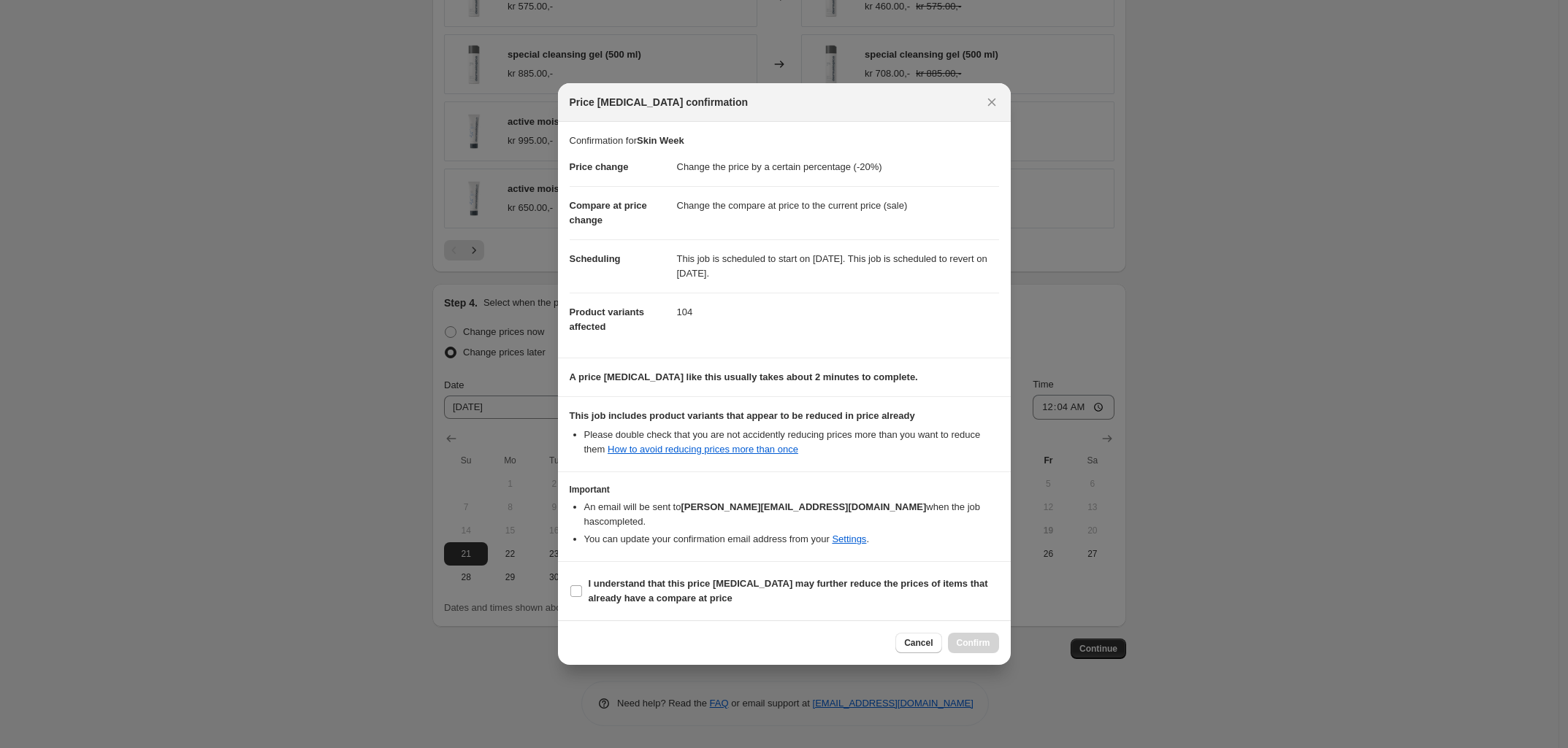
click at [640, 606] on section "I understand that this price change job may further reduce the prices of items …" at bounding box center [784, 591] width 453 height 58
click at [639, 582] on b "I understand that this price change job may further reduce the prices of items …" at bounding box center [788, 591] width 399 height 26
click at [582, 585] on input "I understand that this price change job may further reduce the prices of items …" at bounding box center [577, 591] width 12 height 12
checkbox input "true"
click at [958, 637] on span "Confirm" at bounding box center [973, 643] width 33 height 12
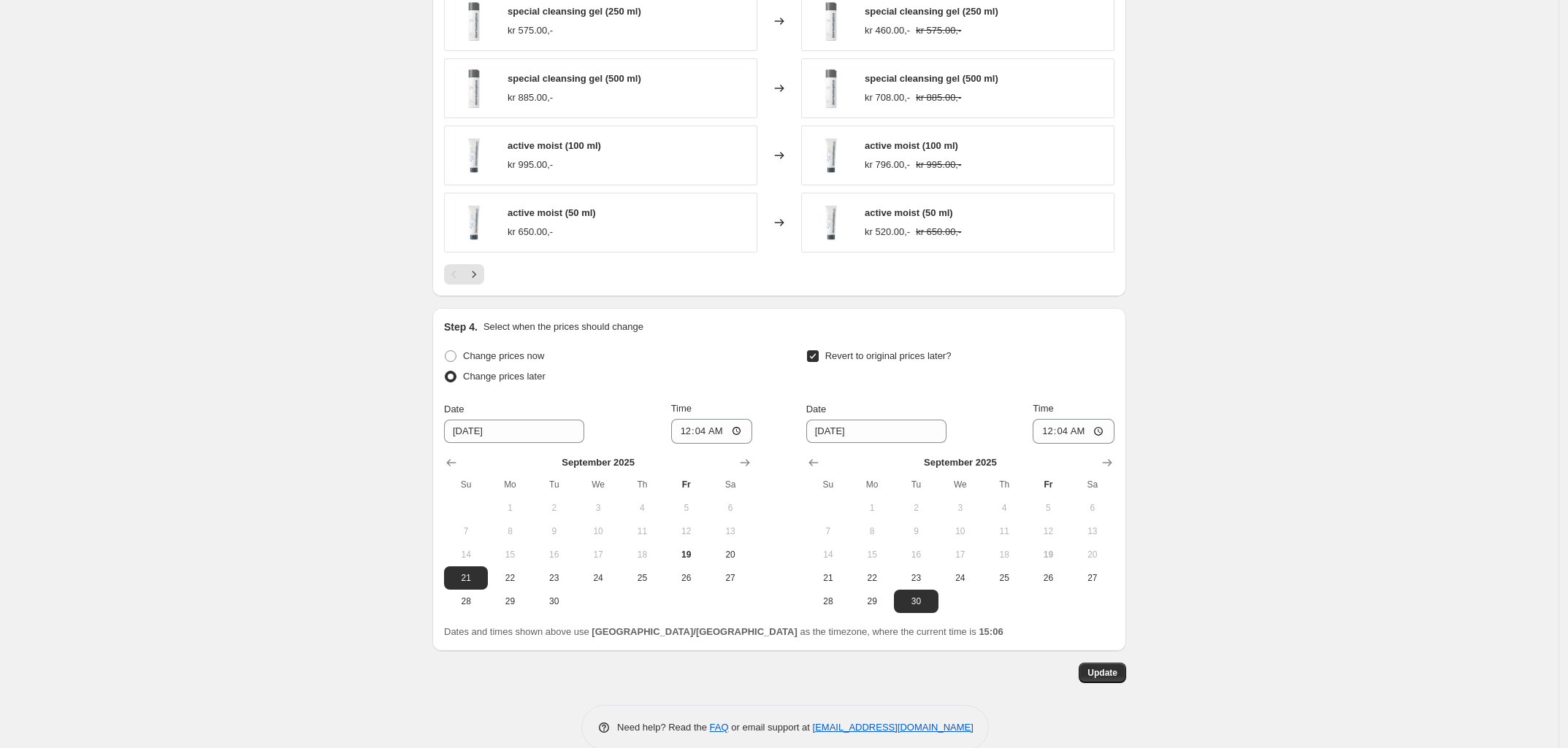
scroll to position [1378, 0]
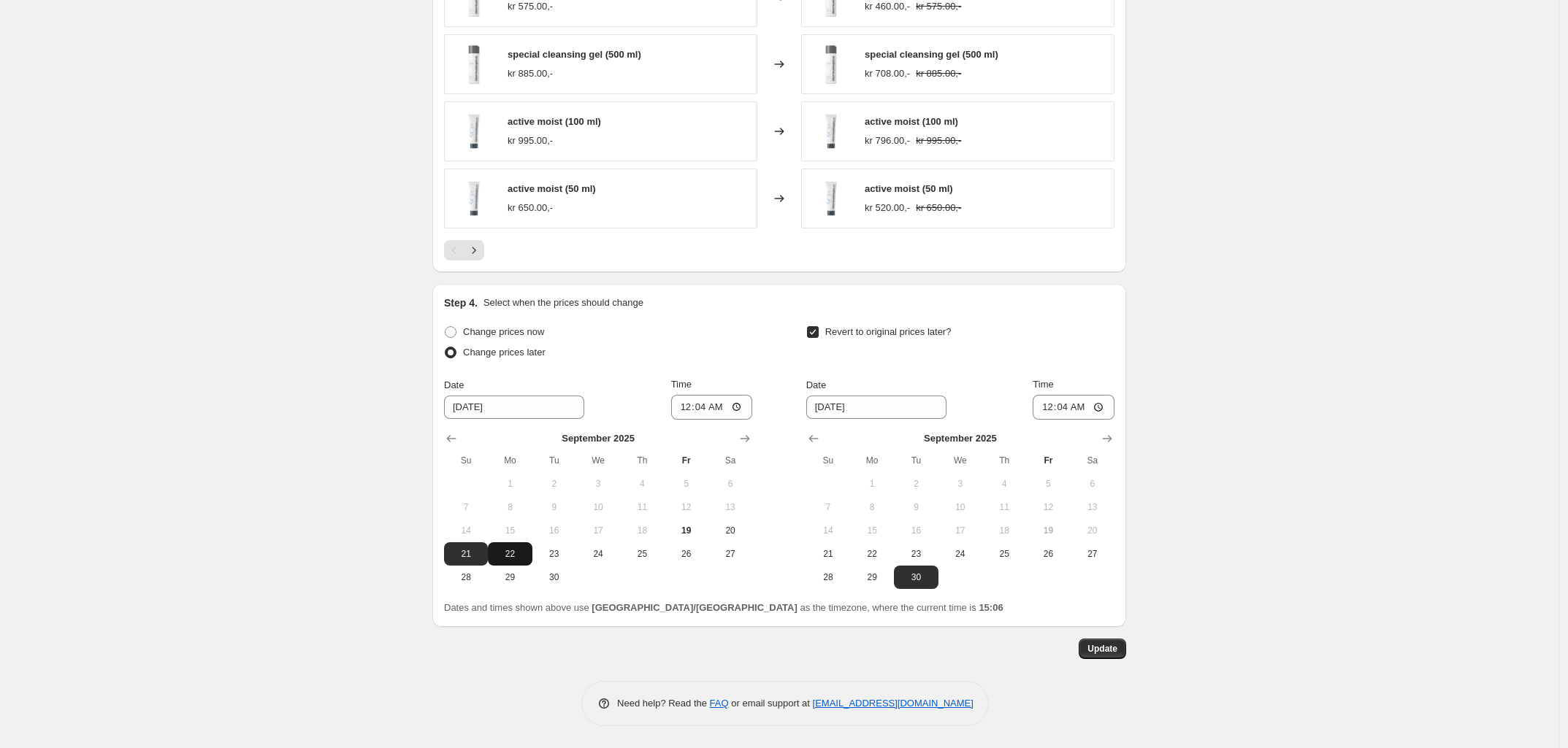
click at [502, 550] on span "22" at bounding box center [509, 554] width 32 height 12
type input "9/22/2025"
click at [1099, 642] on button "Update" at bounding box center [1102, 649] width 47 height 21
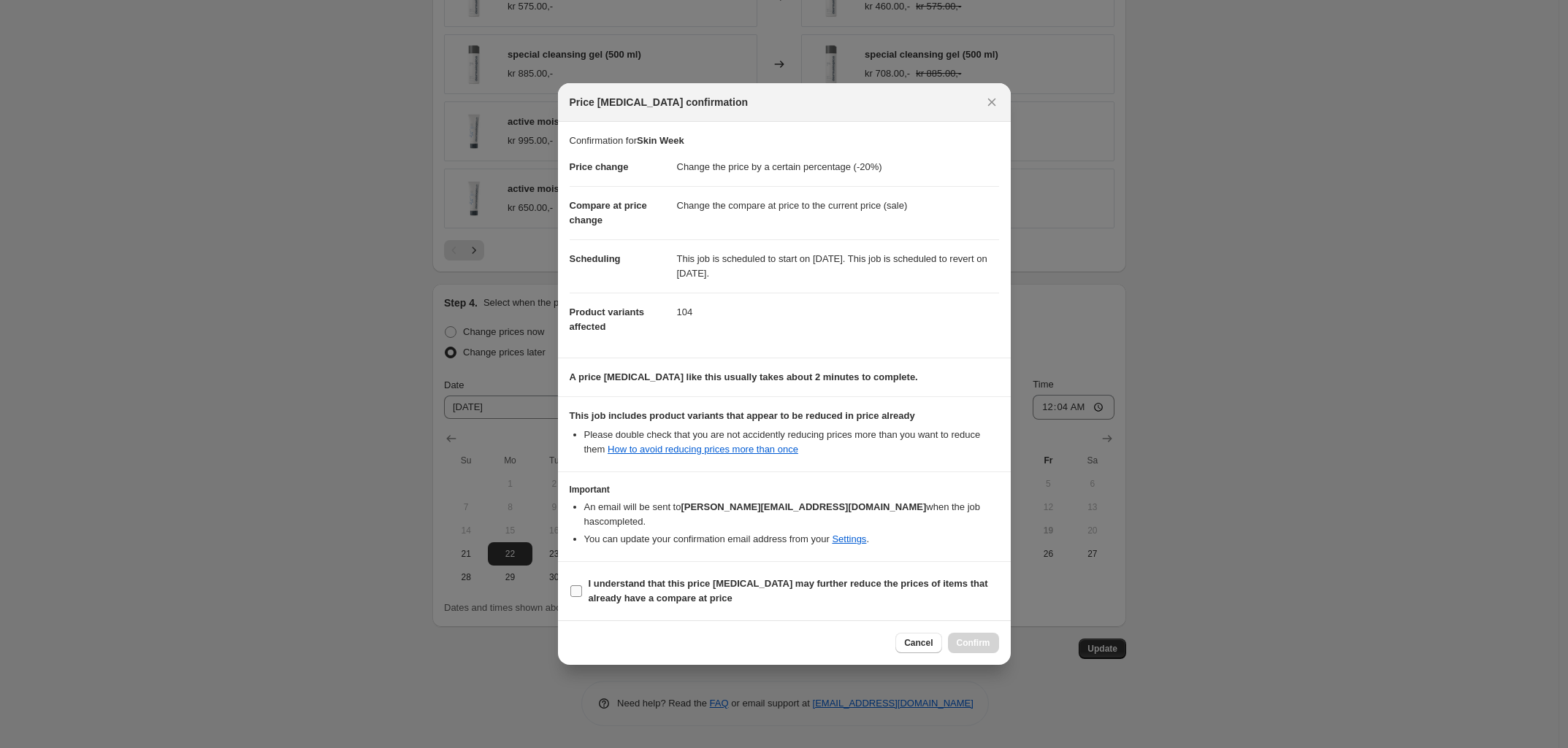
click at [648, 590] on b "I understand that this price change job may further reduce the prices of items …" at bounding box center [788, 591] width 399 height 26
click at [582, 590] on input "I understand that this price change job may further reduce the prices of items …" at bounding box center [577, 591] width 12 height 12
checkbox input "true"
click at [955, 634] on button "Confirm" at bounding box center [974, 643] width 51 height 21
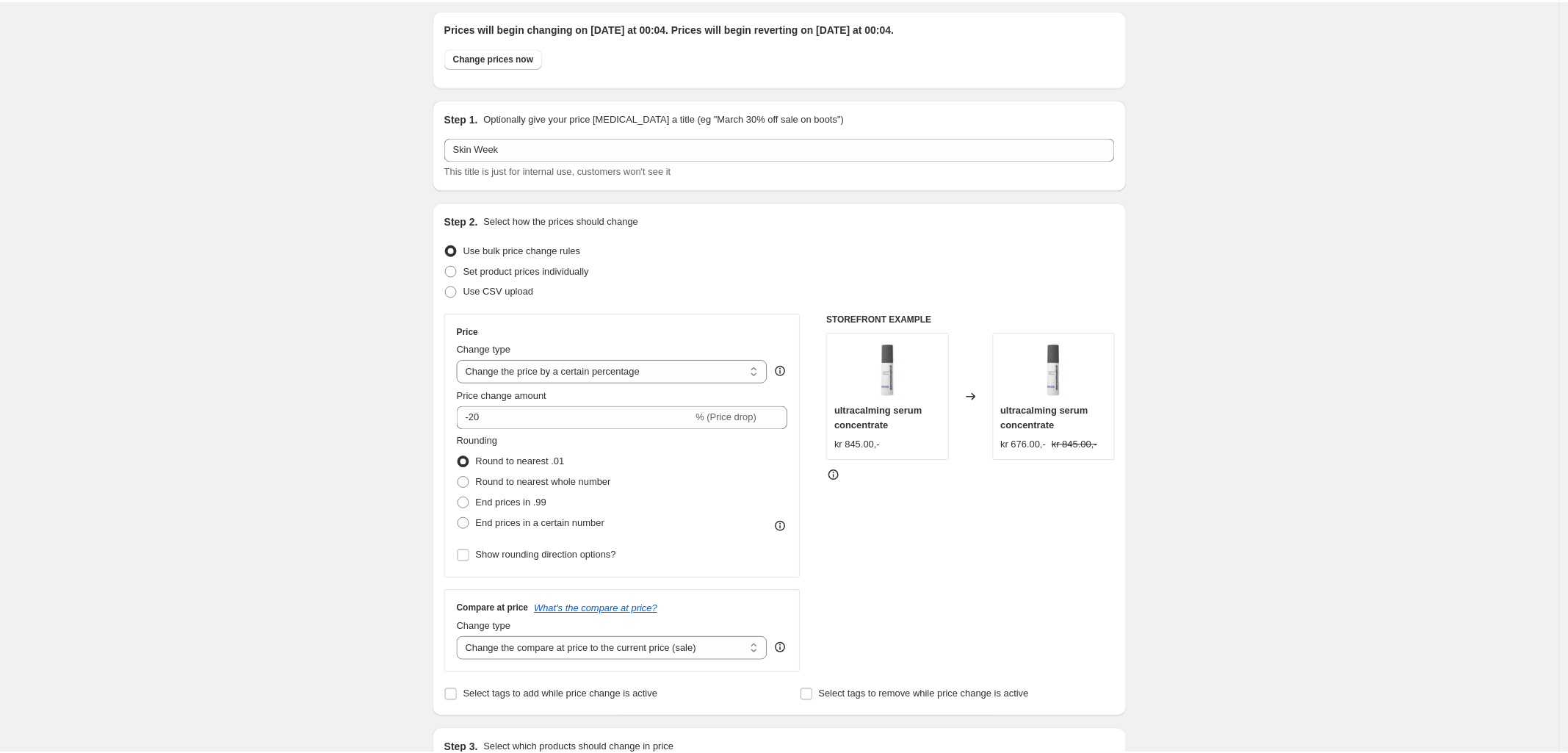
scroll to position [0, 0]
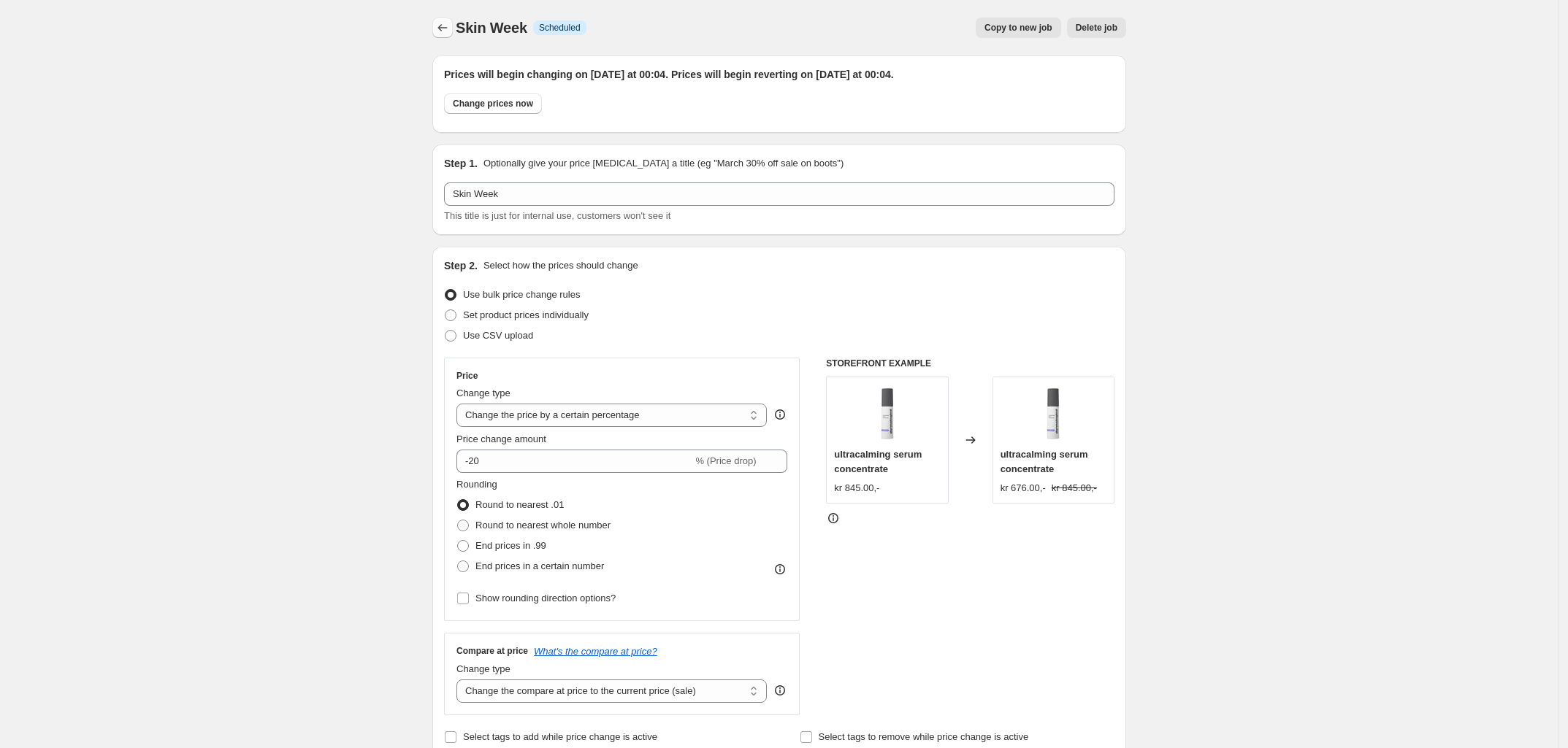
drag, startPoint x: 463, startPoint y: 26, endPoint x: 451, endPoint y: 26, distance: 12.0
click at [462, 26] on span "Skin Week" at bounding box center [491, 27] width 71 height 16
click at [444, 27] on icon "Price change jobs" at bounding box center [442, 27] width 15 height 15
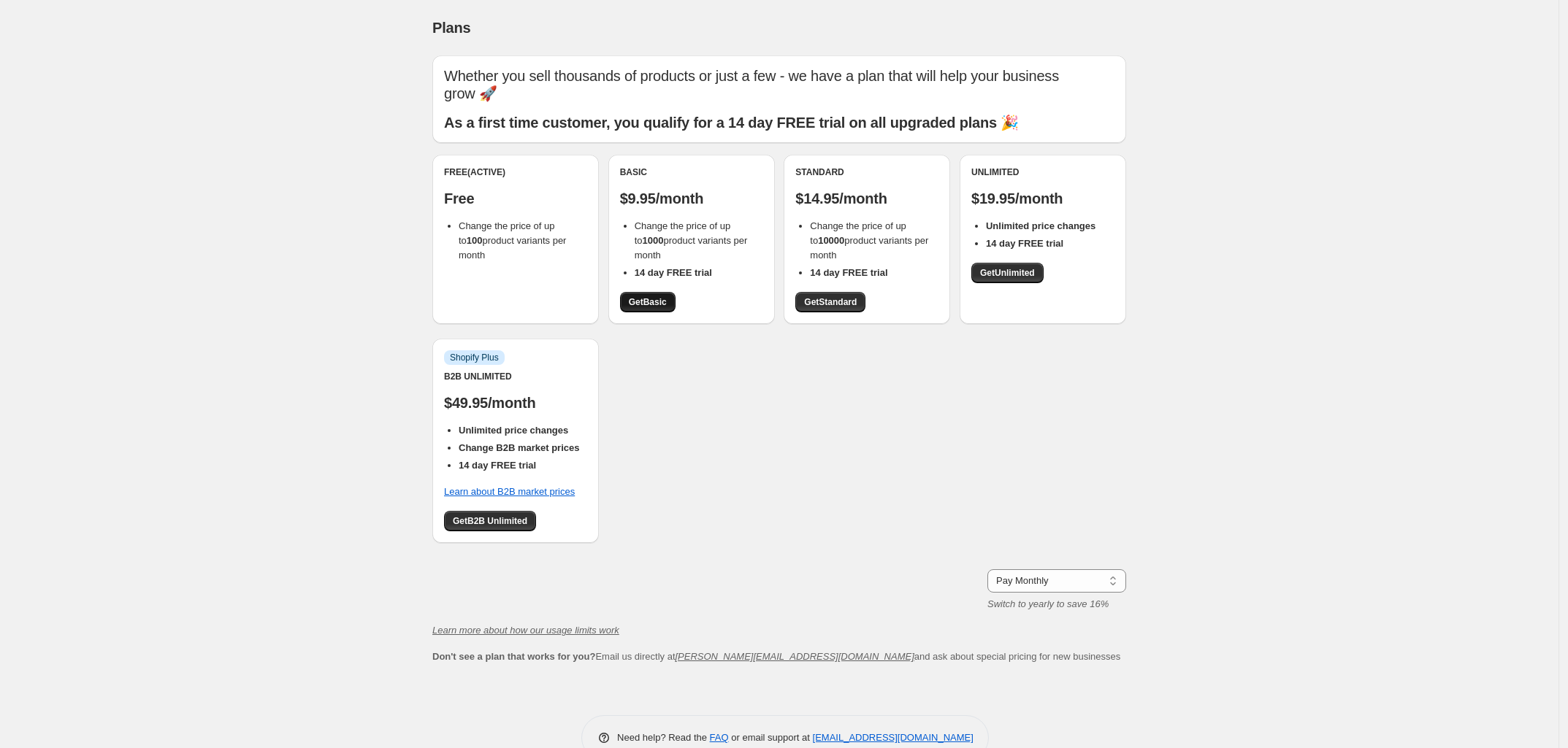
click at [670, 306] on link "Get Basic" at bounding box center [647, 302] width 56 height 21
